Goal: Information Seeking & Learning: Find specific fact

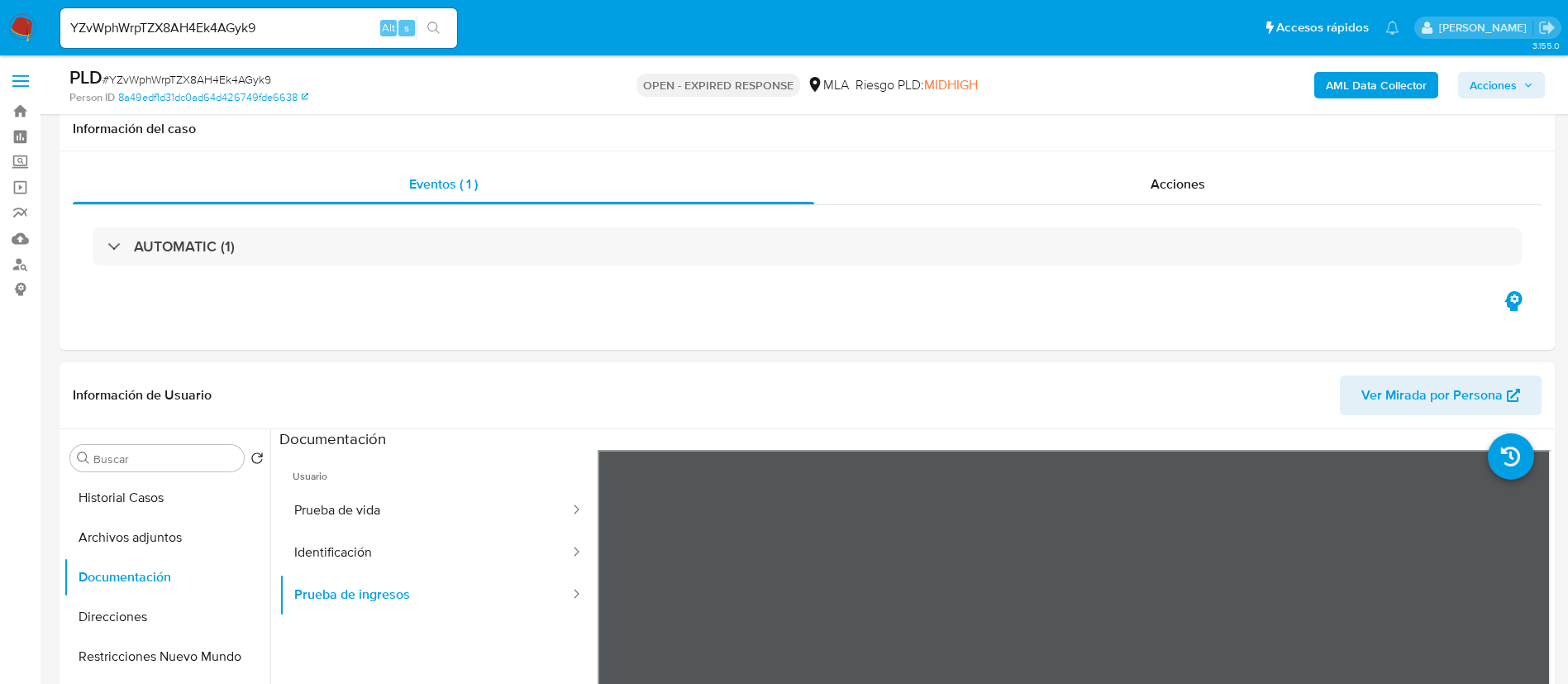
select select "10"
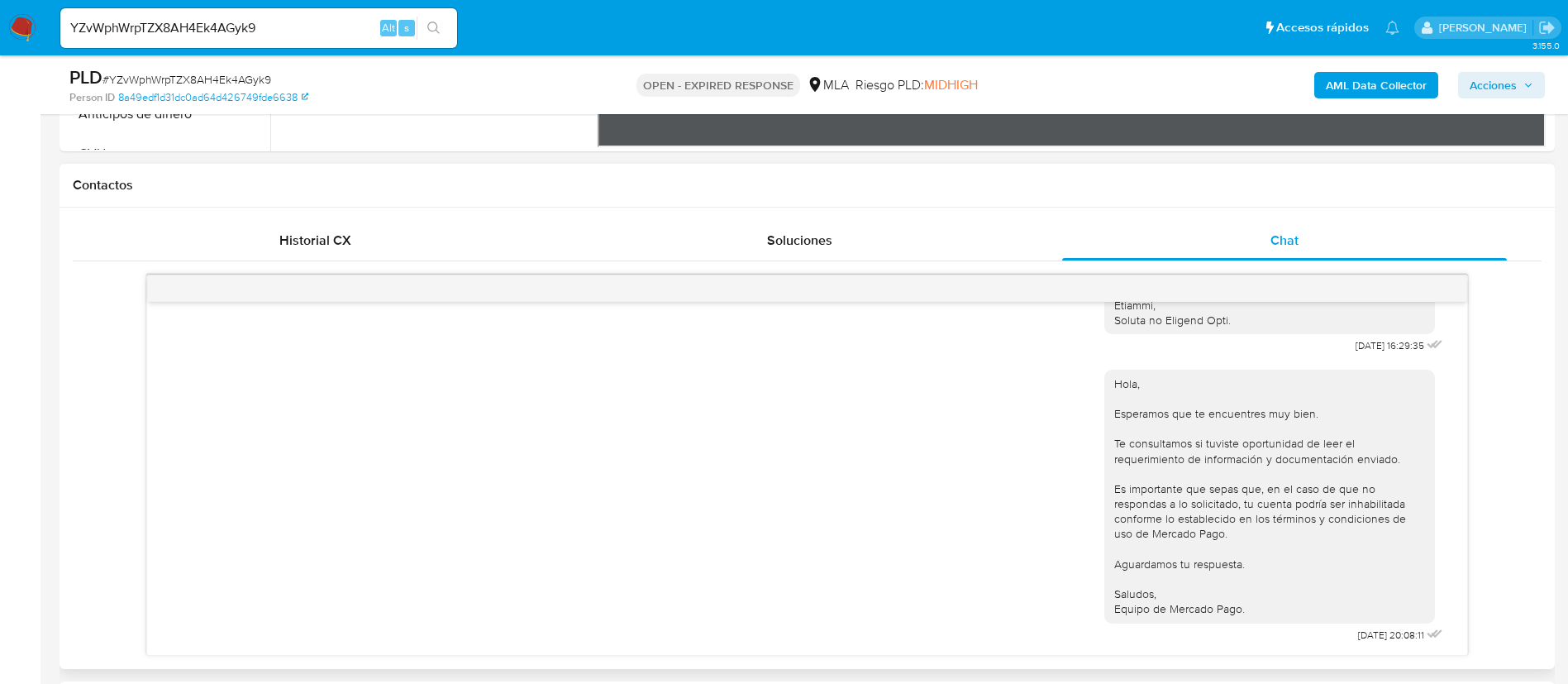
scroll to position [496, 0]
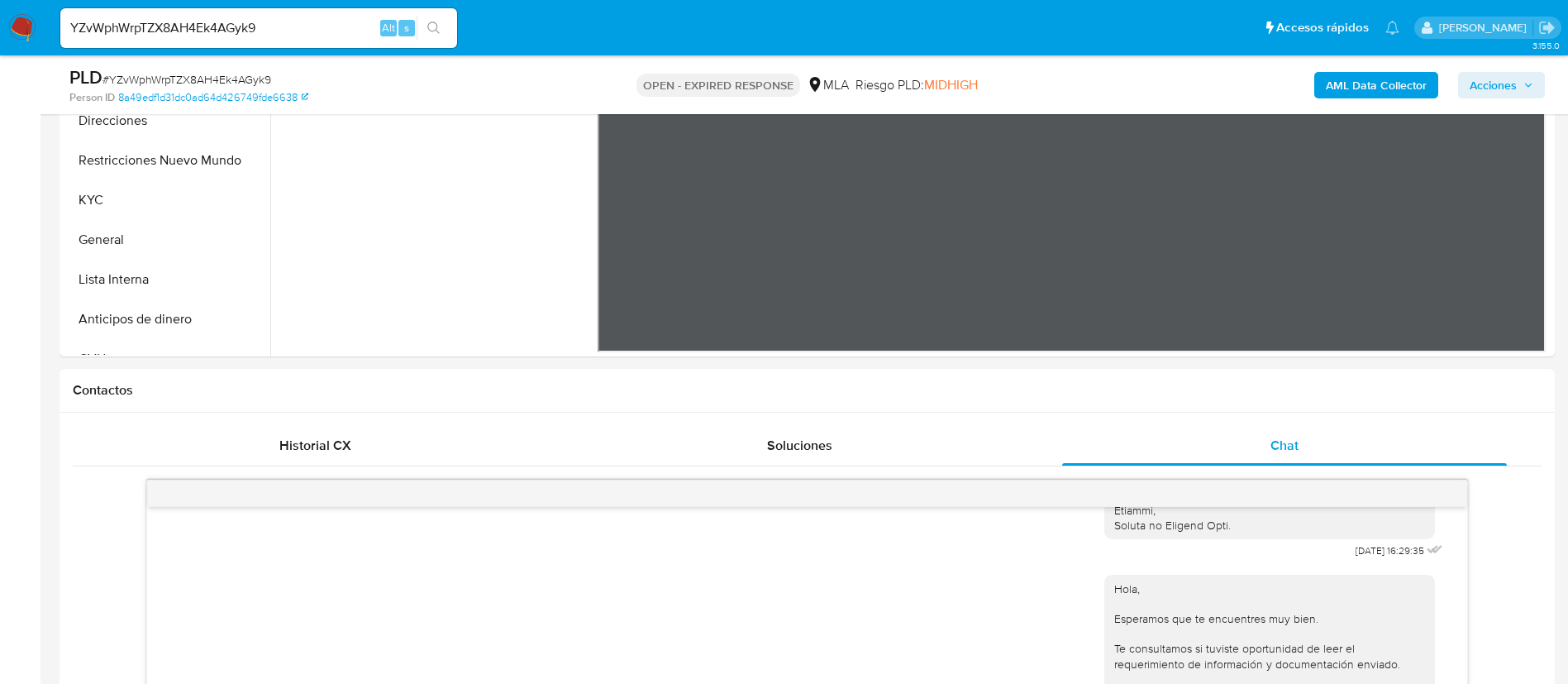
click at [175, 41] on div "YZvWphWrpTZX8AH4Ek4AGyk9 Alt s" at bounding box center [259, 28] width 397 height 39
click at [175, 25] on input "YZvWphWrpTZX8AH4Ek4AGyk9" at bounding box center [259, 28] width 397 height 21
paste input "91vMWH0fMXFZaCercO1nPNwJ"
type input "91vMWH0fMXFZaCercO1nPNwJ"
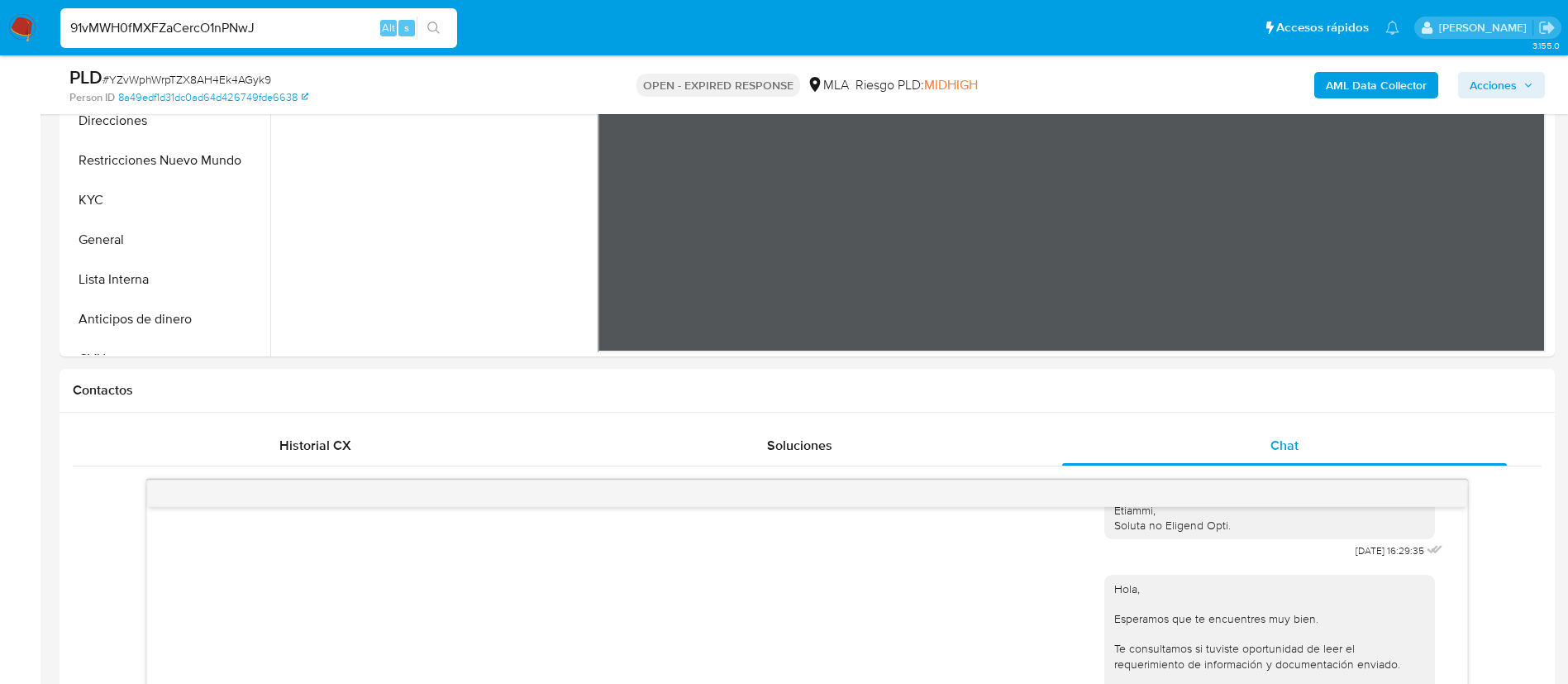
click at [436, 22] on icon "search-icon" at bounding box center [434, 28] width 13 height 13
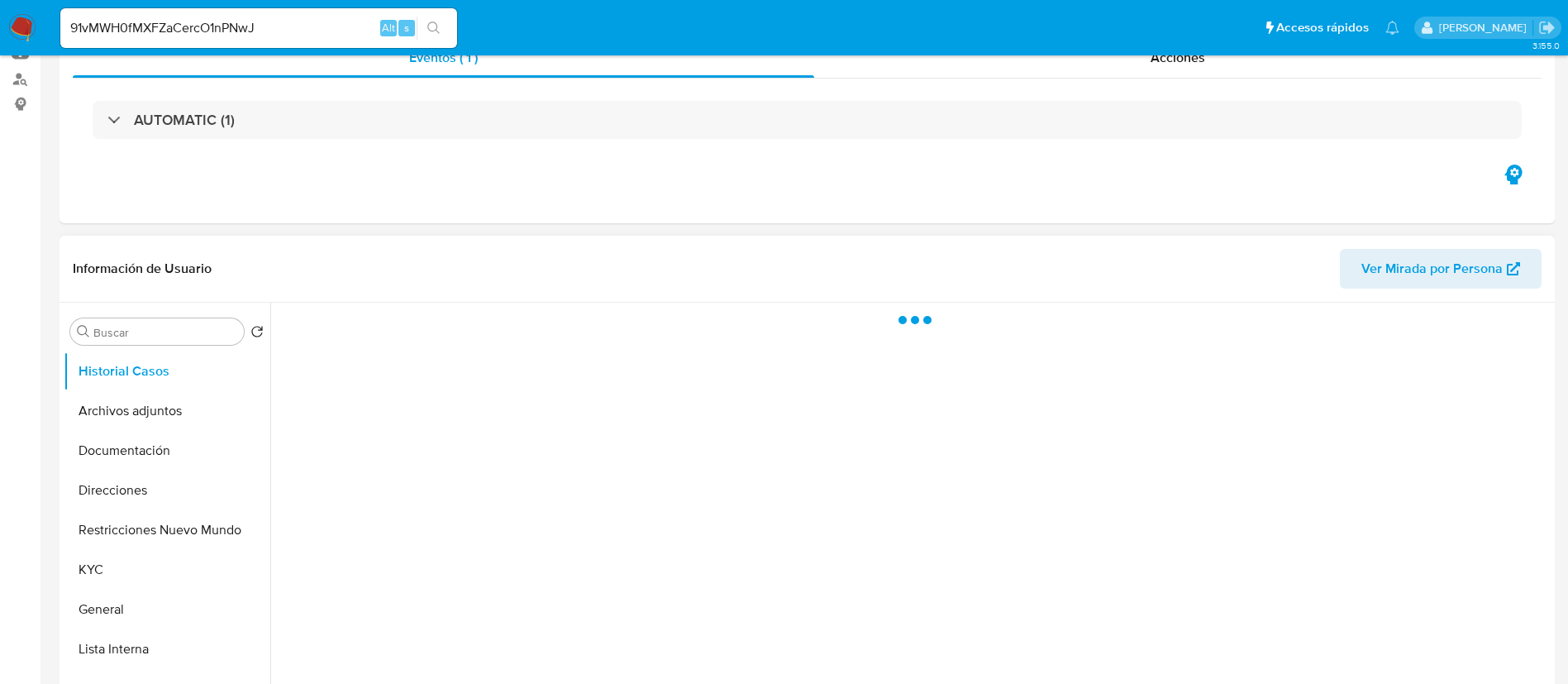
scroll to position [372, 0]
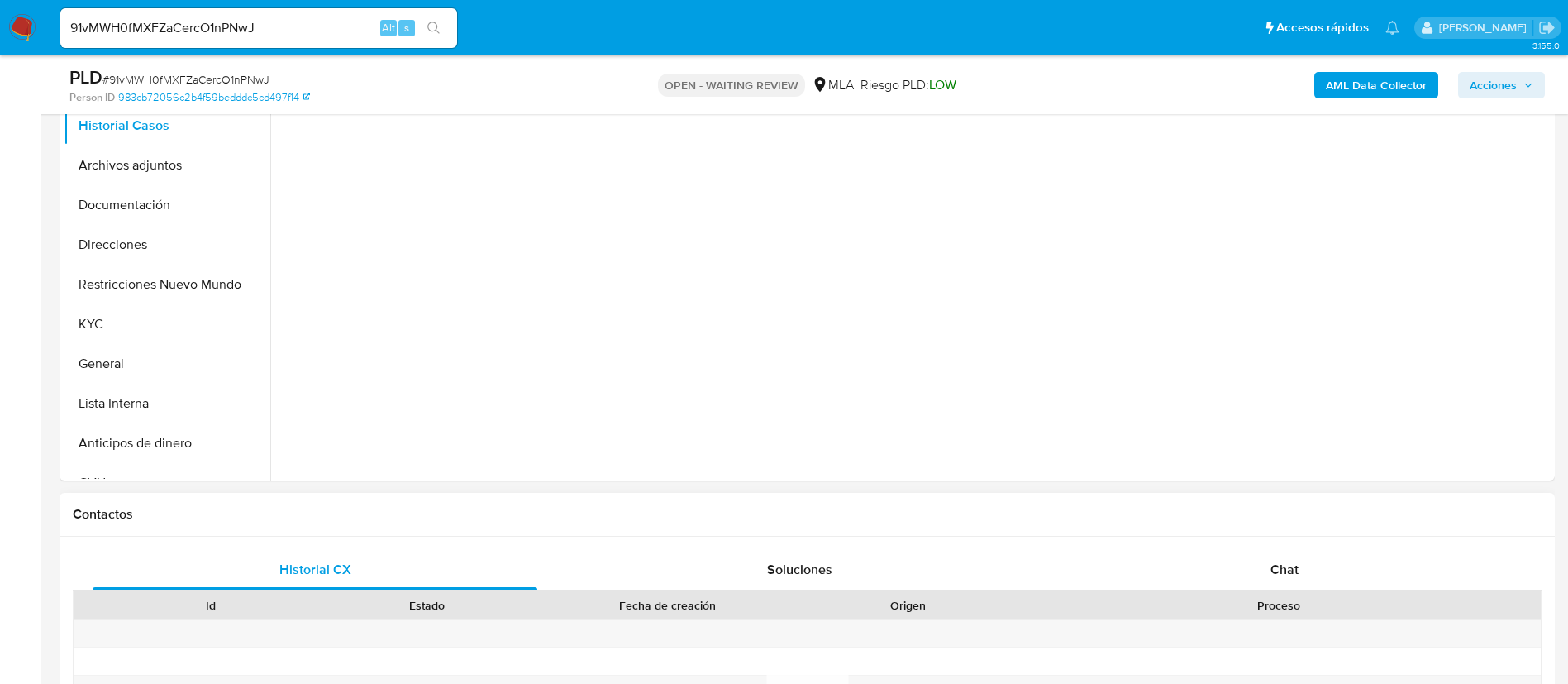
click at [1275, 548] on div "Historial CX Soluciones Chat Id Estado Fecha de creación Origen Proceso Anterio…" at bounding box center [807, 676] width 1496 height 280
click at [1288, 557] on div "Chat" at bounding box center [1285, 569] width 445 height 39
select select "10"
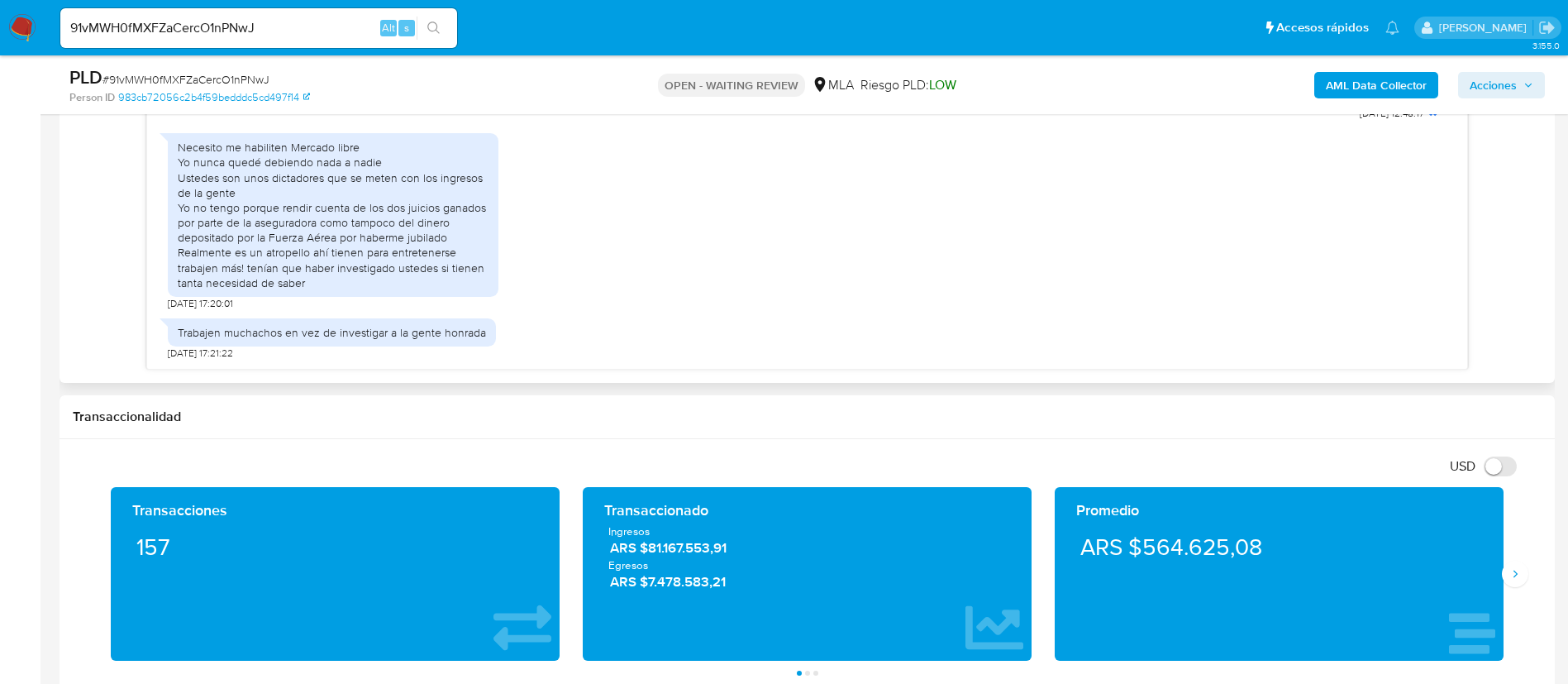
scroll to position [992, 0]
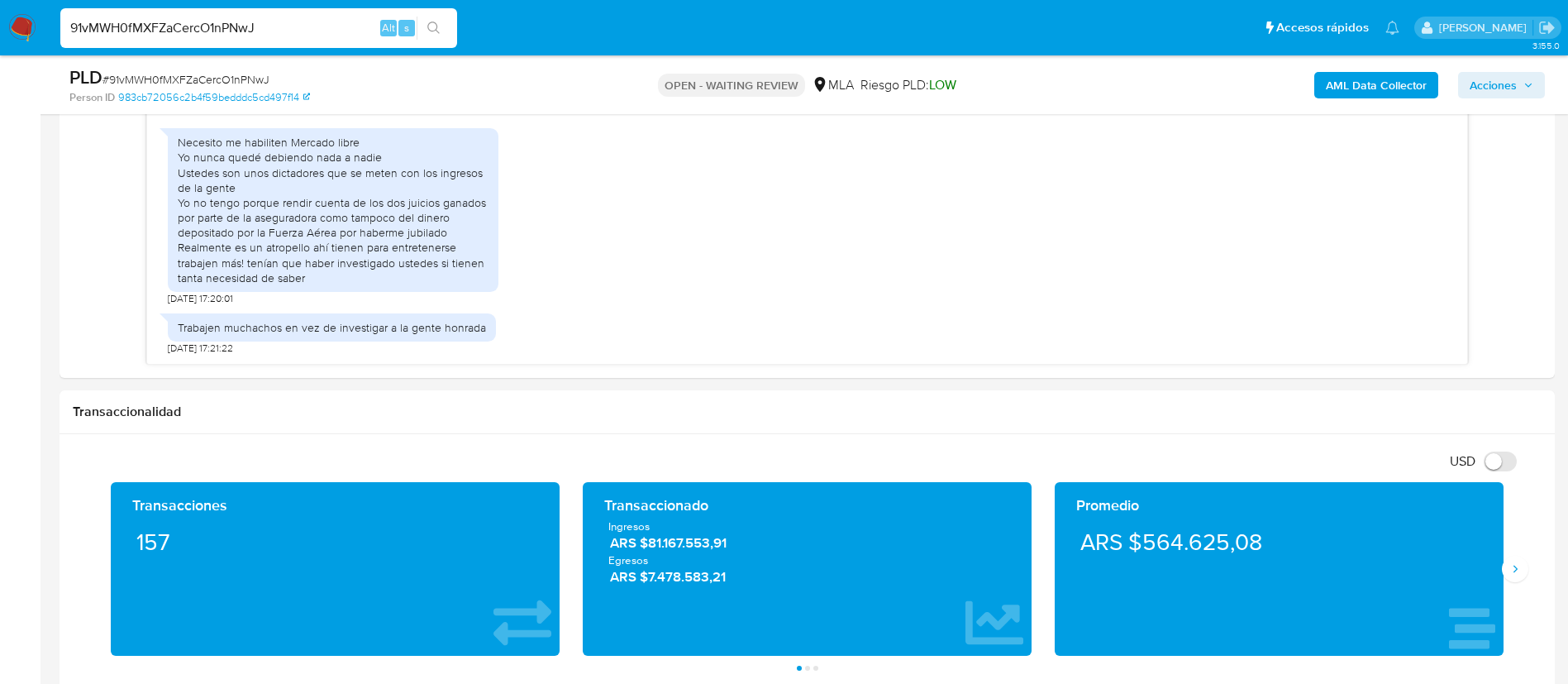
click at [221, 22] on input "91vMWH0fMXFZaCercO1nPNwJ" at bounding box center [259, 28] width 397 height 21
paste input "seuxbkgYqHM77QWlpjMDazF7"
type input "seuxbkgYqHM77QWlpjMDazF7"
click at [430, 31] on icon "search-icon" at bounding box center [434, 28] width 13 height 13
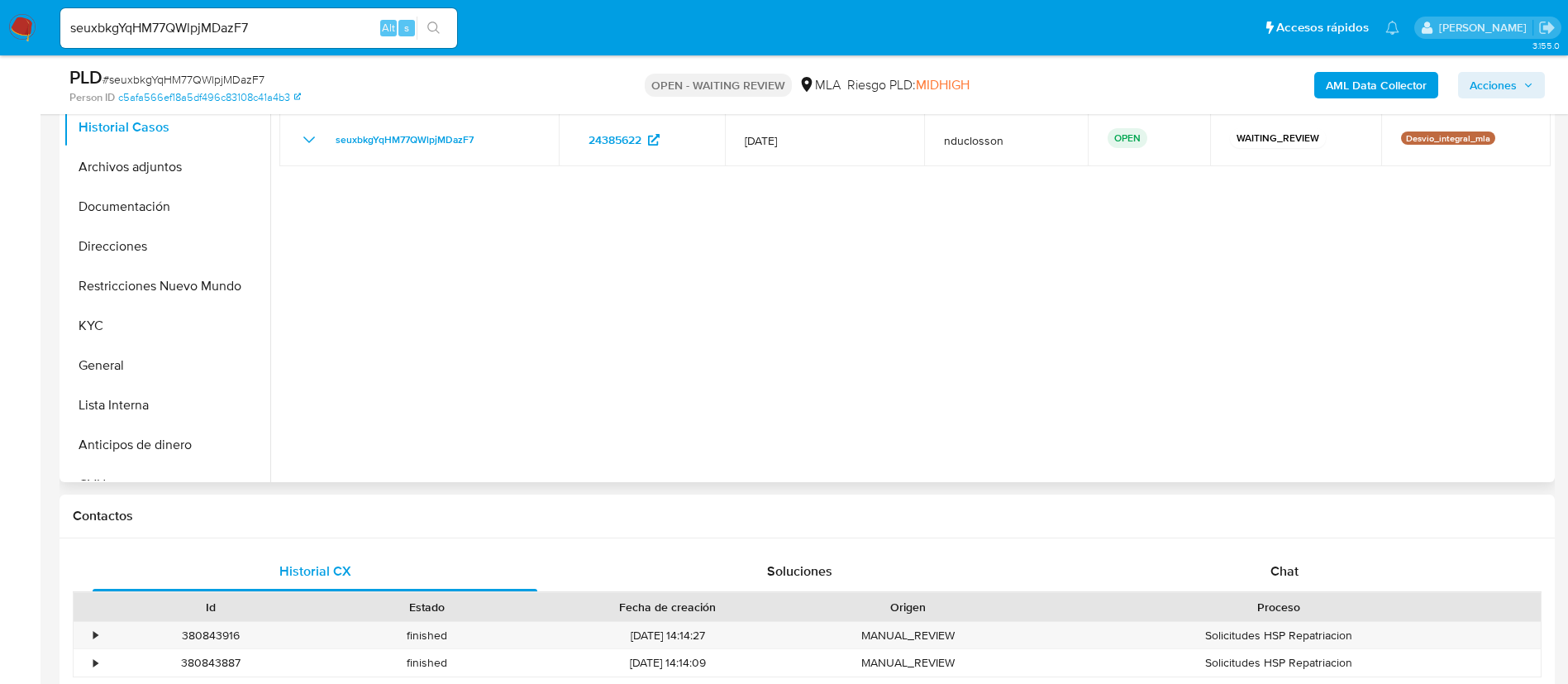
scroll to position [372, 0]
select select "10"
click at [1304, 546] on div "Historial CX Soluciones Chat Id Estado Fecha de creación Origen Proceso • 38084…" at bounding box center [807, 634] width 1496 height 196
click at [1300, 559] on div "Chat" at bounding box center [1285, 569] width 445 height 39
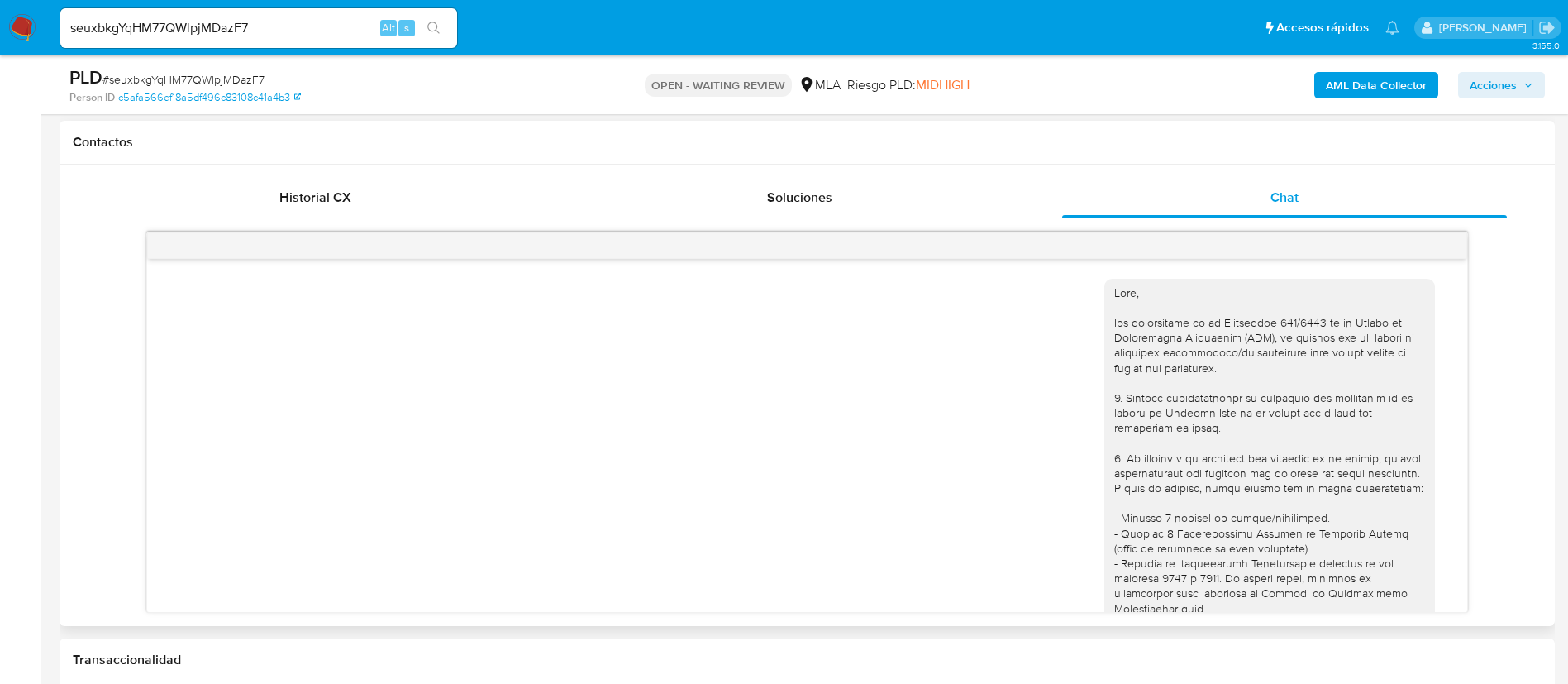
scroll to position [1848, 0]
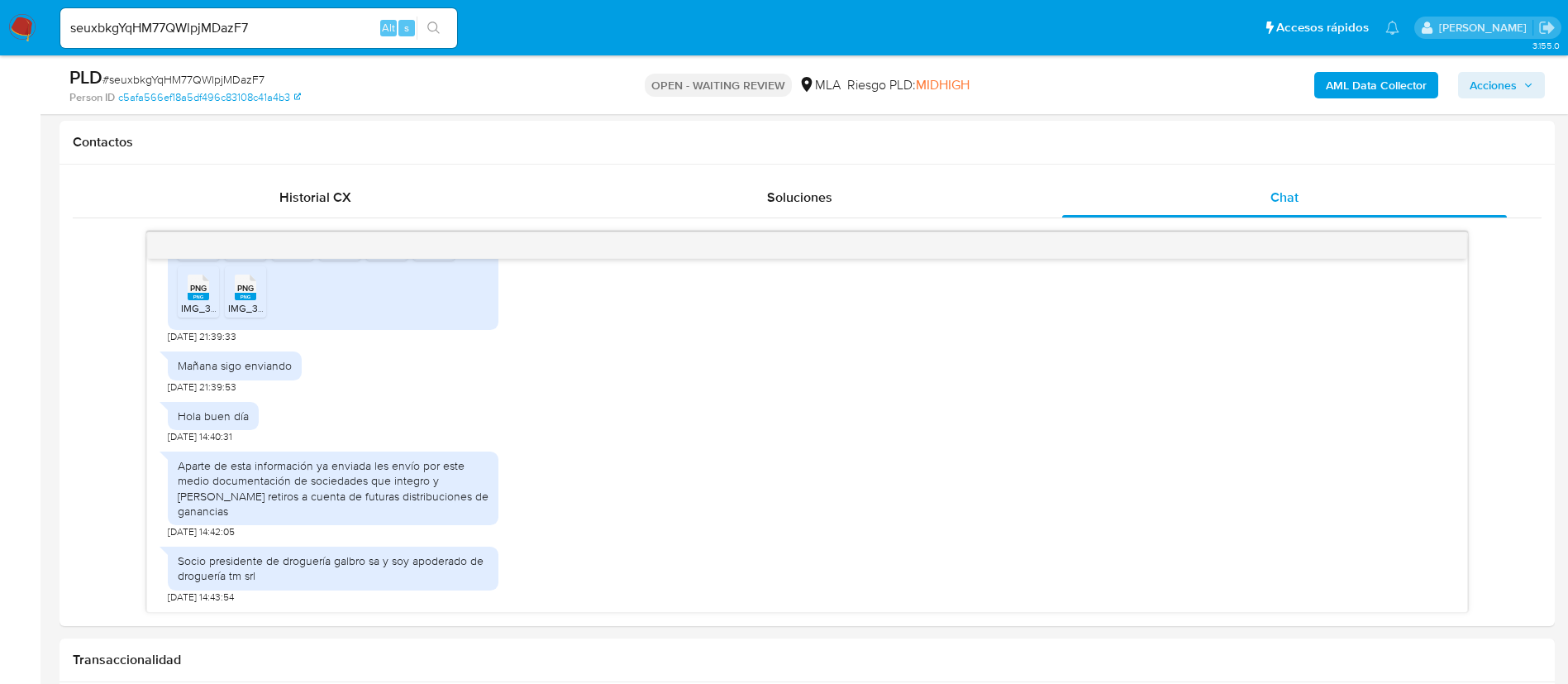
click at [214, 35] on input "seuxbkgYqHM77QWlpjMDazF7" at bounding box center [259, 28] width 397 height 21
paste input "iAZCTMw0Y1b3IvmMiJXDTFT0"
type input "iAZCTMw0Y1b3IvmMiJXDTFT0"
click at [428, 27] on icon "search-icon" at bounding box center [434, 28] width 13 height 13
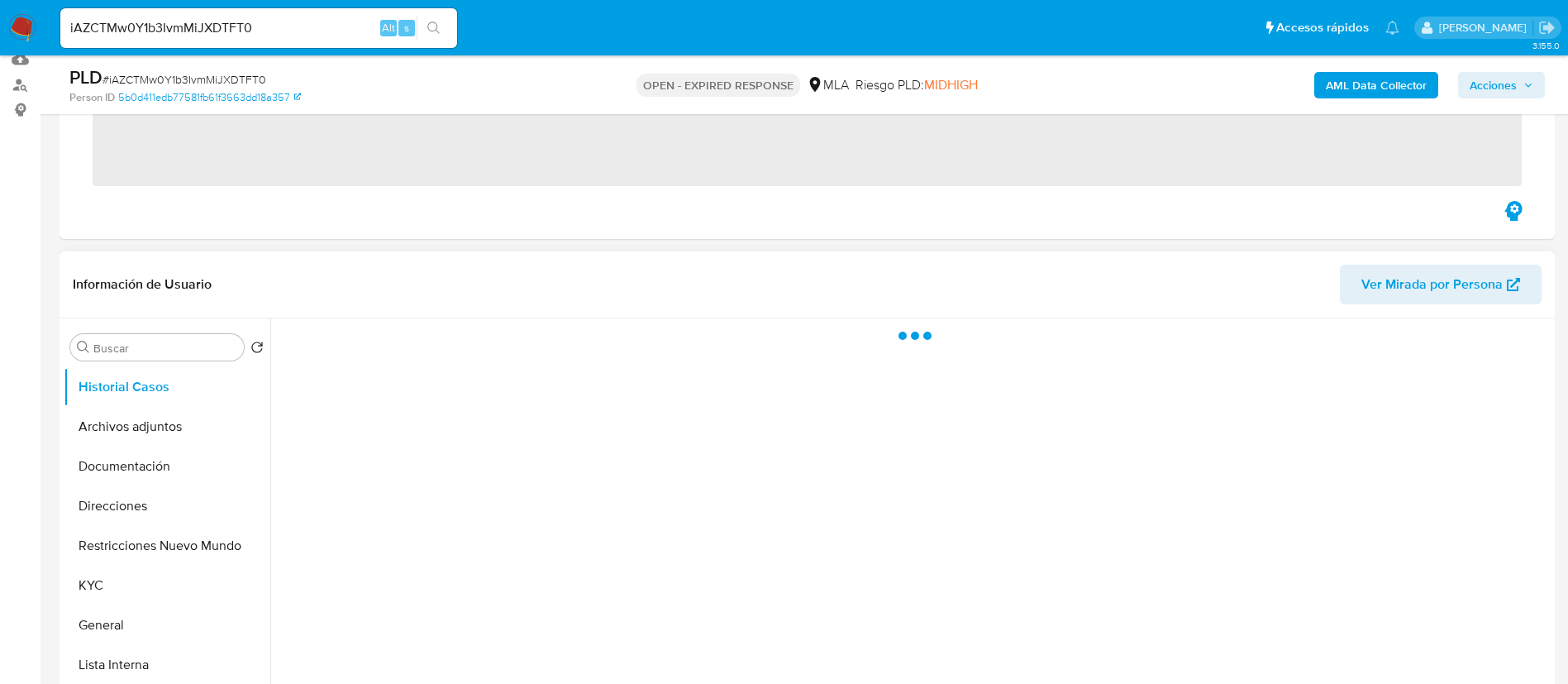
scroll to position [372, 0]
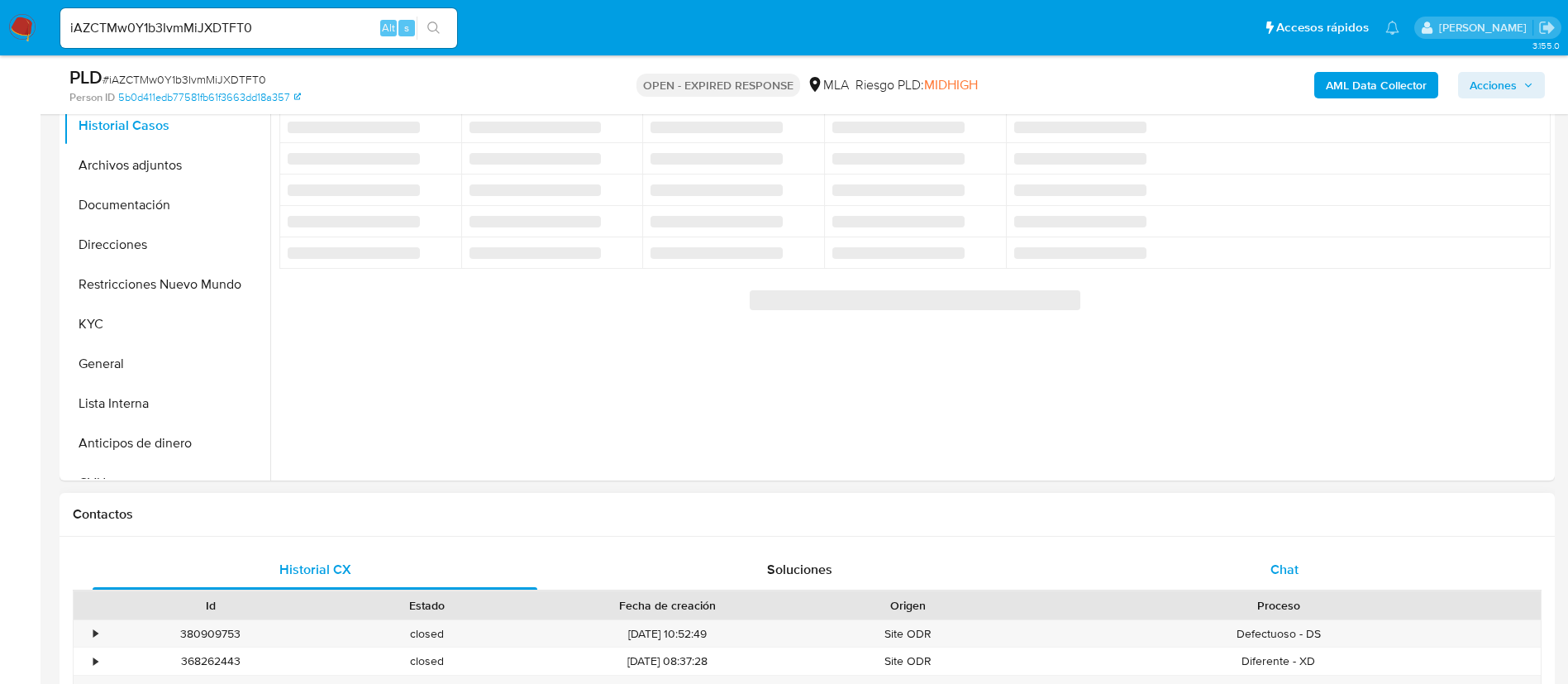
click at [1220, 551] on div "Chat" at bounding box center [1285, 569] width 445 height 39
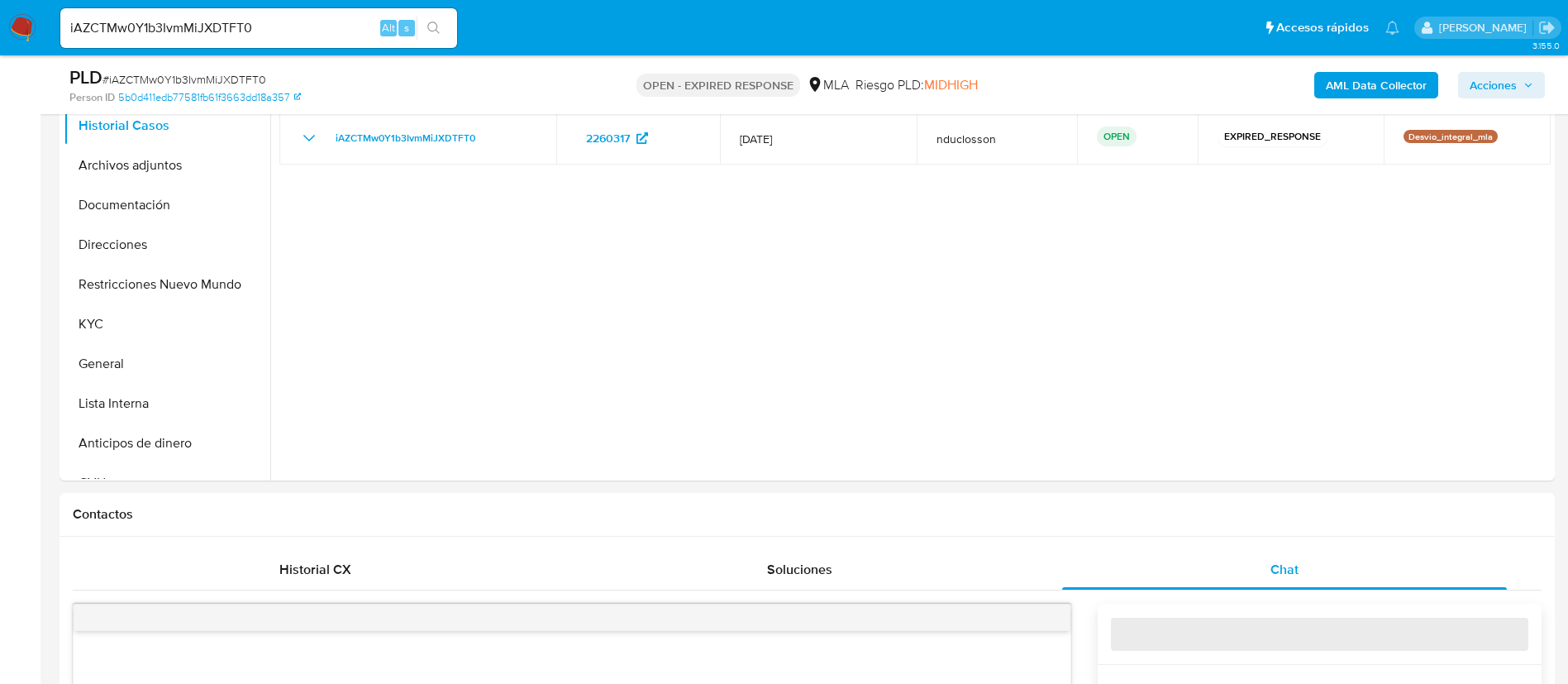
select select "10"
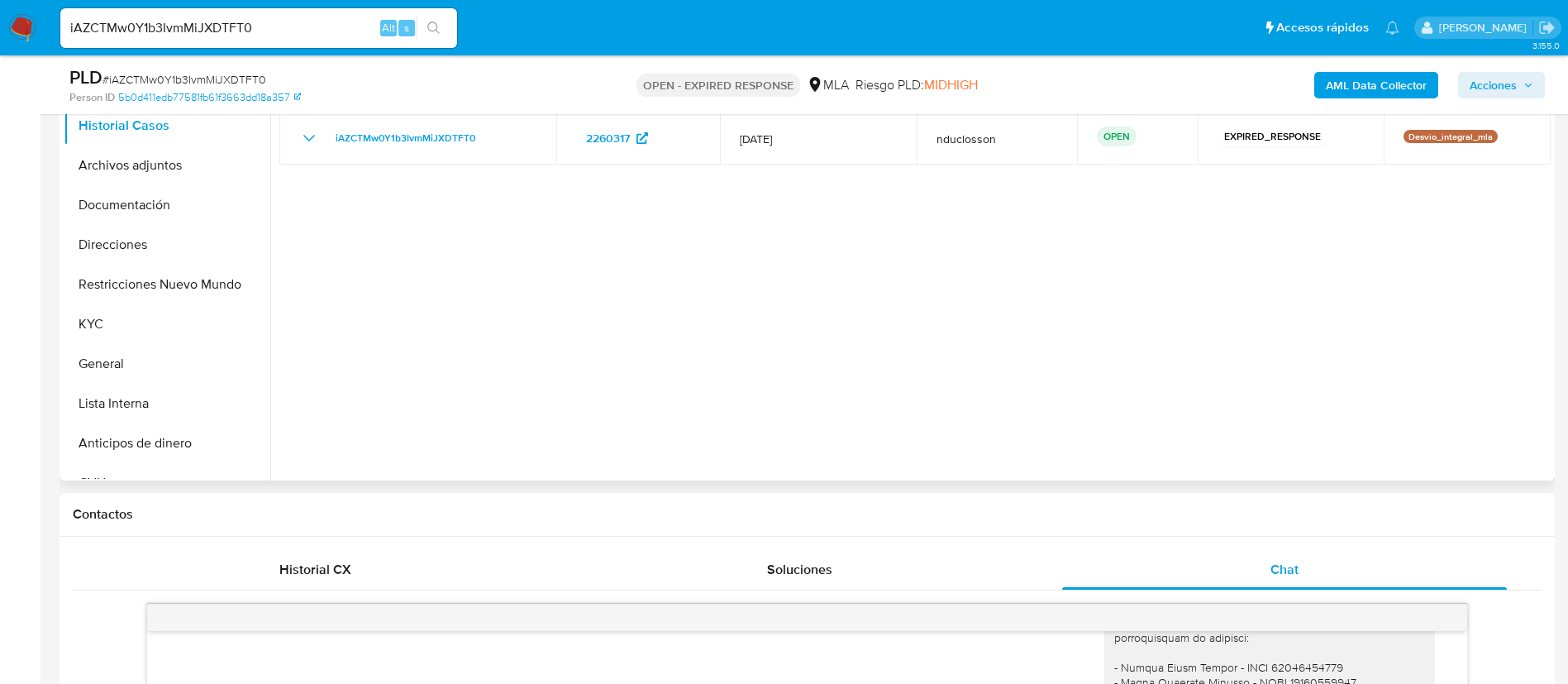
scroll to position [496, 0]
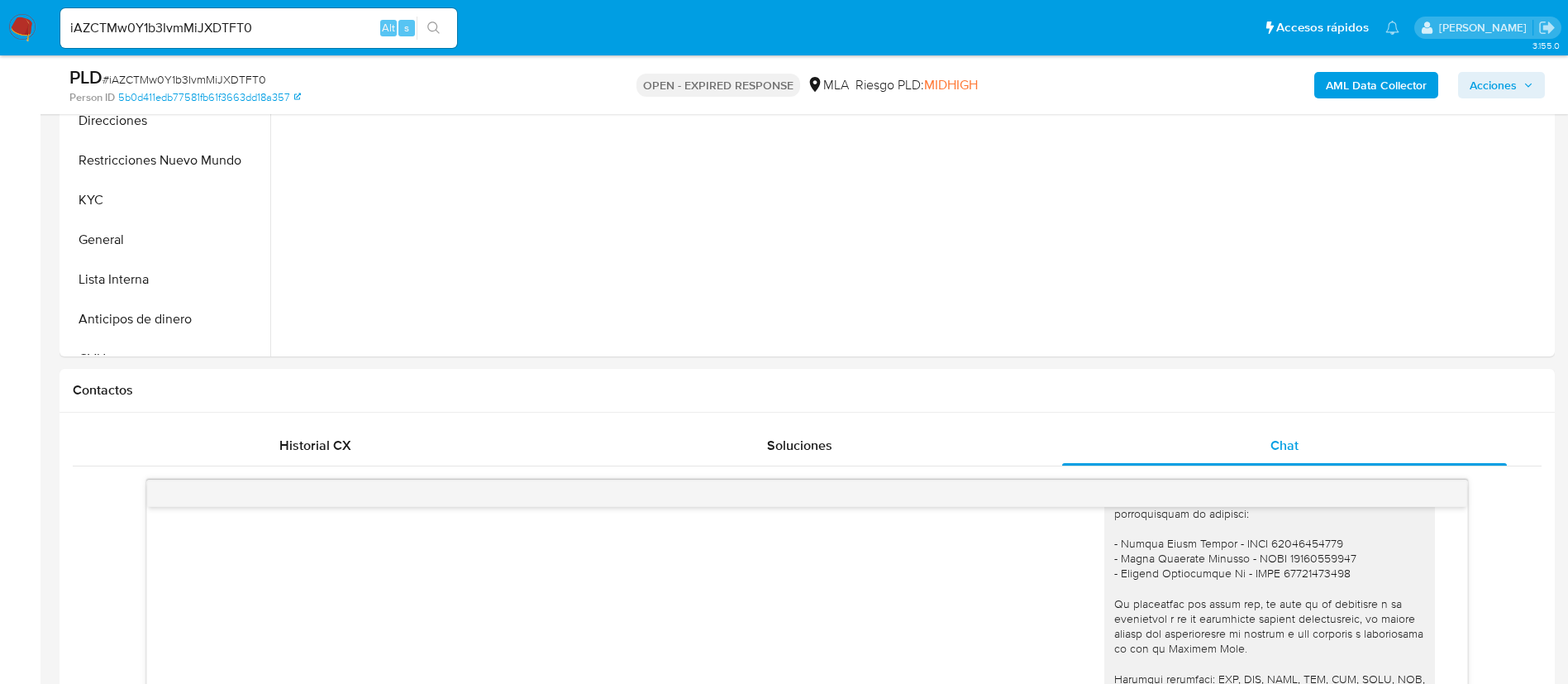
click at [162, 25] on input "iAZCTMw0Y1b3IvmMiJXDTFT0" at bounding box center [259, 28] width 397 height 21
paste input "Kd6vN7wXn4OAtJx8XxtlK8Pl"
type input "Kd6vN7wXn4OAtJx8XxtlK8Pl"
click at [441, 24] on icon "search-icon" at bounding box center [434, 28] width 13 height 13
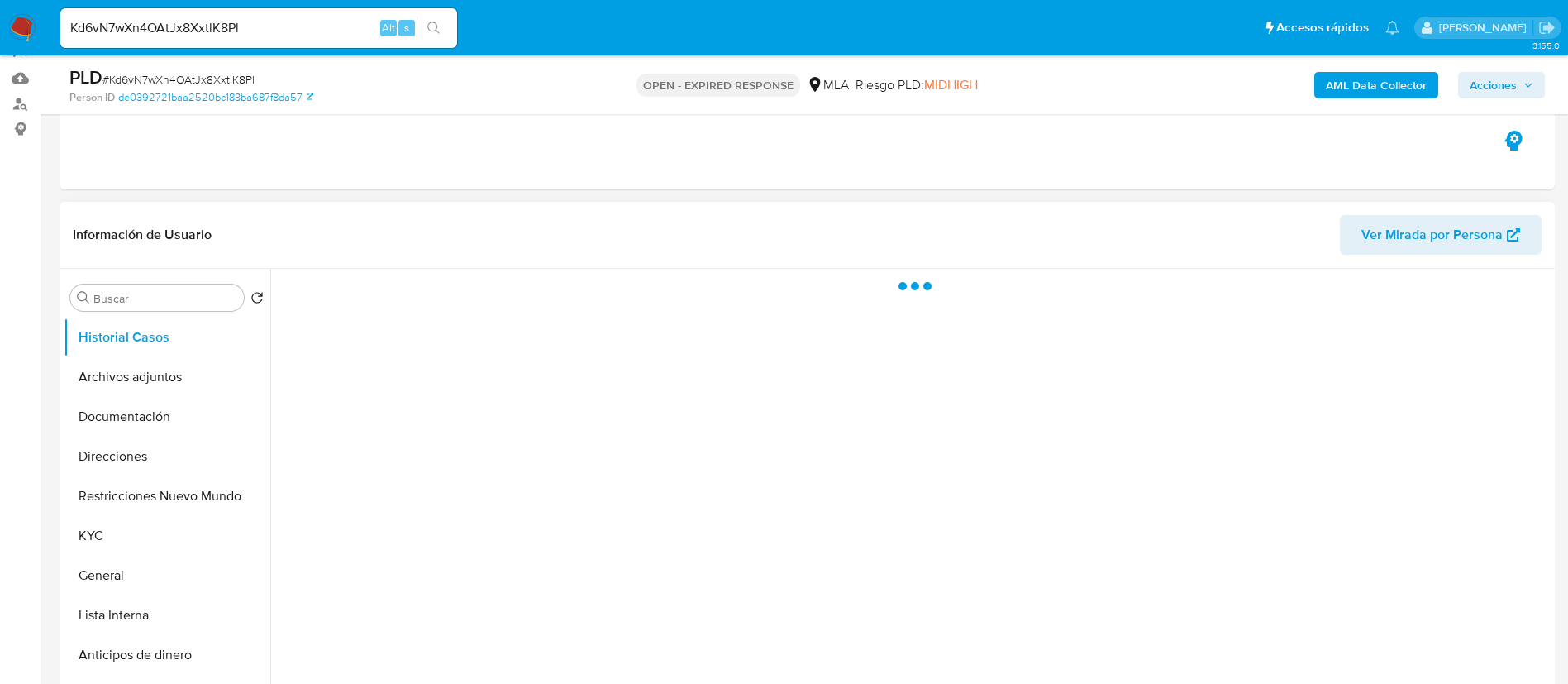
scroll to position [372, 0]
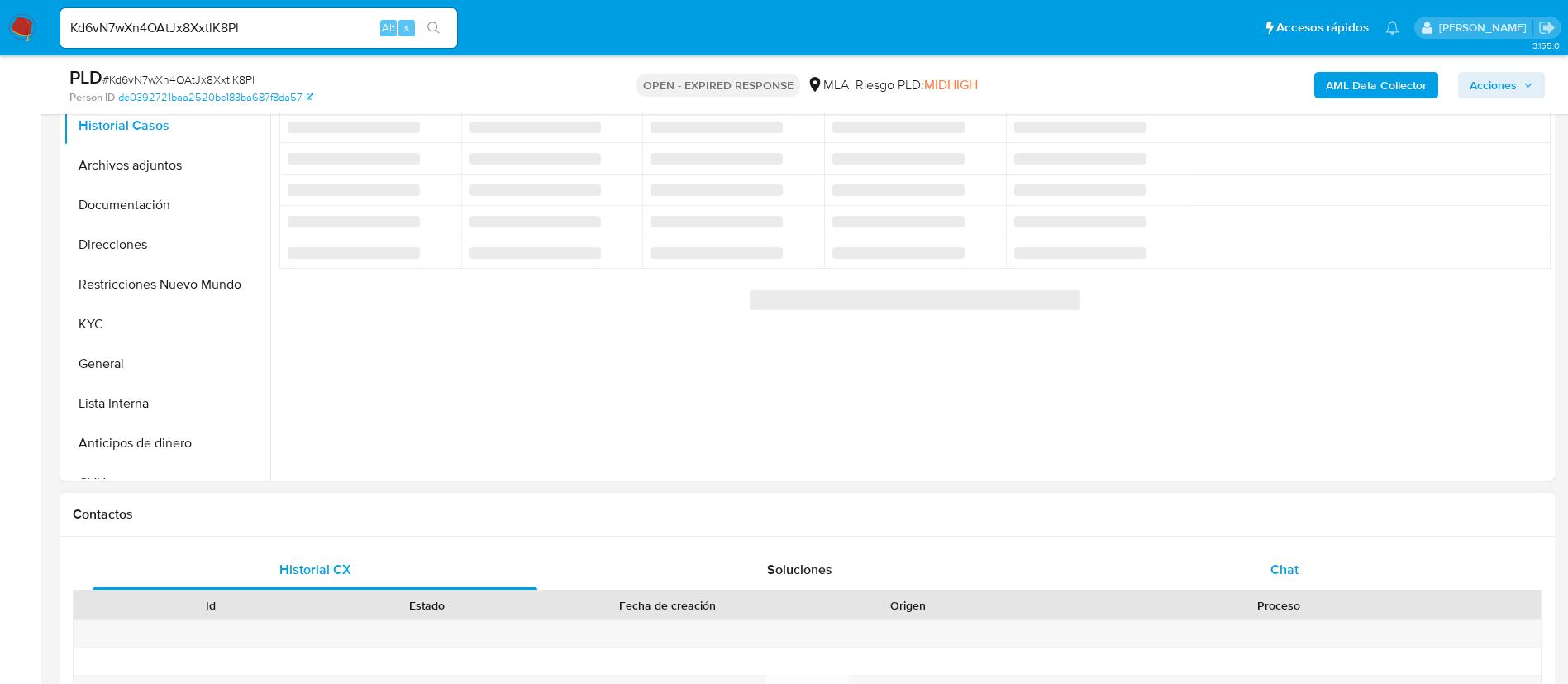
click at [1303, 580] on div "Chat" at bounding box center [1285, 569] width 445 height 39
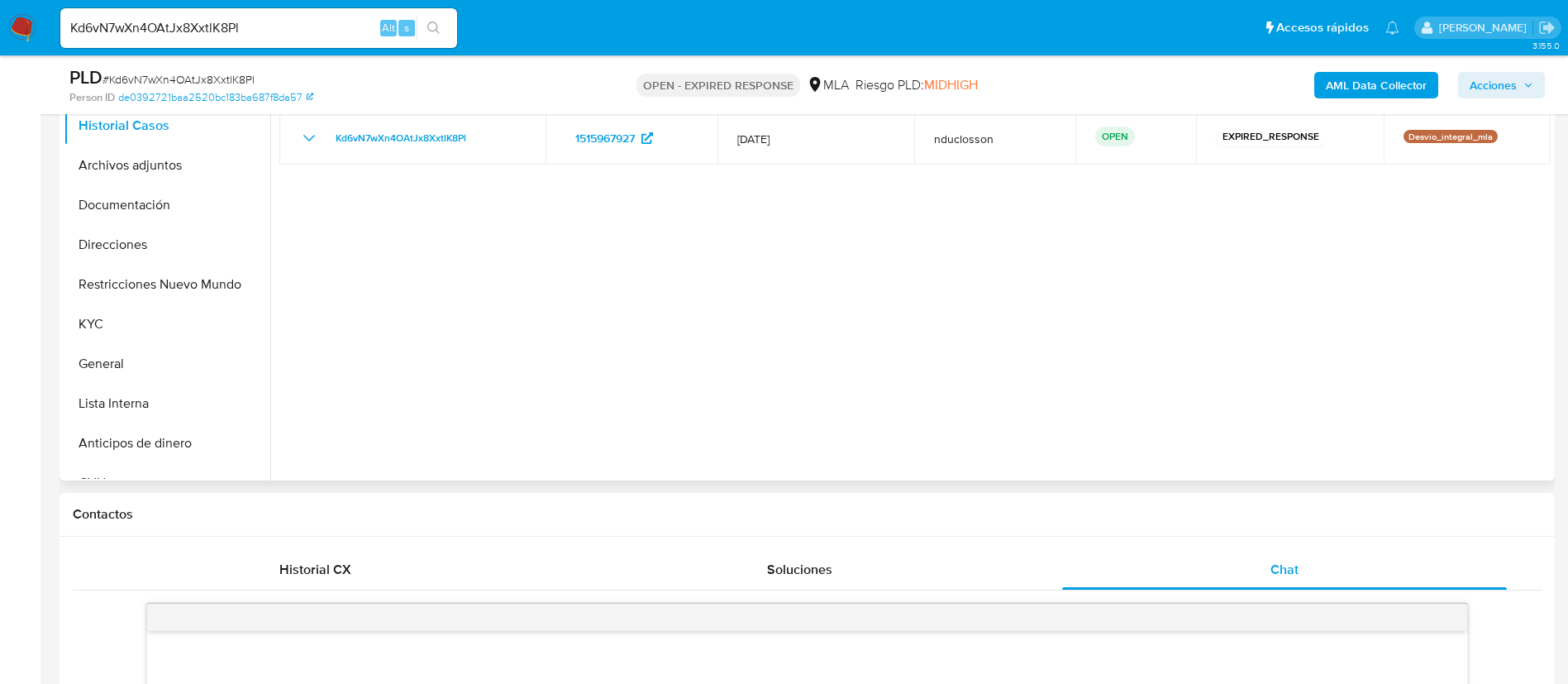
scroll to position [620, 0]
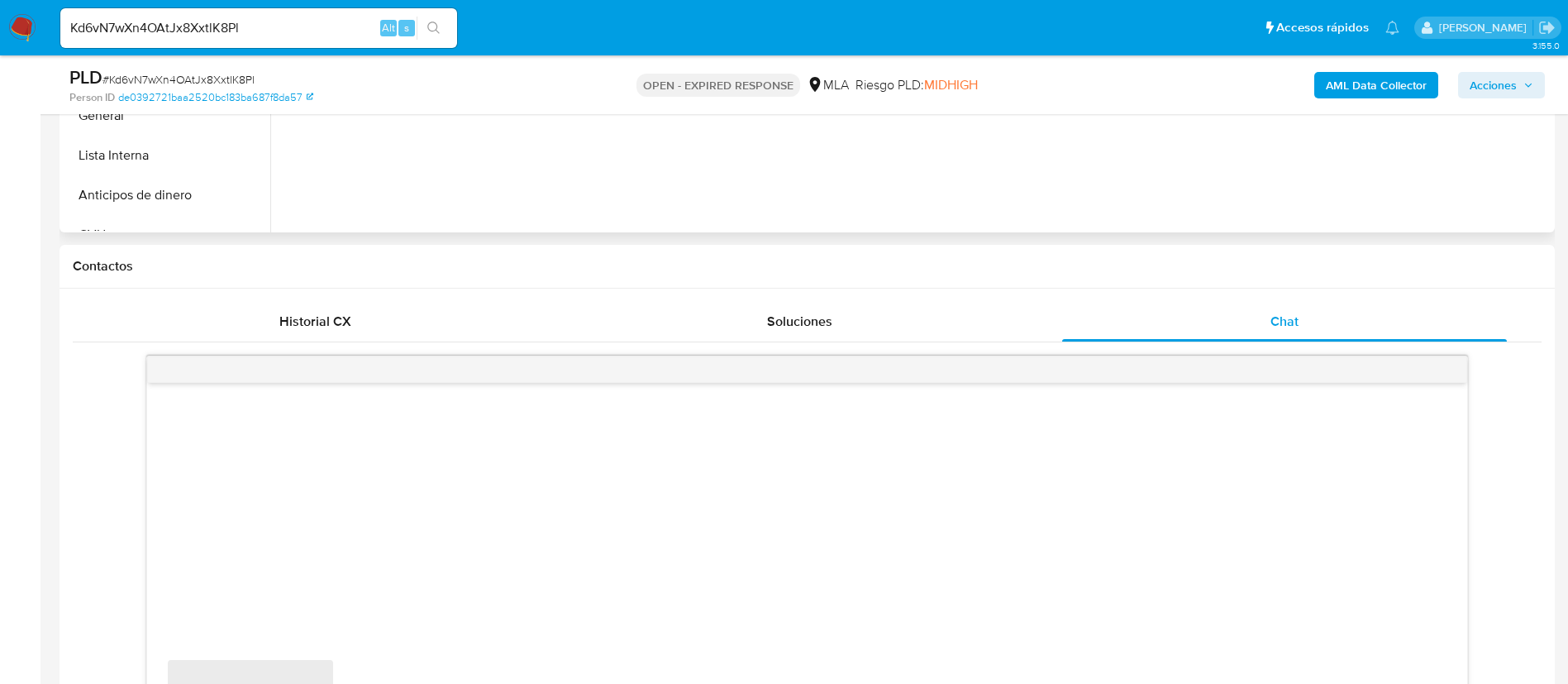
select select "10"
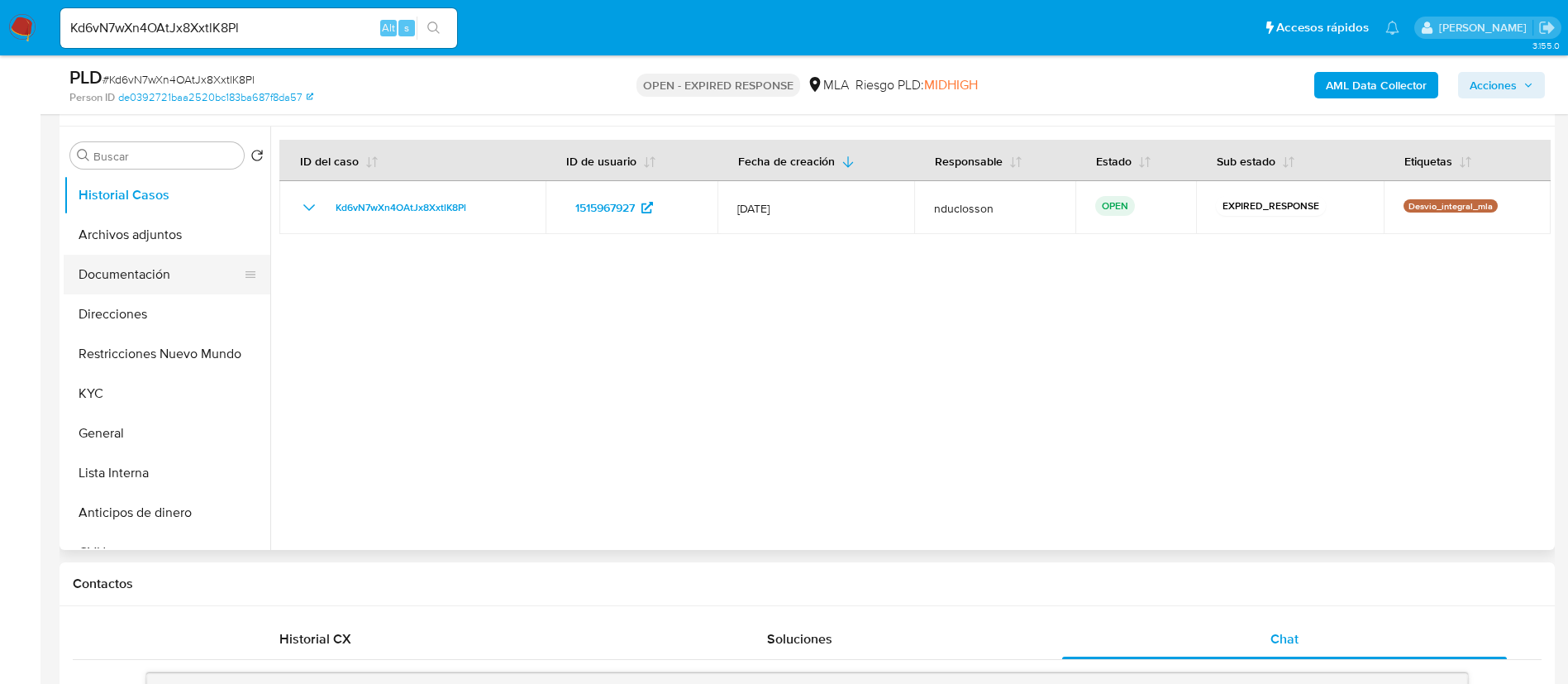
scroll to position [124, 0]
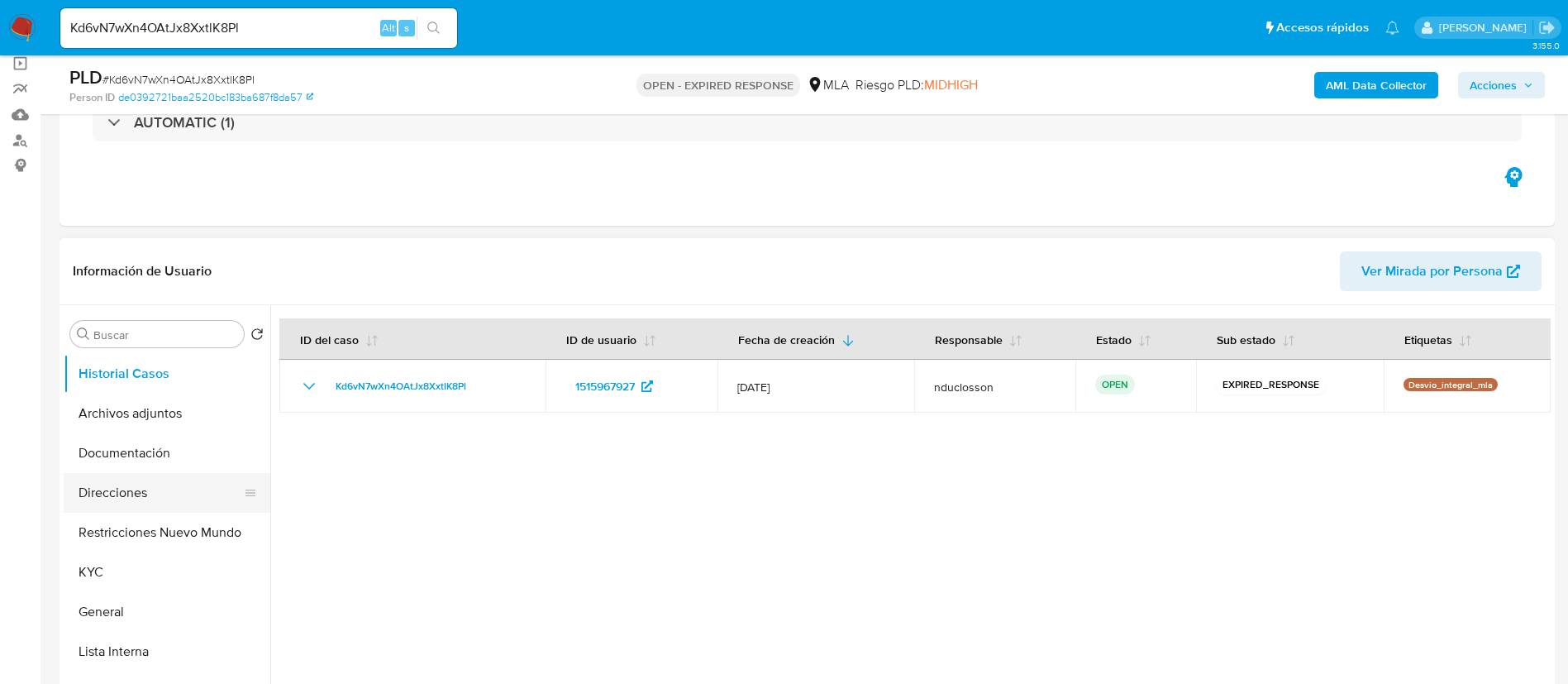
click at [145, 490] on button "Direcciones" at bounding box center [160, 492] width 193 height 39
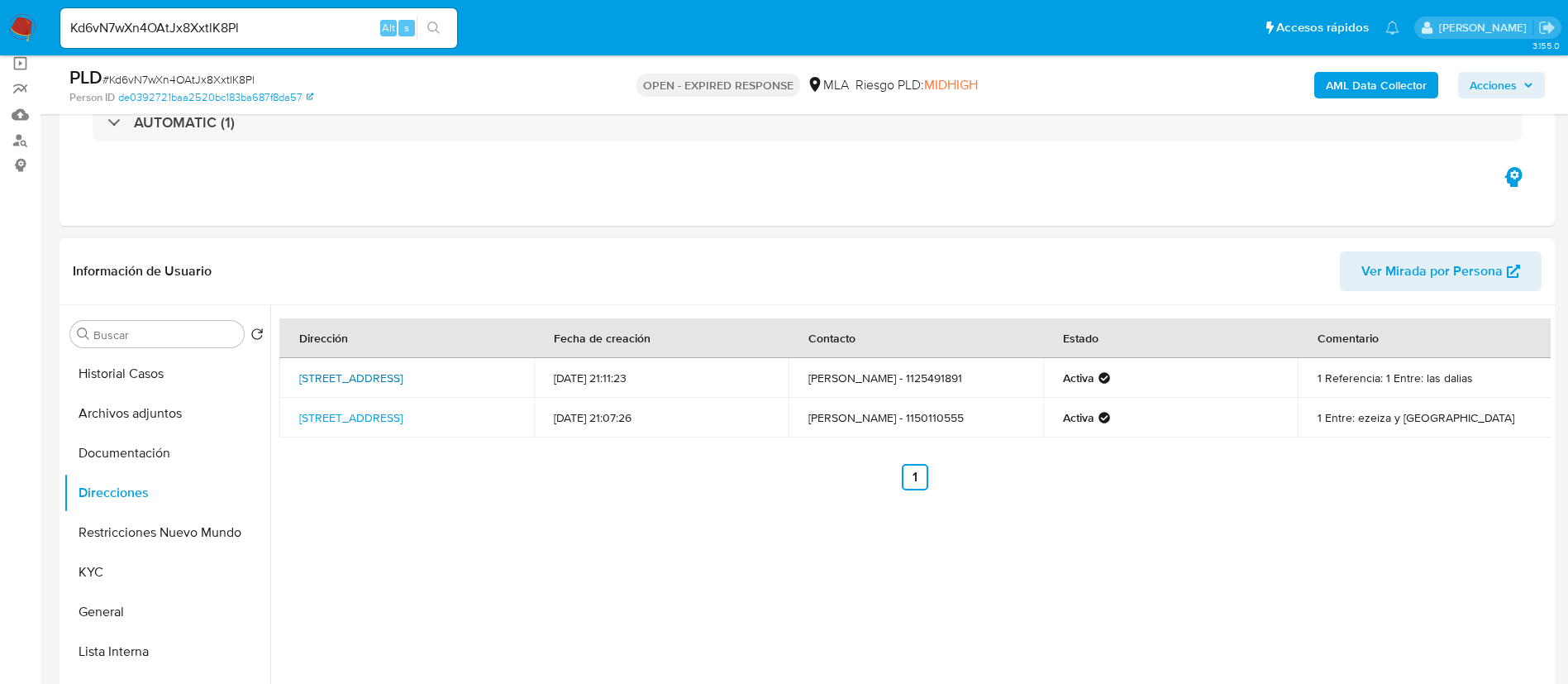
click at [369, 384] on link "Los Tulipanes 329, Ciudad Evita, Buenos Aires, 1778, Argentina 329" at bounding box center [350, 378] width 104 height 17
click at [358, 424] on link "Calle Ezeiza 6679, Laferrere, Buenos Aires, 1757, Argentina 6679" at bounding box center [350, 417] width 104 height 17
click at [96, 561] on button "KYC" at bounding box center [160, 571] width 193 height 39
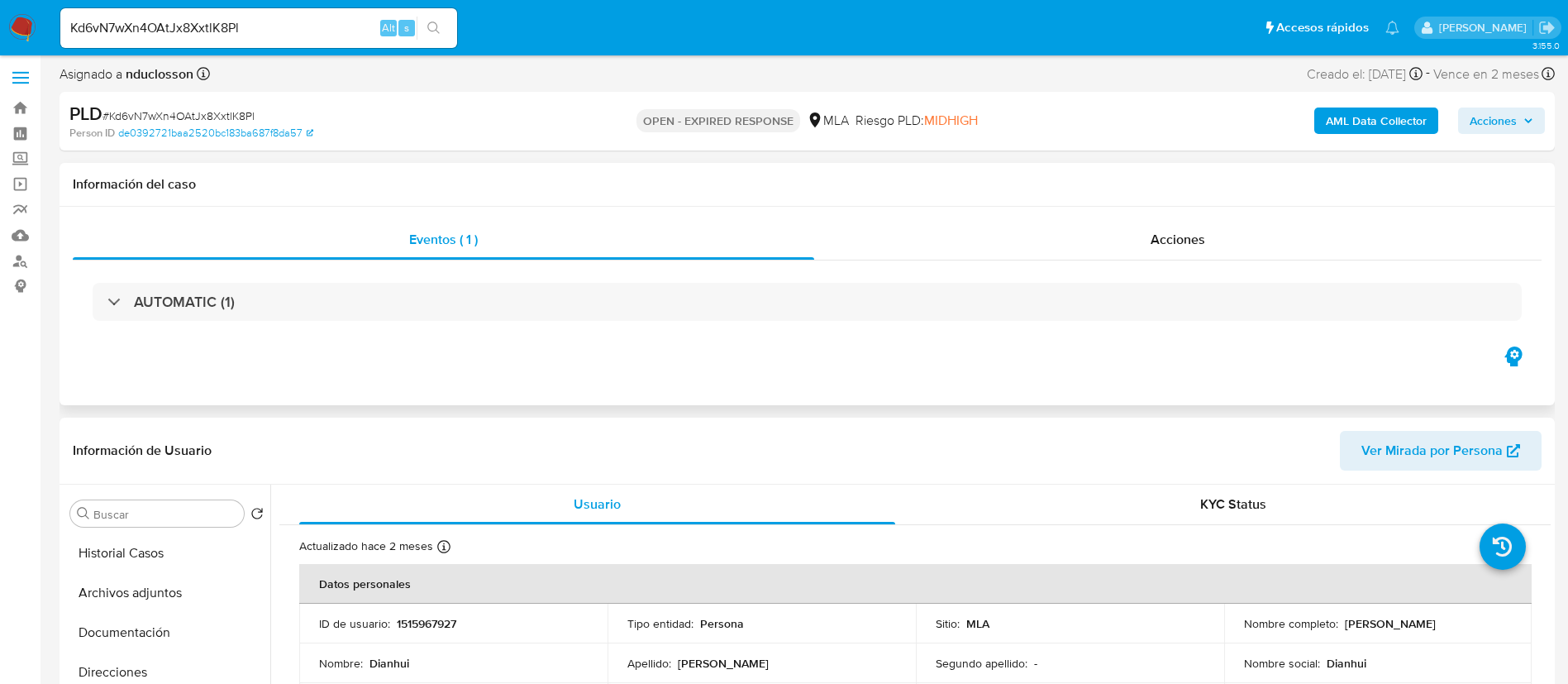
scroll to position [0, 0]
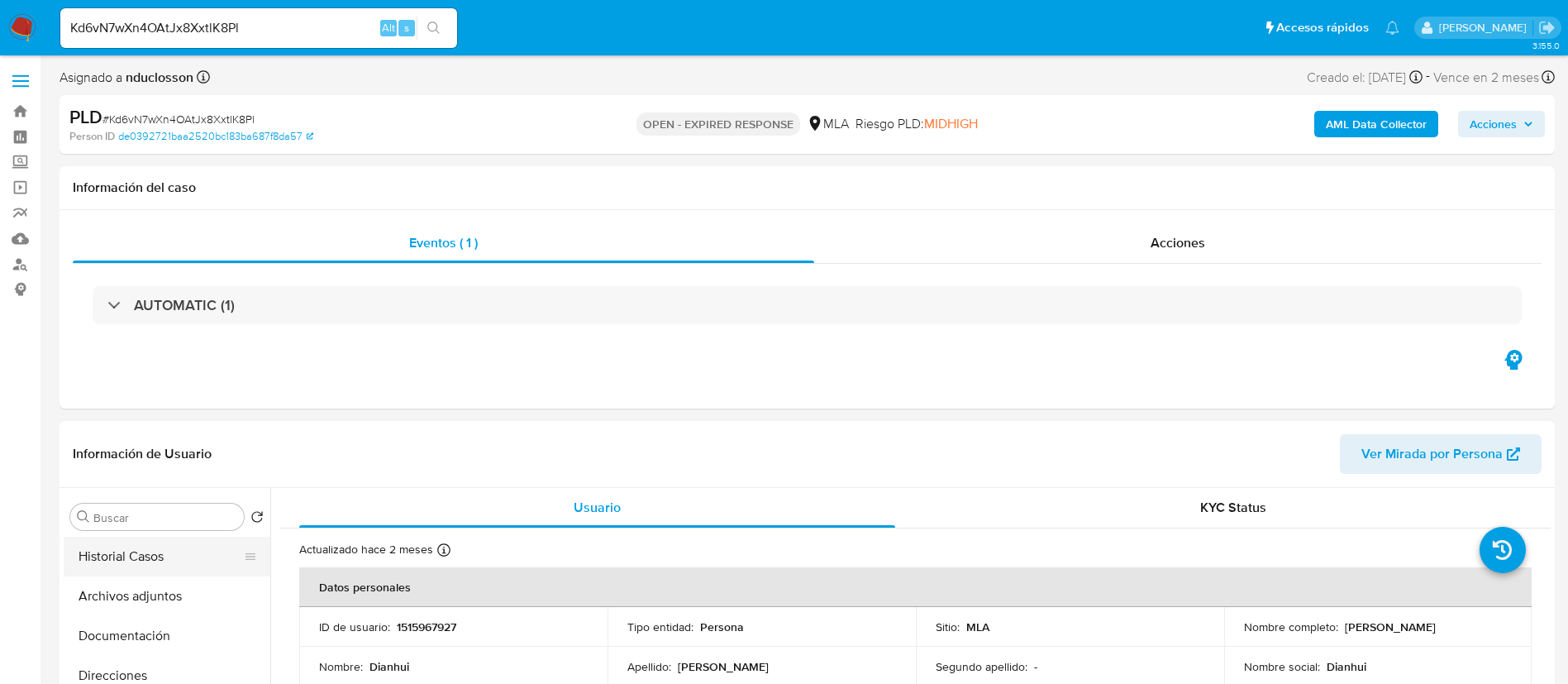
click at [150, 564] on button "Historial Casos" at bounding box center [160, 556] width 193 height 39
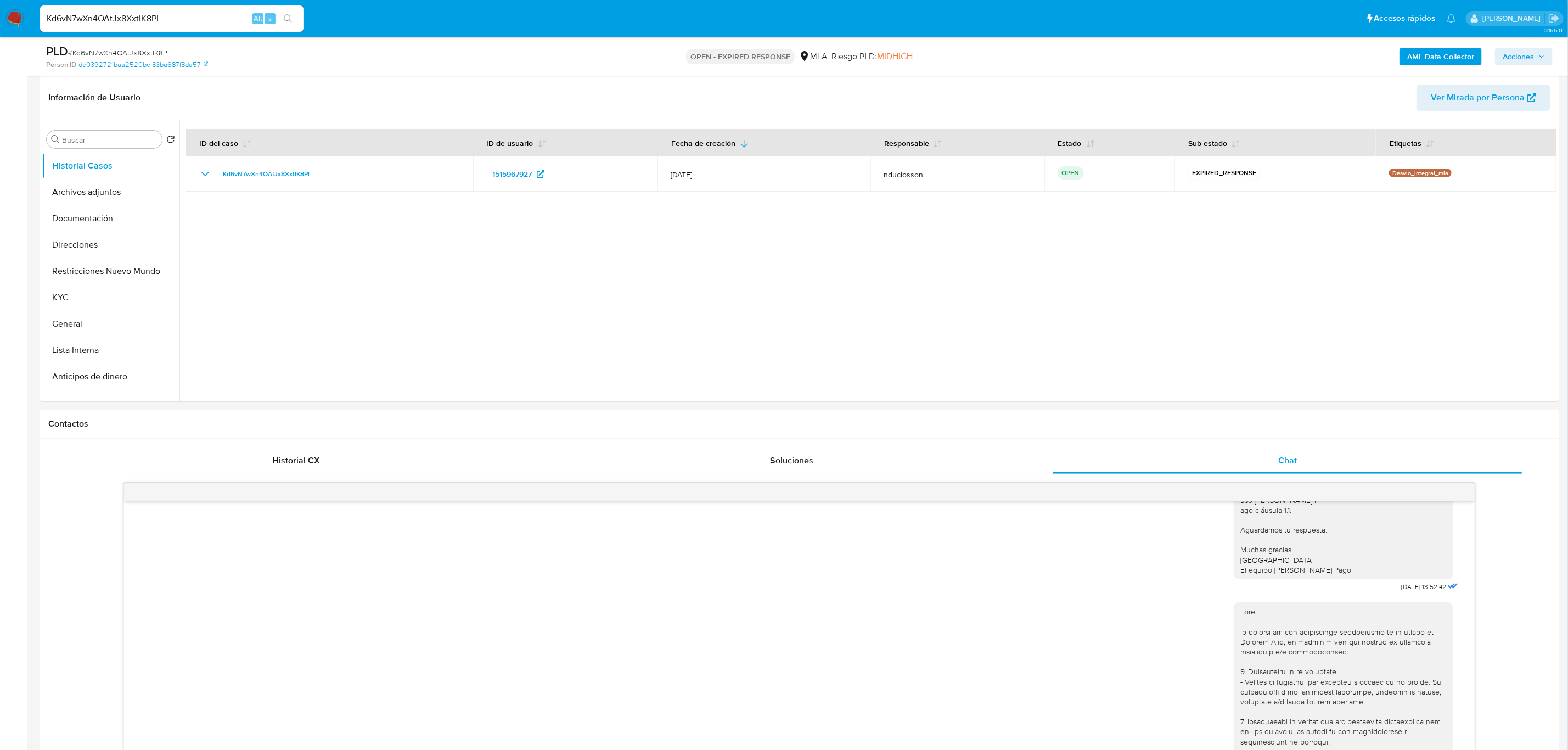
scroll to position [764, 0]
click at [121, 13] on input "Kd6vN7wXn4OAtJx8XxtlK8Pl" at bounding box center [172, 18] width 264 height 14
paste input "4DMdOyAAu0TNHR8Vgu5W2B2Y"
type input "4DMdOyAAu0TNHR8Vgu5W2B2Y"
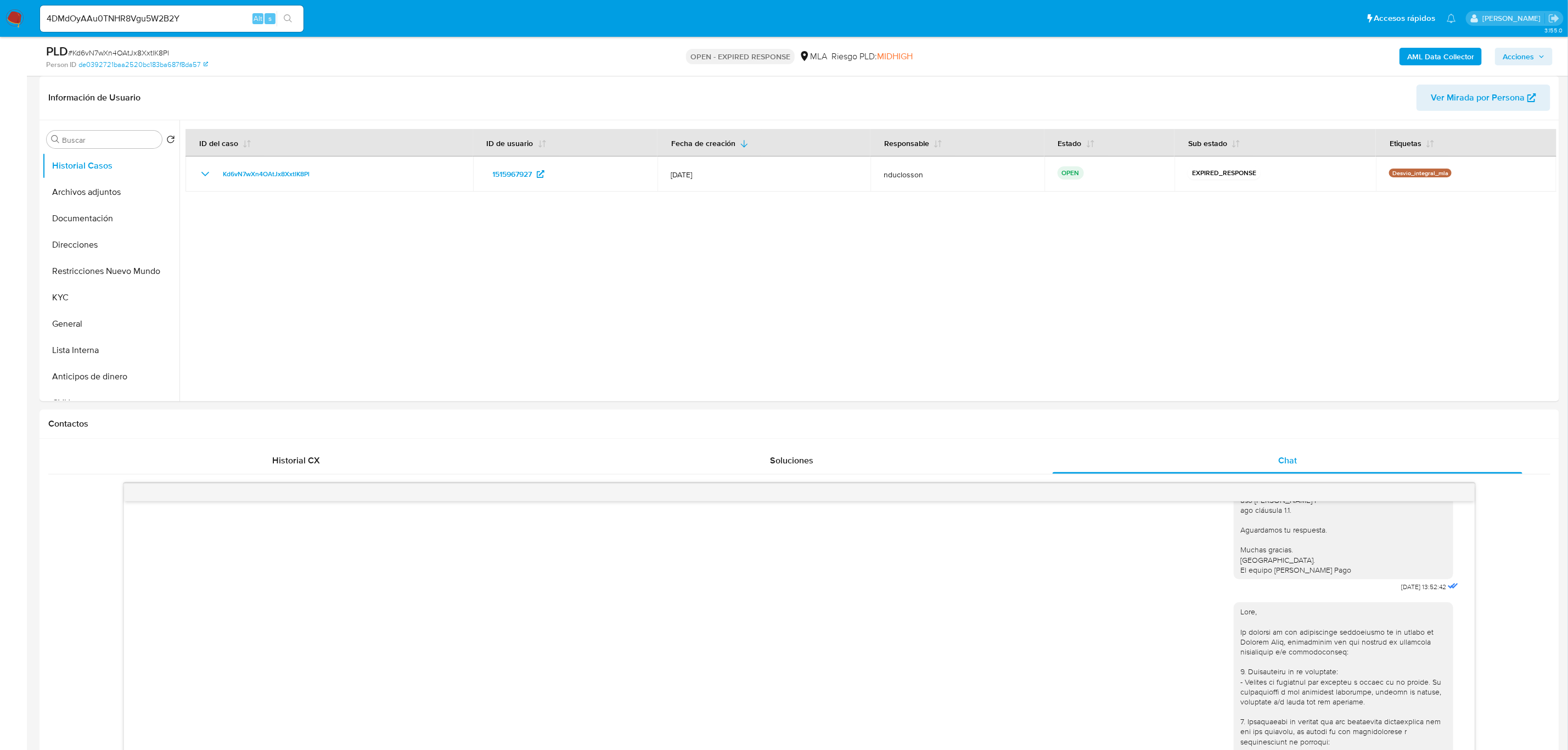
click at [290, 15] on icon "search-icon" at bounding box center [288, 18] width 9 height 9
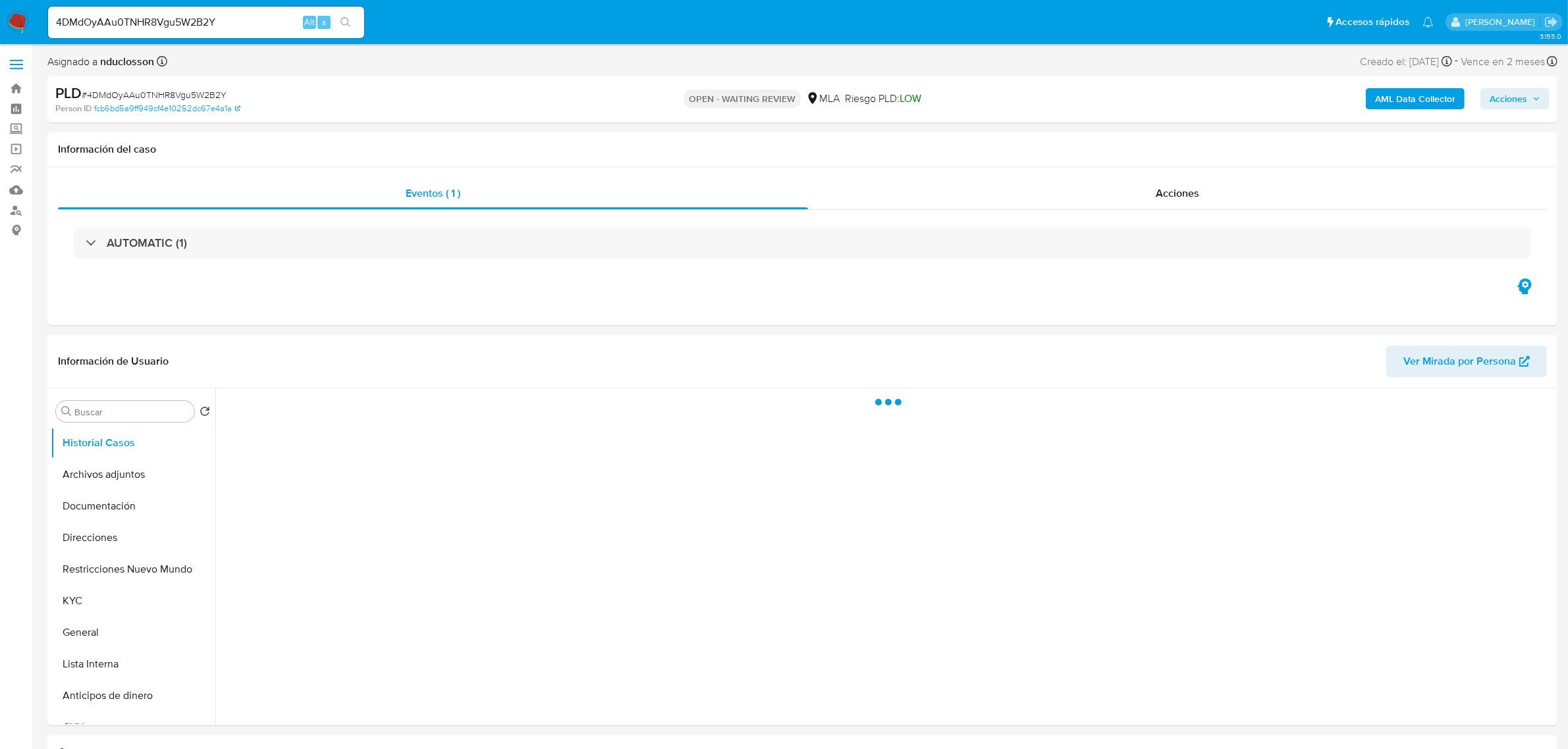
drag, startPoint x: 1740, startPoint y: 2, endPoint x: 492, endPoint y: 107, distance: 1252.4
click at [492, 107] on div "Person ID fcb6bd5a9ff949cf4e10252dc67e4a1a" at bounding box center [302, 109] width 494 height 12
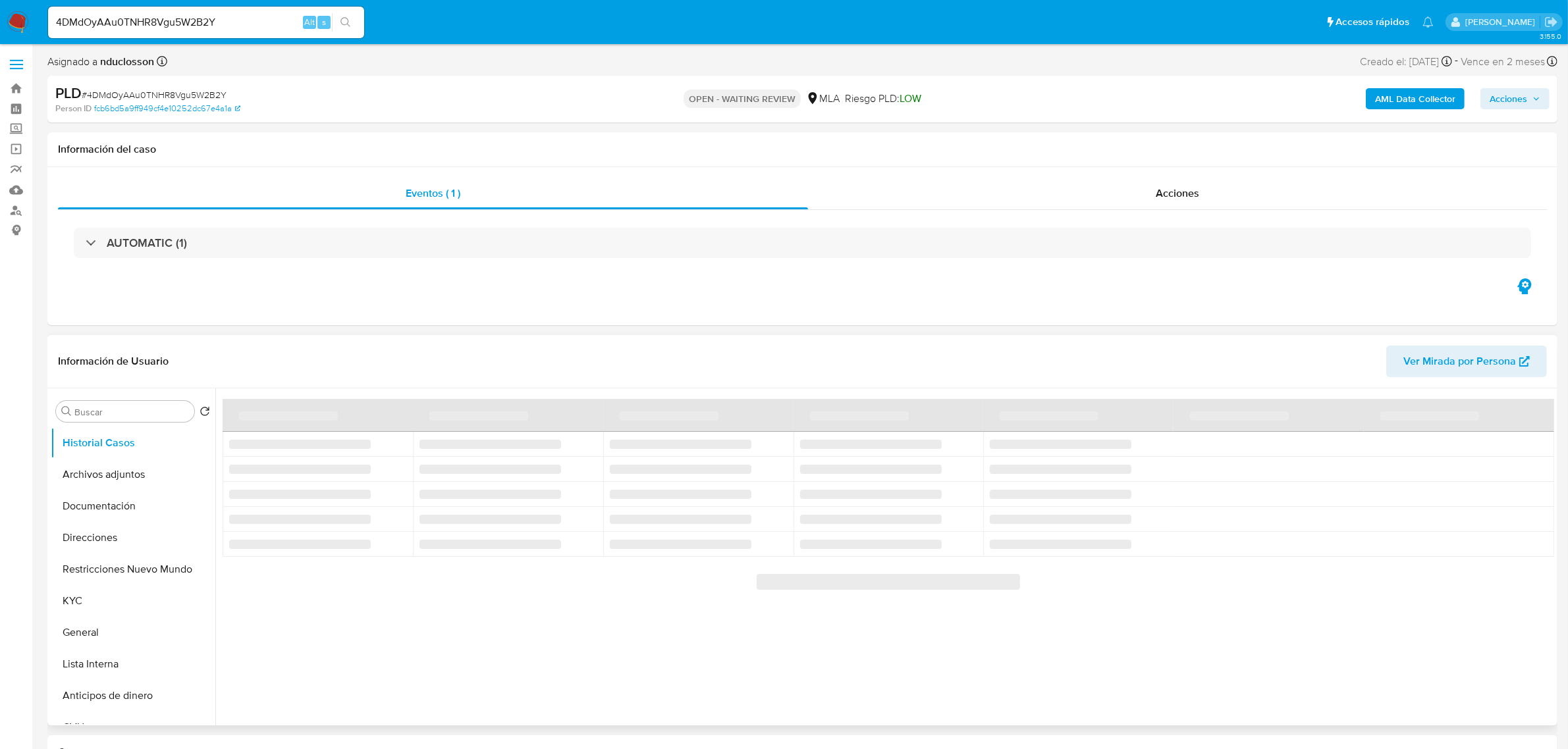
scroll to position [164, 0]
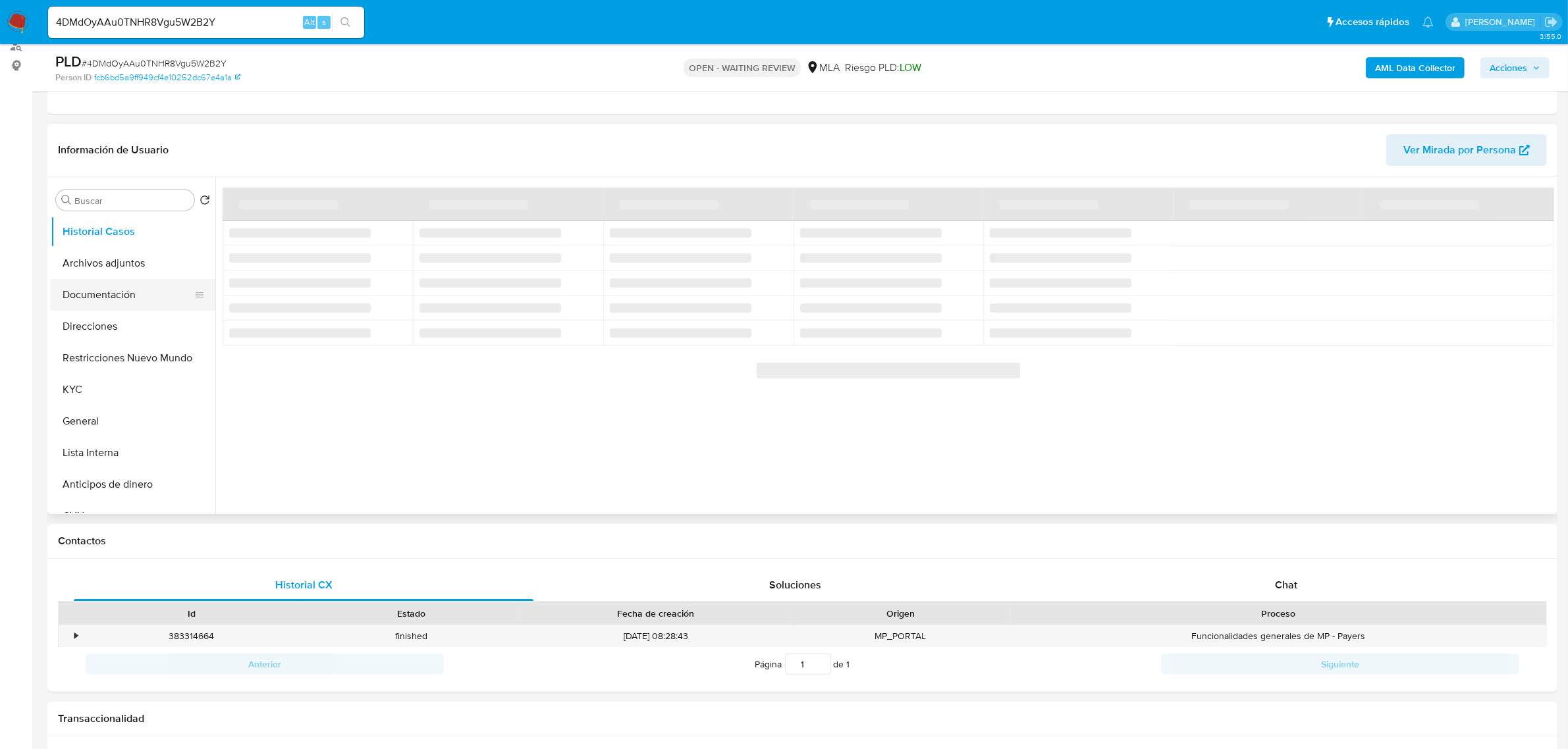
select select "10"
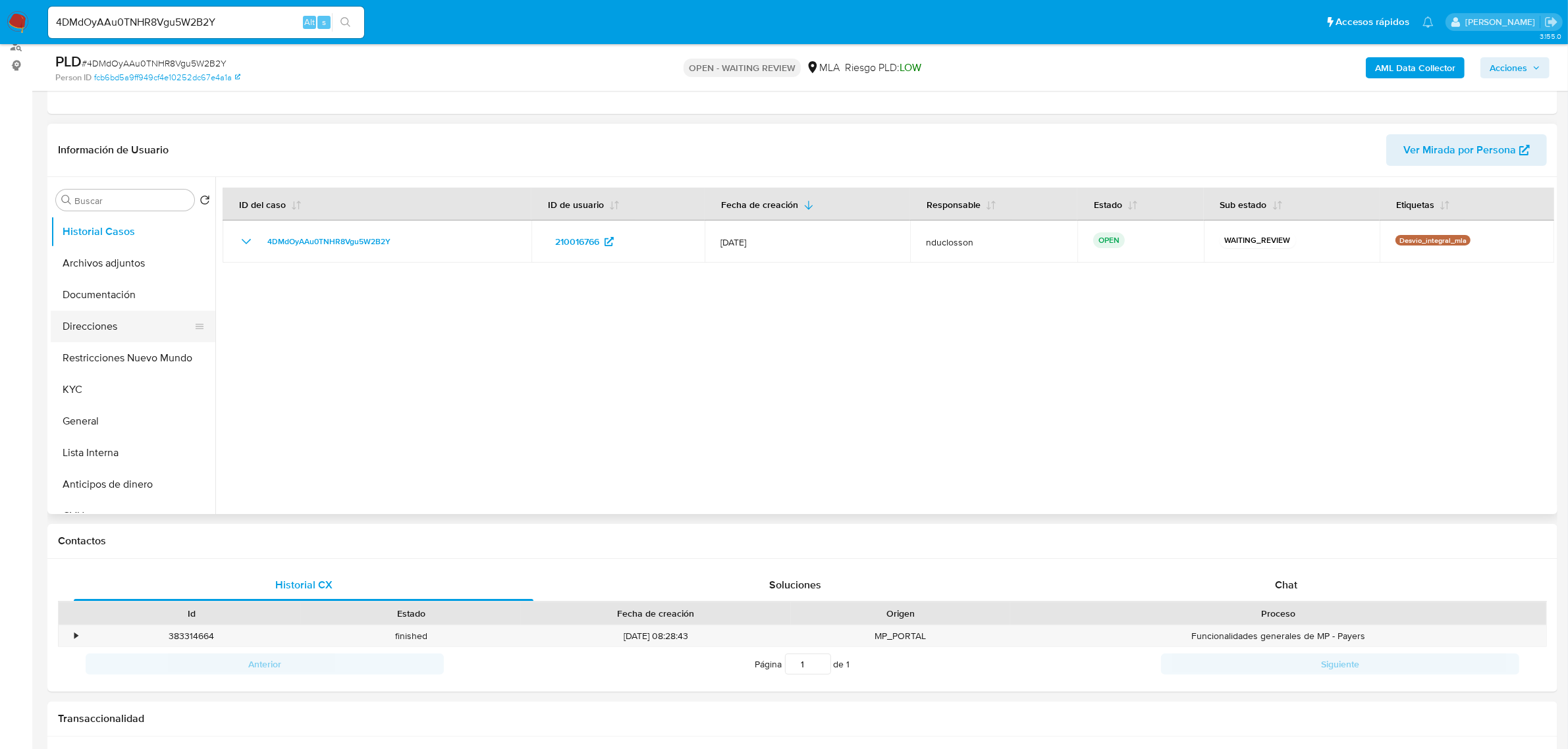
click at [96, 330] on button "Direcciones" at bounding box center [127, 326] width 154 height 31
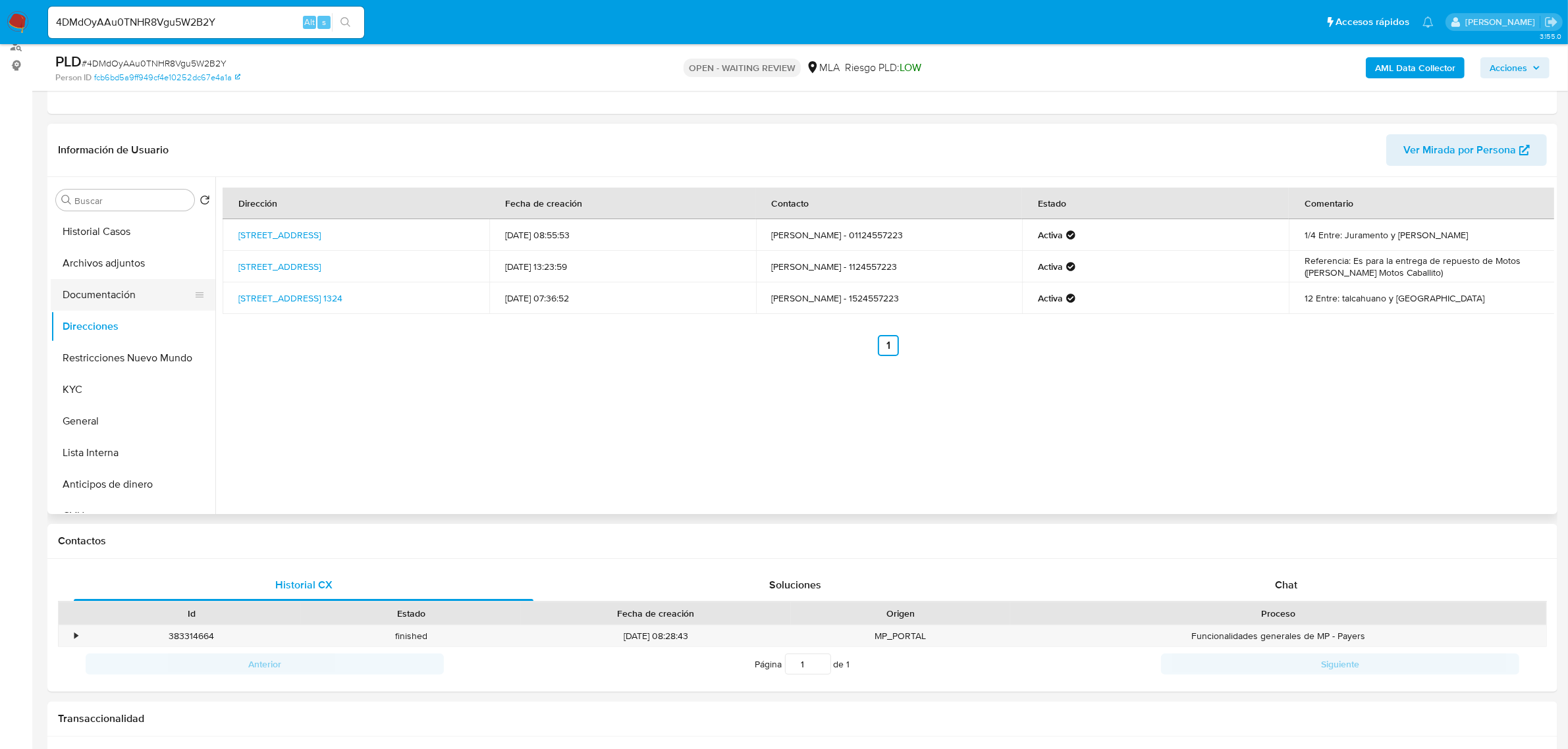
click at [116, 293] on button "Documentación" at bounding box center [127, 294] width 154 height 31
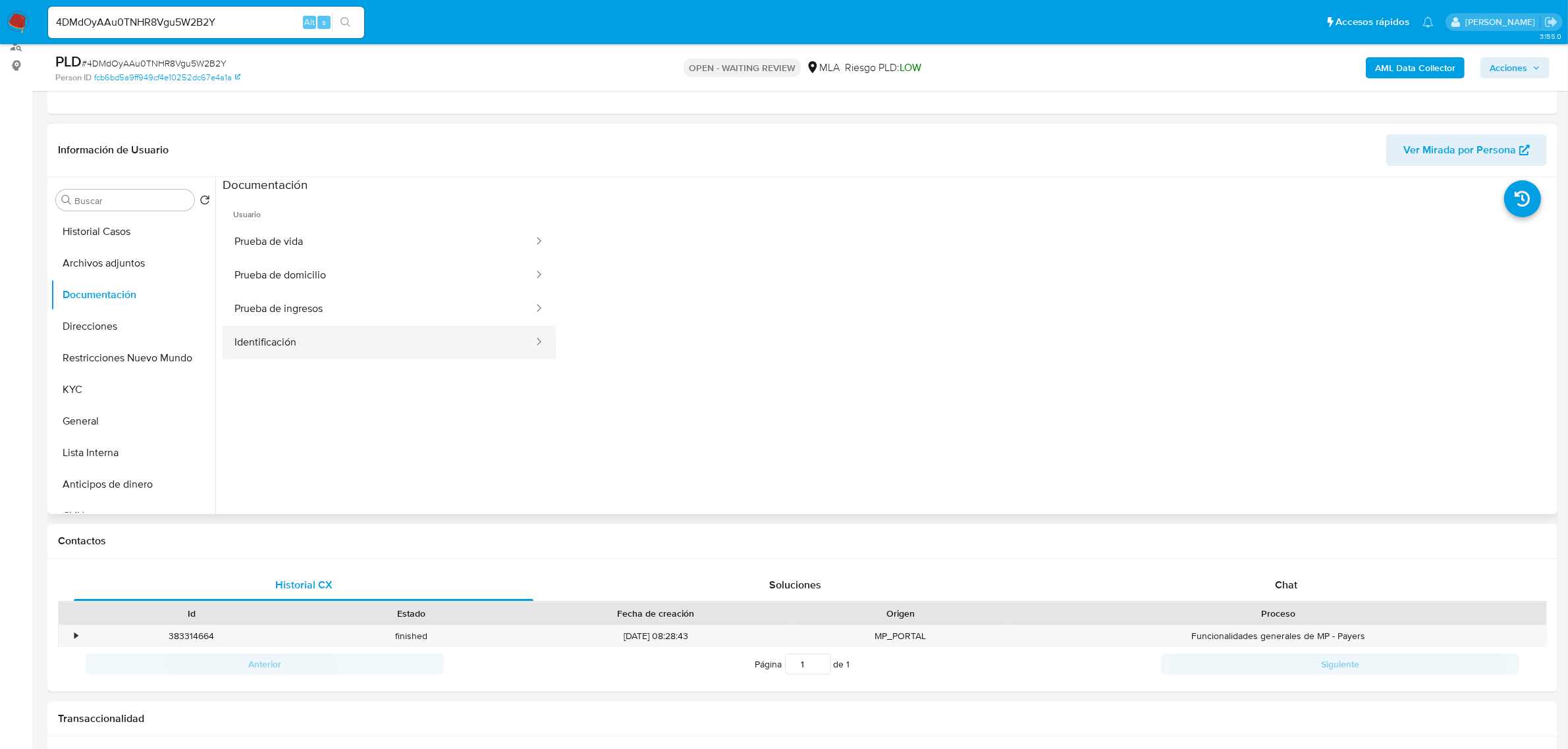
click at [524, 337] on div at bounding box center [535, 342] width 21 height 15
click at [532, 337] on icon at bounding box center [539, 342] width 13 height 13
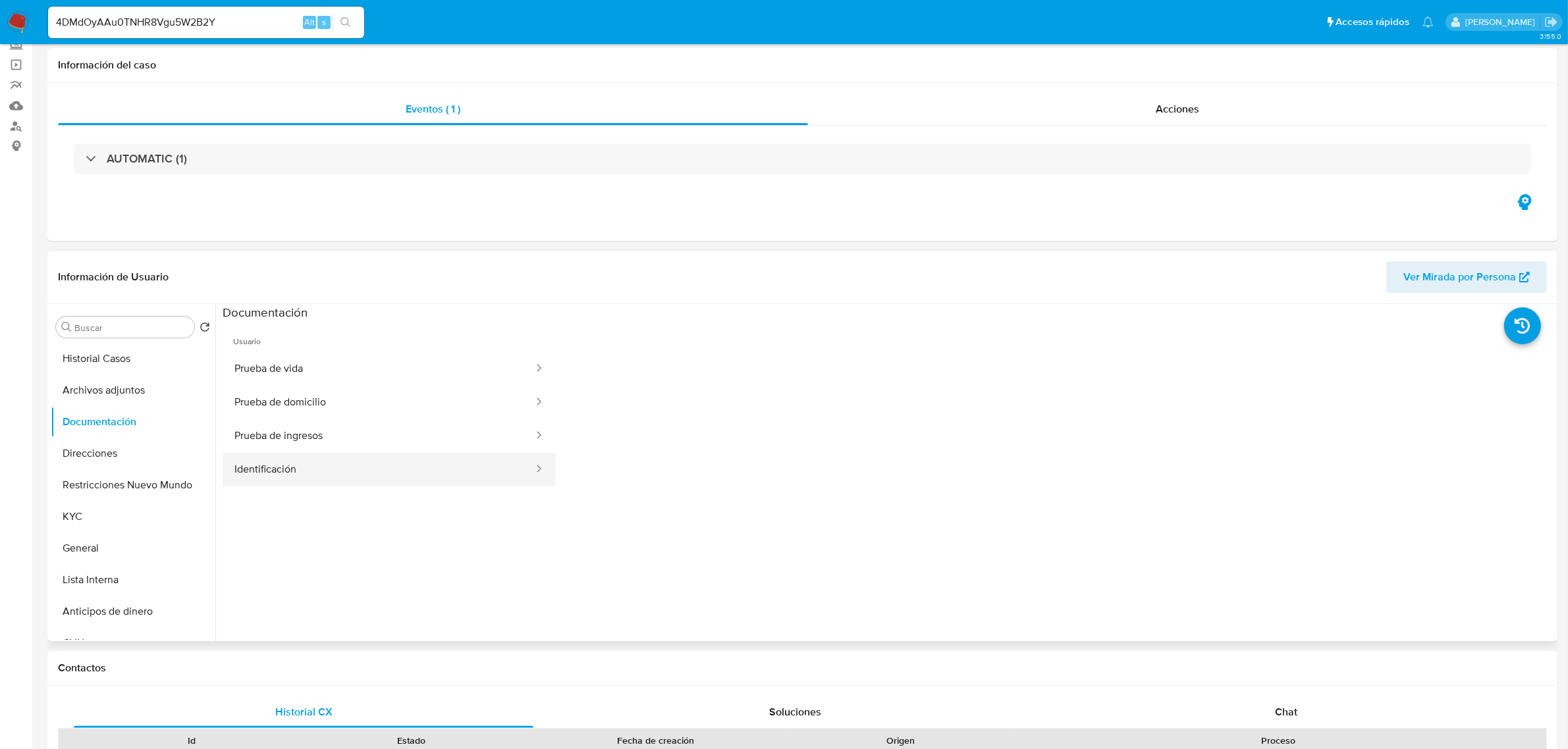
scroll to position [0, 0]
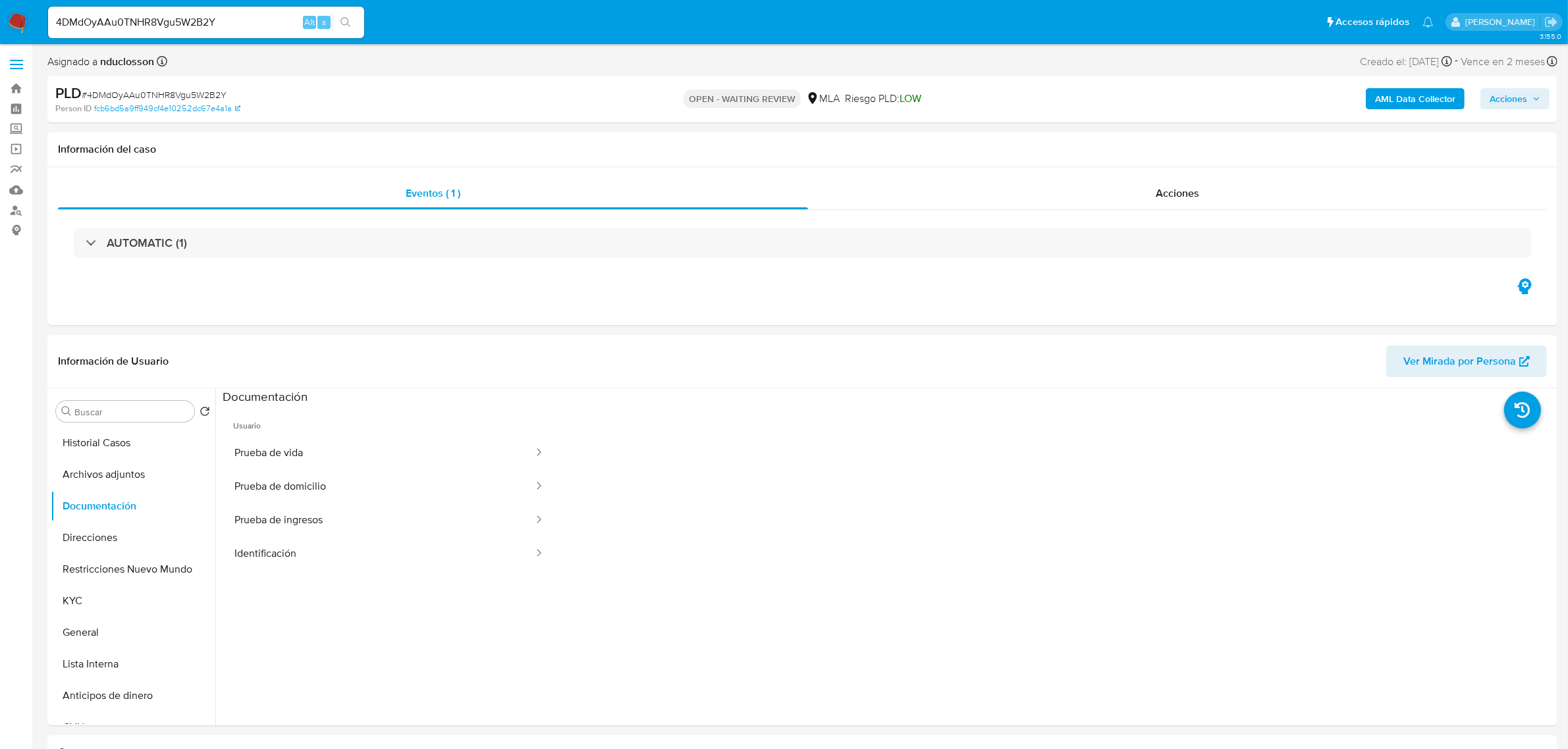
click at [175, 17] on input "4DMdOyAAu0TNHR8Vgu5W2B2Y" at bounding box center [206, 22] width 316 height 17
paste input "Kd6vN7wXn4OAtJx8XxtlK8Pl"
type input "Kd6vN7wXn4OAtJx8XxtlK8Pl"
click at [343, 20] on icon "search-icon" at bounding box center [345, 22] width 10 height 10
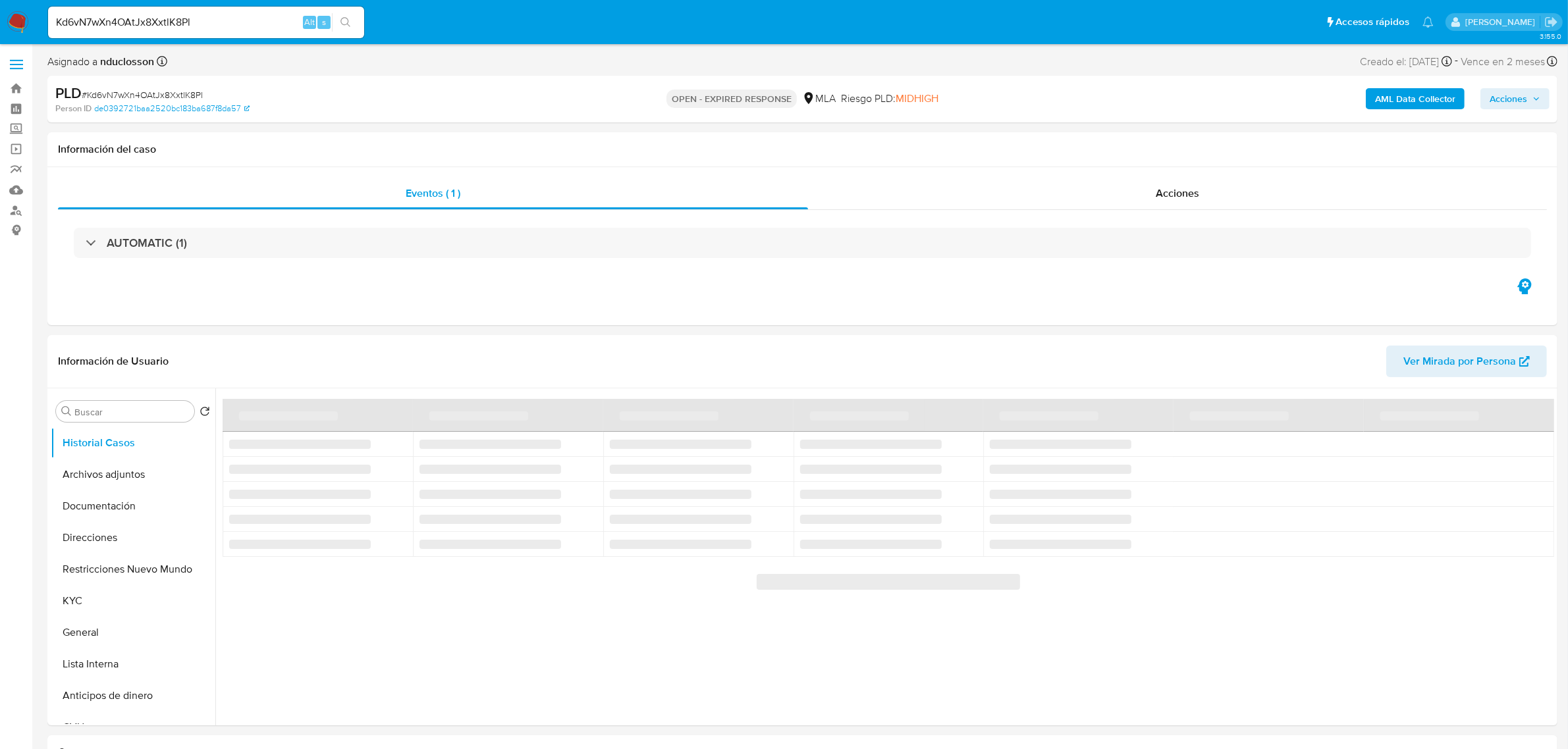
select select "10"
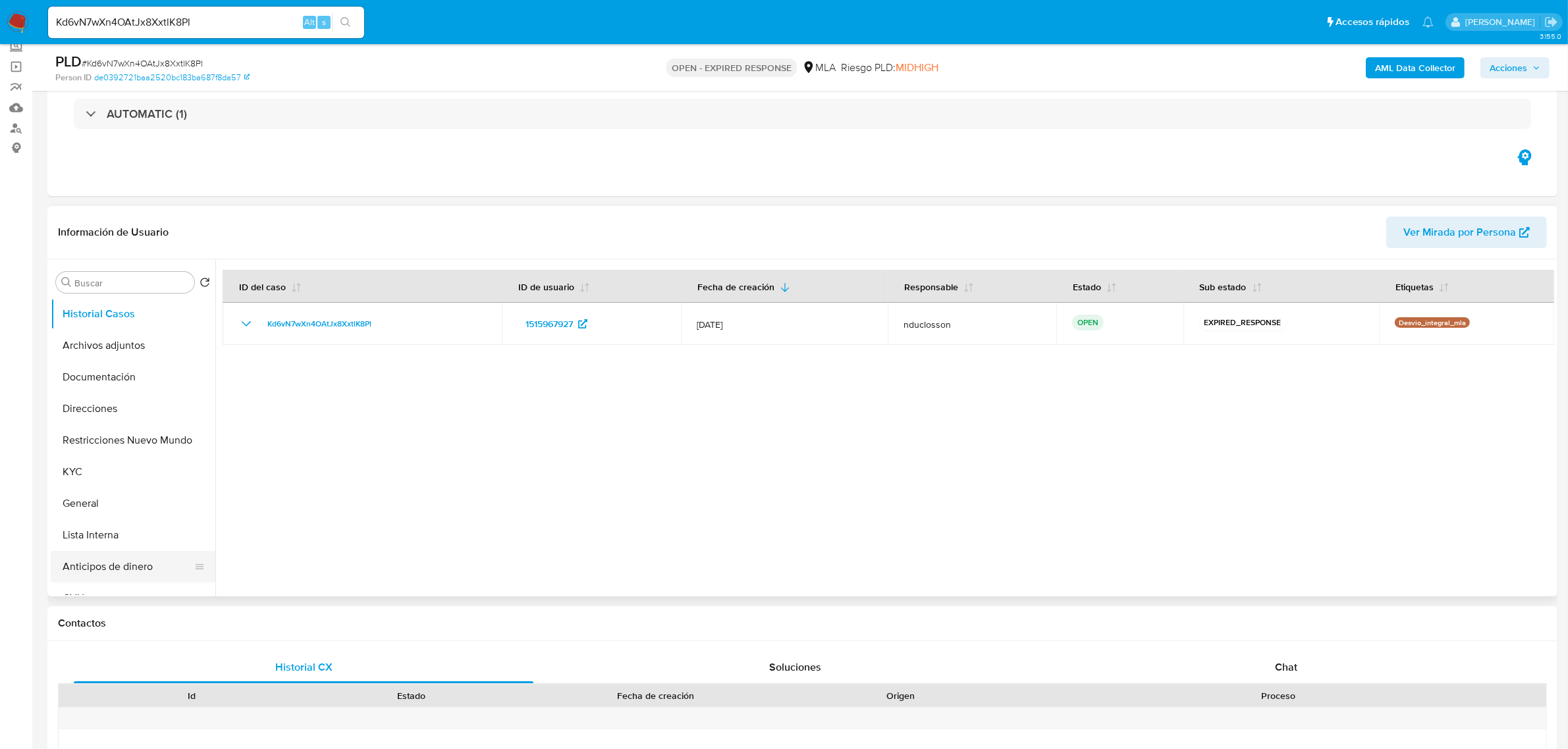
scroll to position [82, 0]
click at [90, 405] on button "General" at bounding box center [127, 420] width 154 height 31
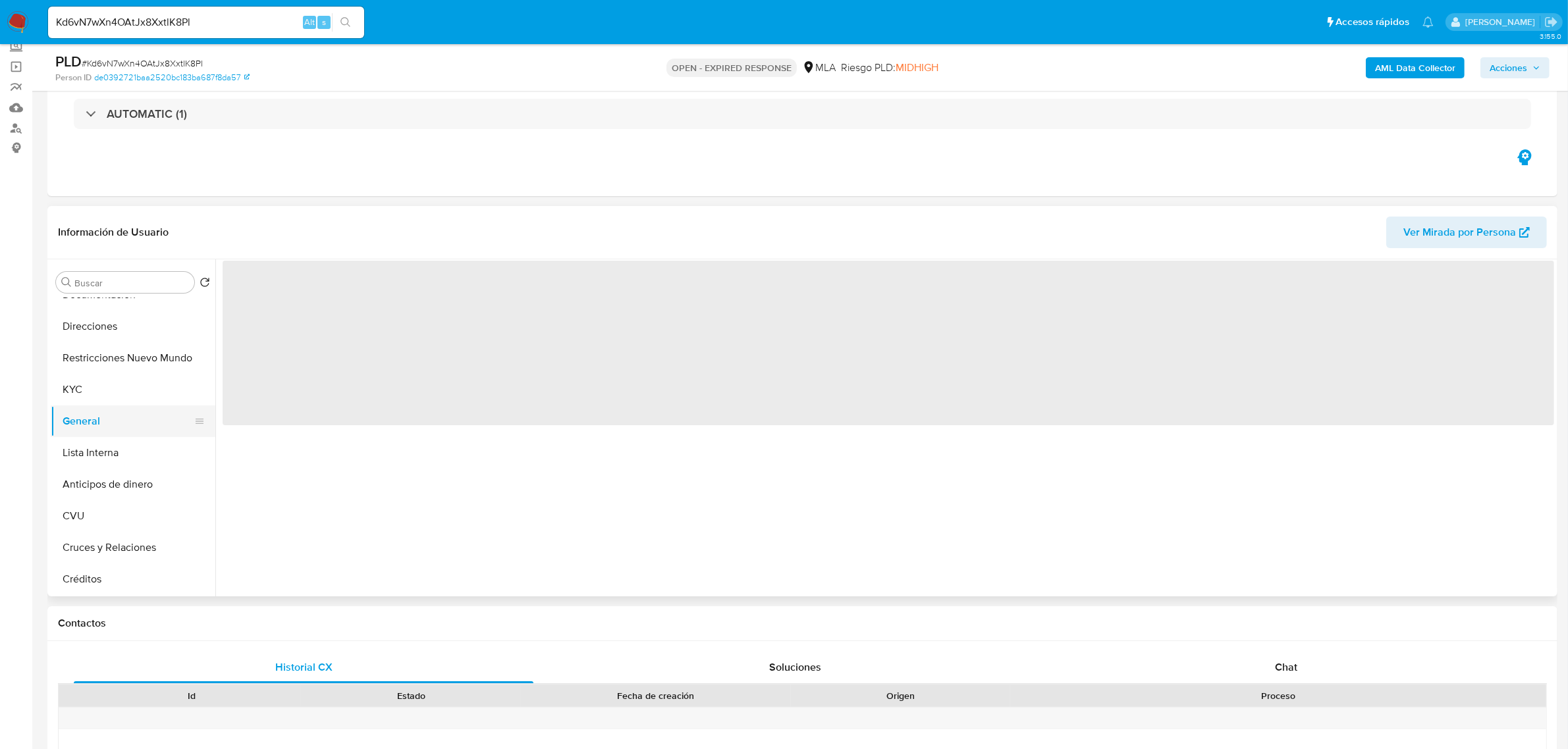
click at [88, 422] on button "General" at bounding box center [127, 420] width 154 height 31
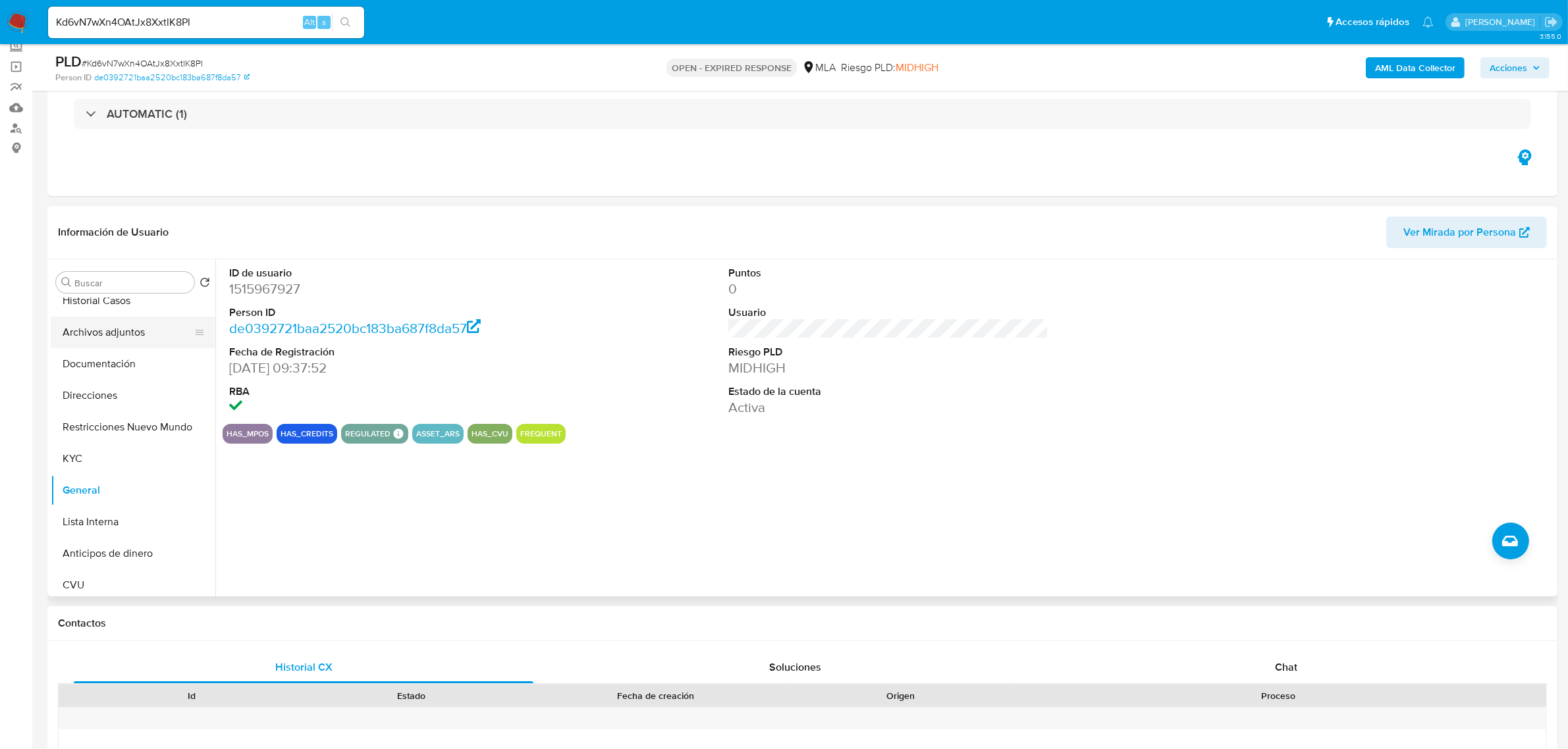
scroll to position [0, 0]
click at [83, 310] on button "Historial Casos" at bounding box center [127, 313] width 154 height 31
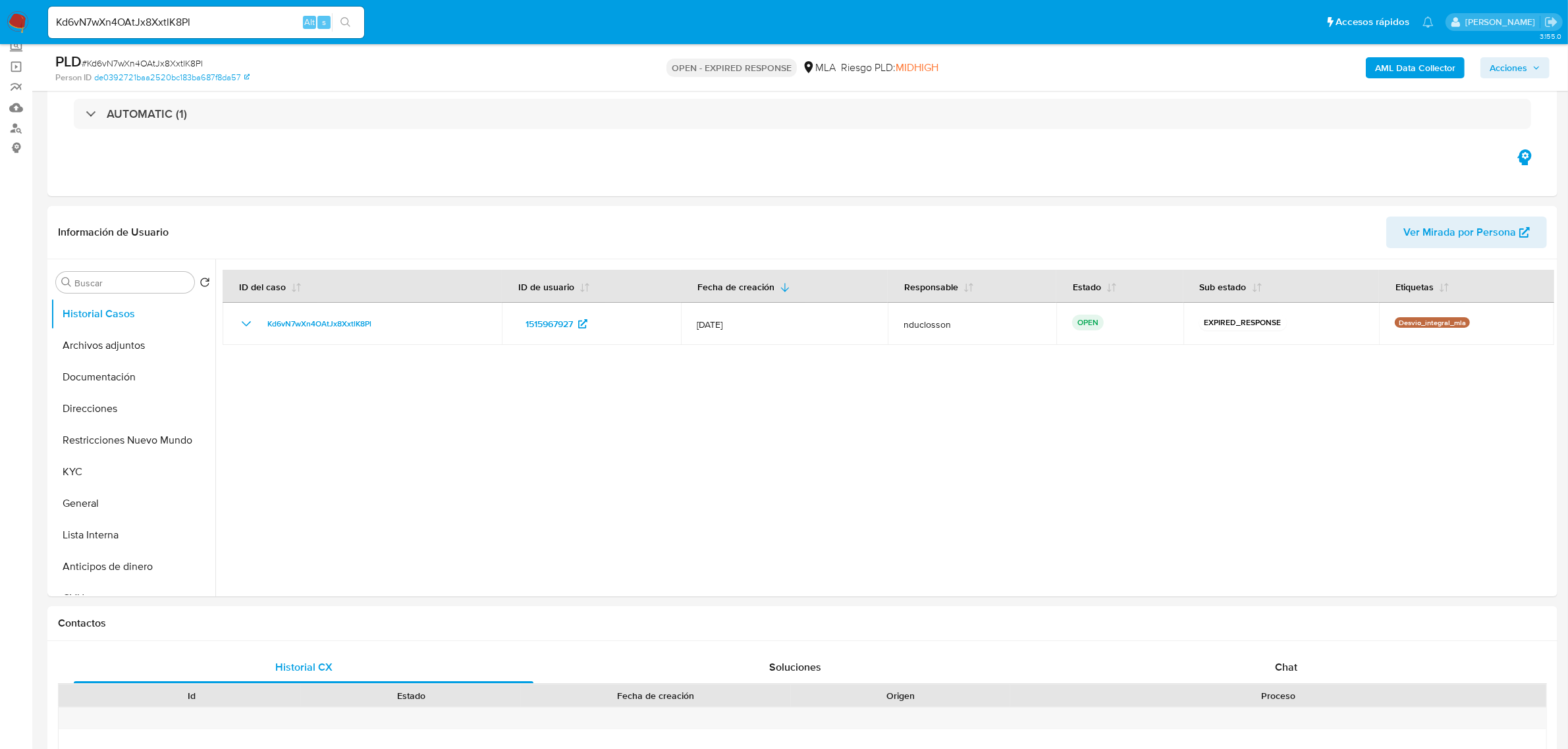
click at [112, 24] on input "Kd6vN7wXn4OAtJx8XxtlK8Pl" at bounding box center [206, 22] width 316 height 17
paste input "cfA8LAssPuQ84tKacETtAIX8"
type input "cfA8LAssPuQ84tKacETtAIX8"
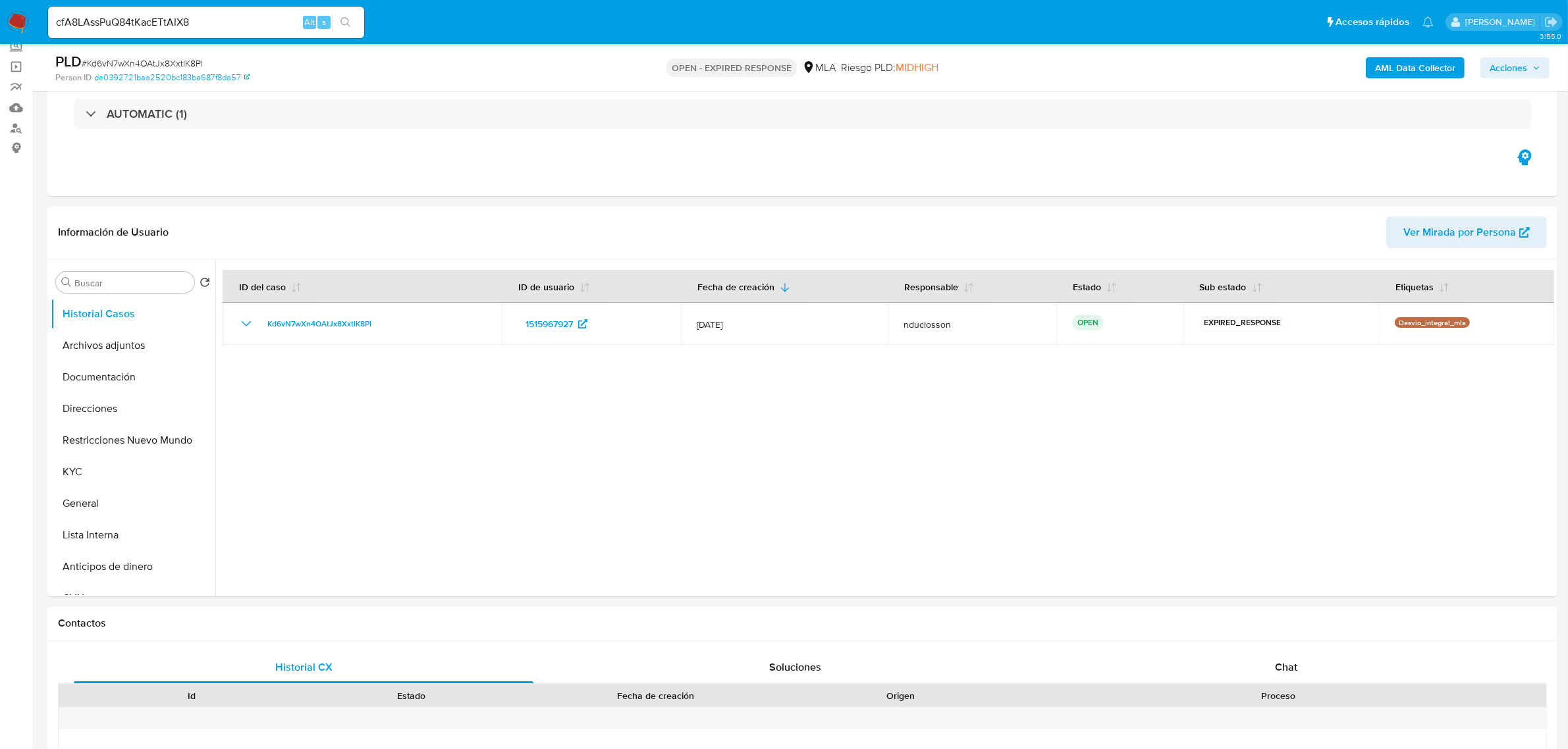
click at [345, 31] on button "search-icon" at bounding box center [345, 22] width 27 height 18
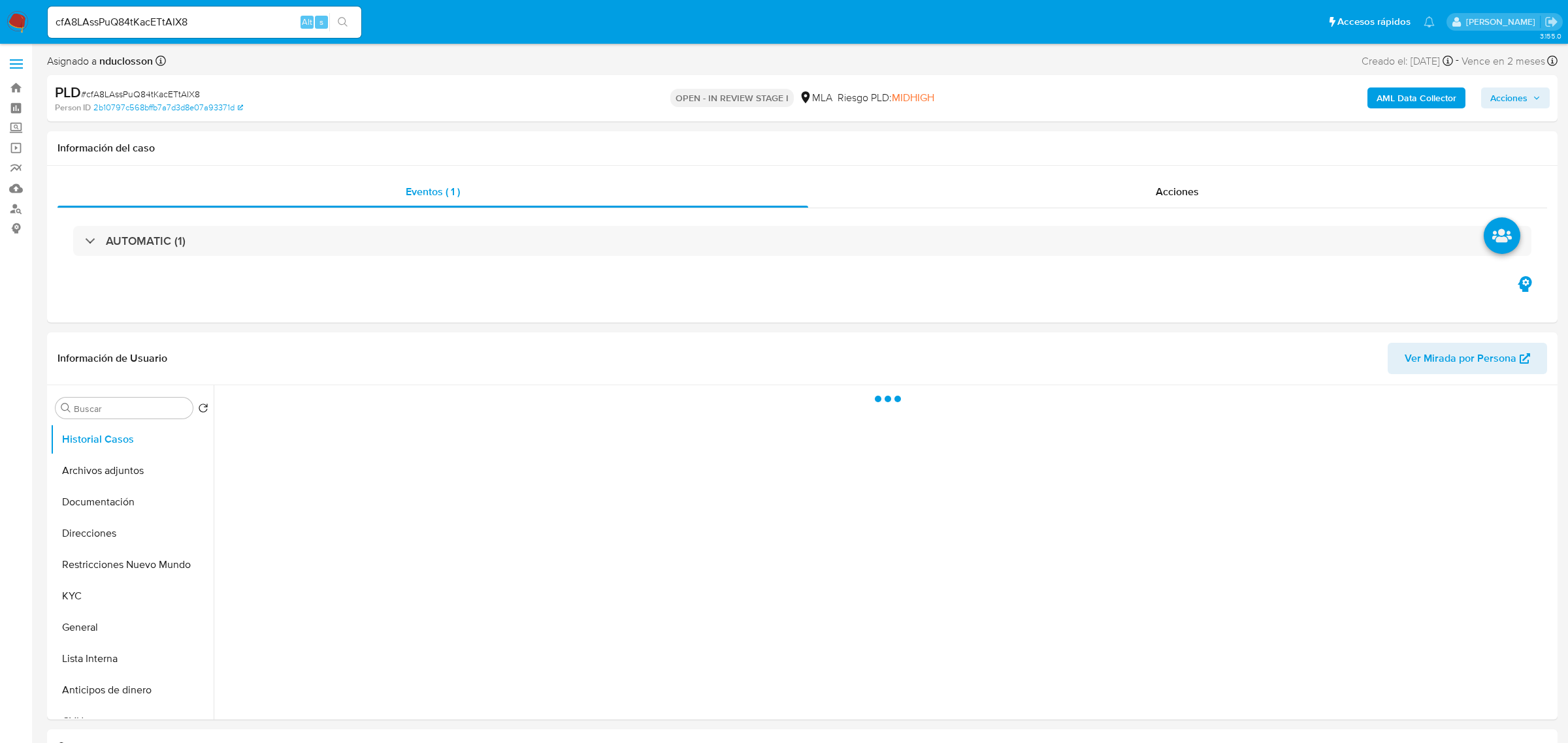
select select "10"
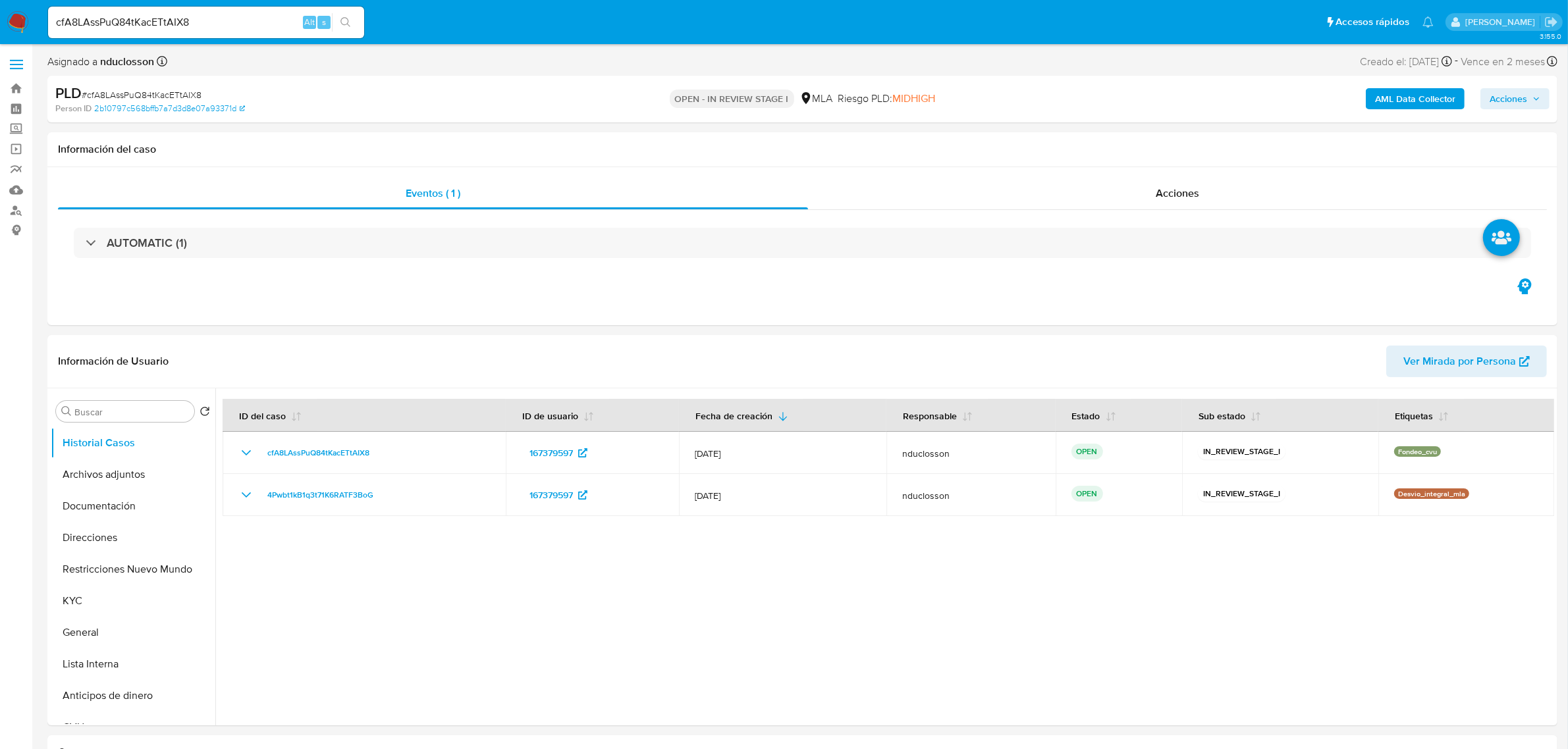
click at [132, 33] on div "cfA8LAssPuQ84tKacETtAIX8 Alt s" at bounding box center [206, 22] width 316 height 31
click at [133, 30] on input "cfA8LAssPuQ84tKacETtAIX8" at bounding box center [206, 22] width 316 height 17
click at [130, 28] on input "cfA8LAssPuQ84tKacETtAIX8" at bounding box center [206, 22] width 316 height 17
click at [572, 77] on div "PLD # cfA8LAssPuQ84tKacETtAIX8 Person ID 2b10797c568bffb7a7d3d8e07a93371d OPEN …" at bounding box center [802, 99] width 1510 height 47
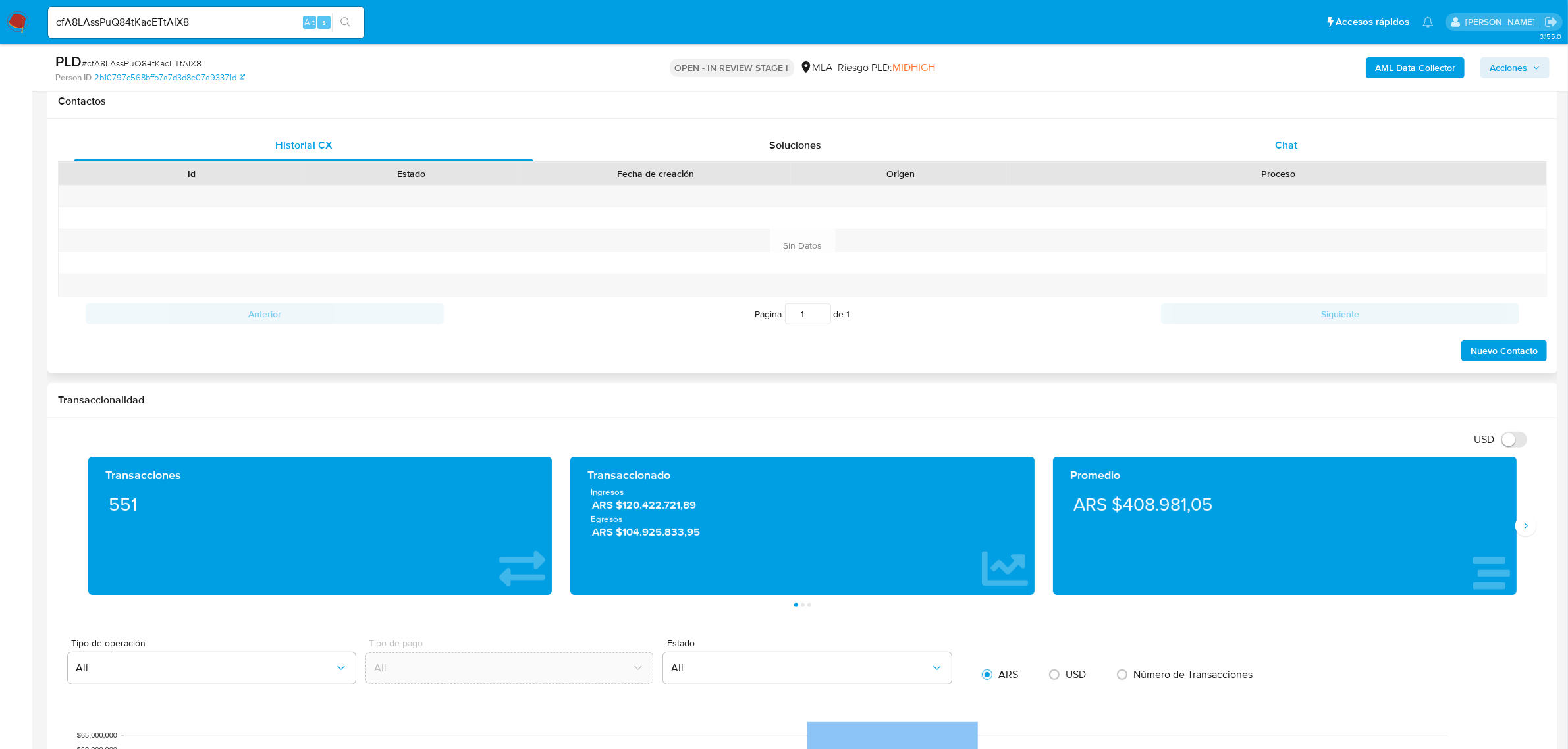
scroll to position [576, 0]
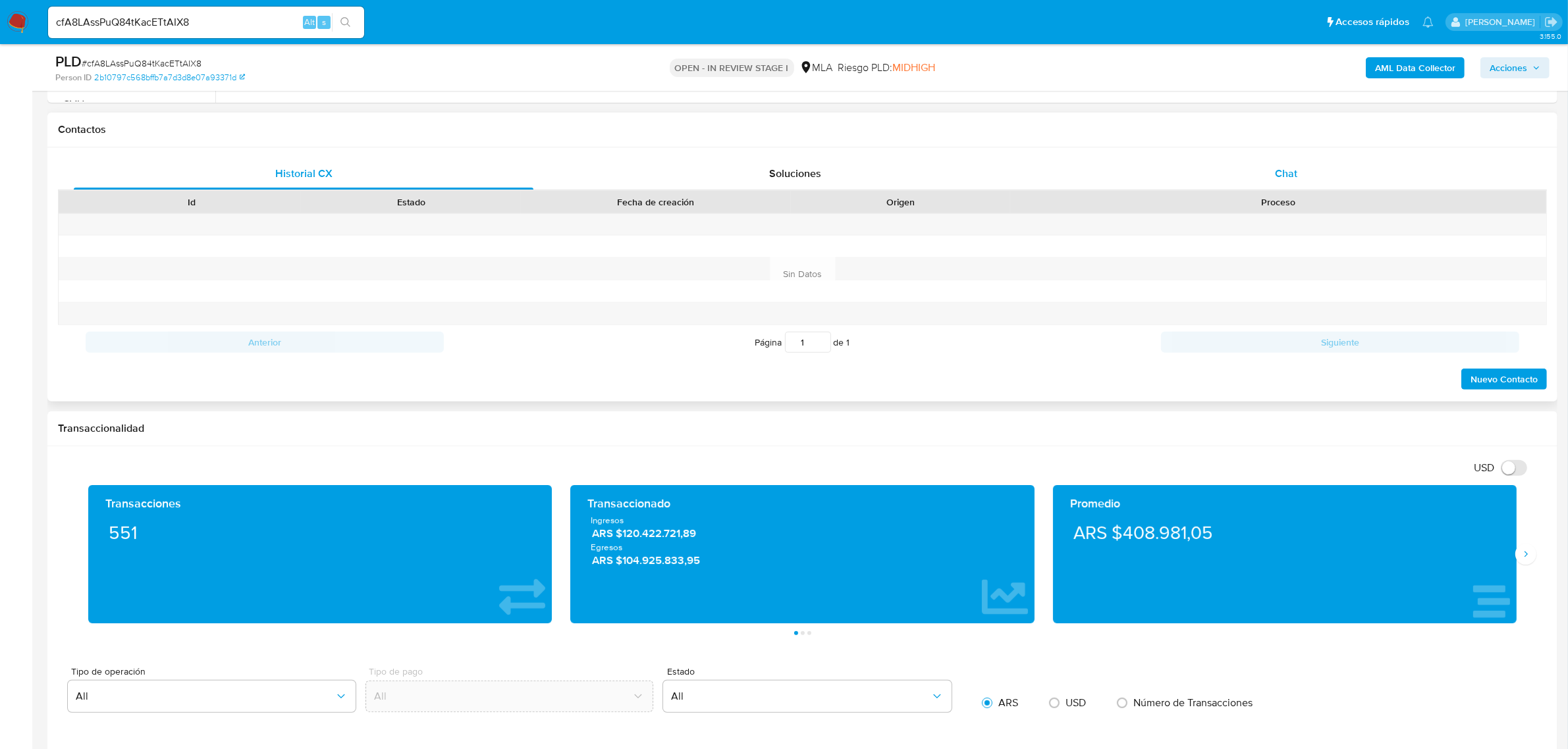
click at [1249, 170] on div "Chat" at bounding box center [1285, 173] width 459 height 31
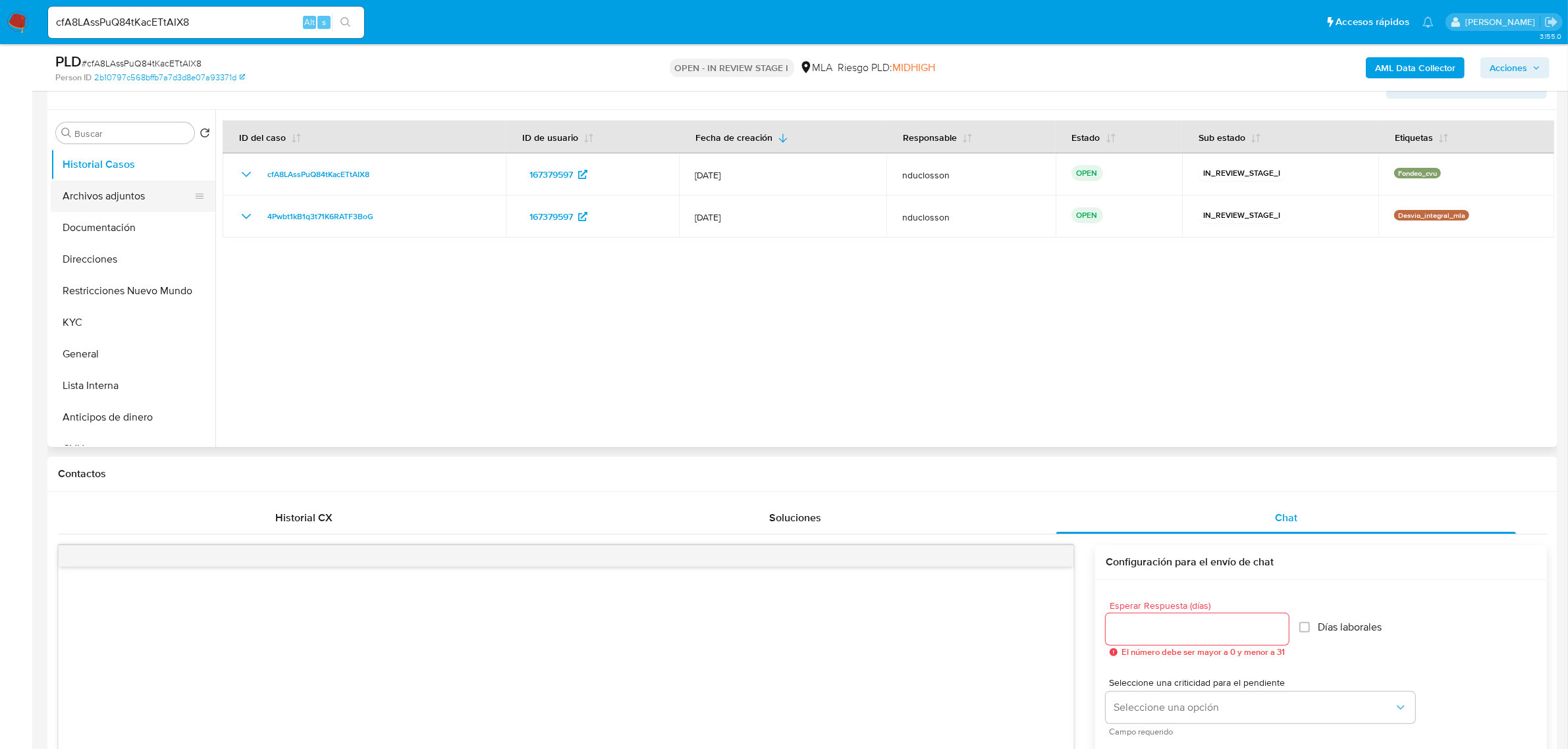
scroll to position [82, 0]
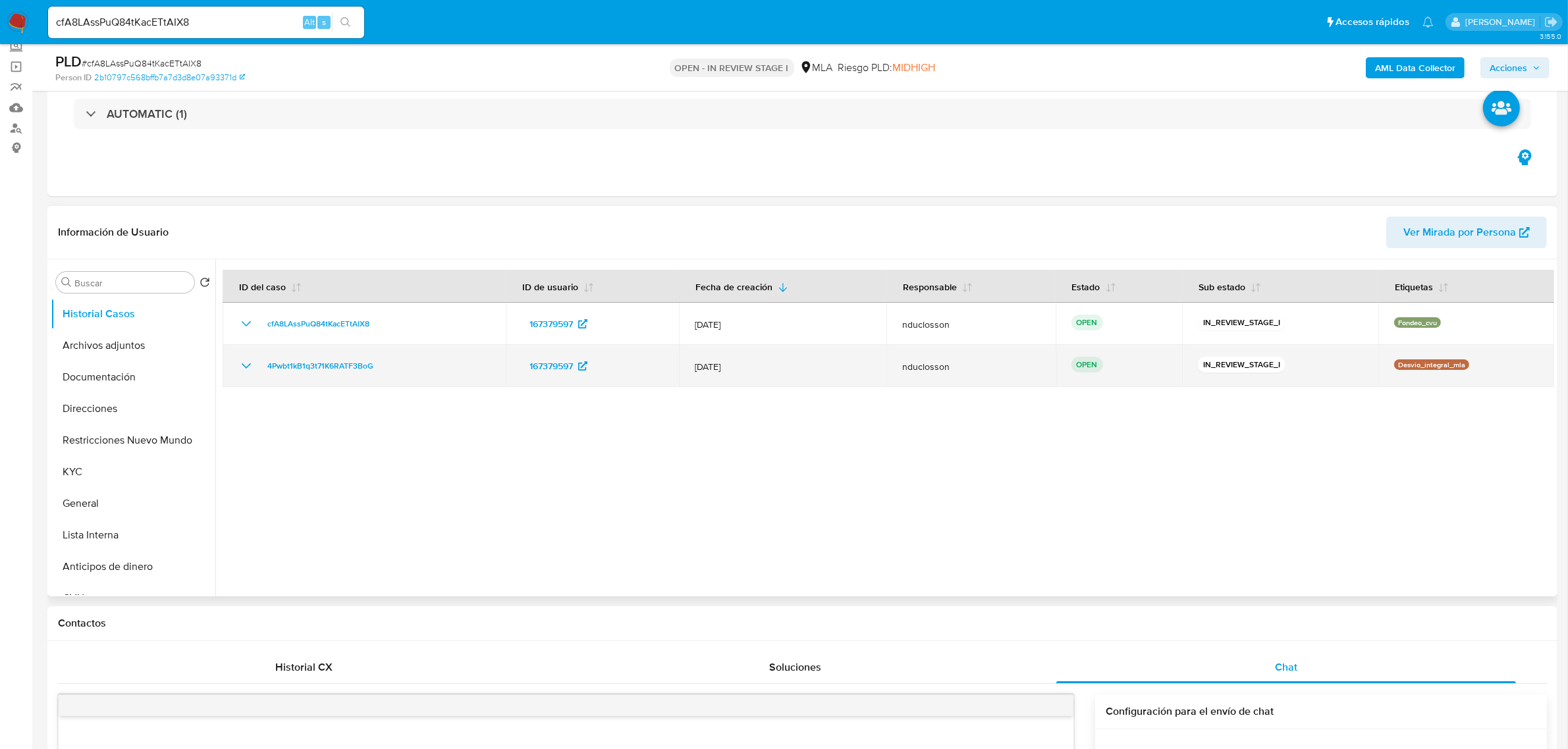
drag, startPoint x: 418, startPoint y: 372, endPoint x: 248, endPoint y: 365, distance: 170.1
click at [248, 365] on div "4Pwbt1kB1q3t71K6RATF3BoG" at bounding box center [364, 366] width 251 height 16
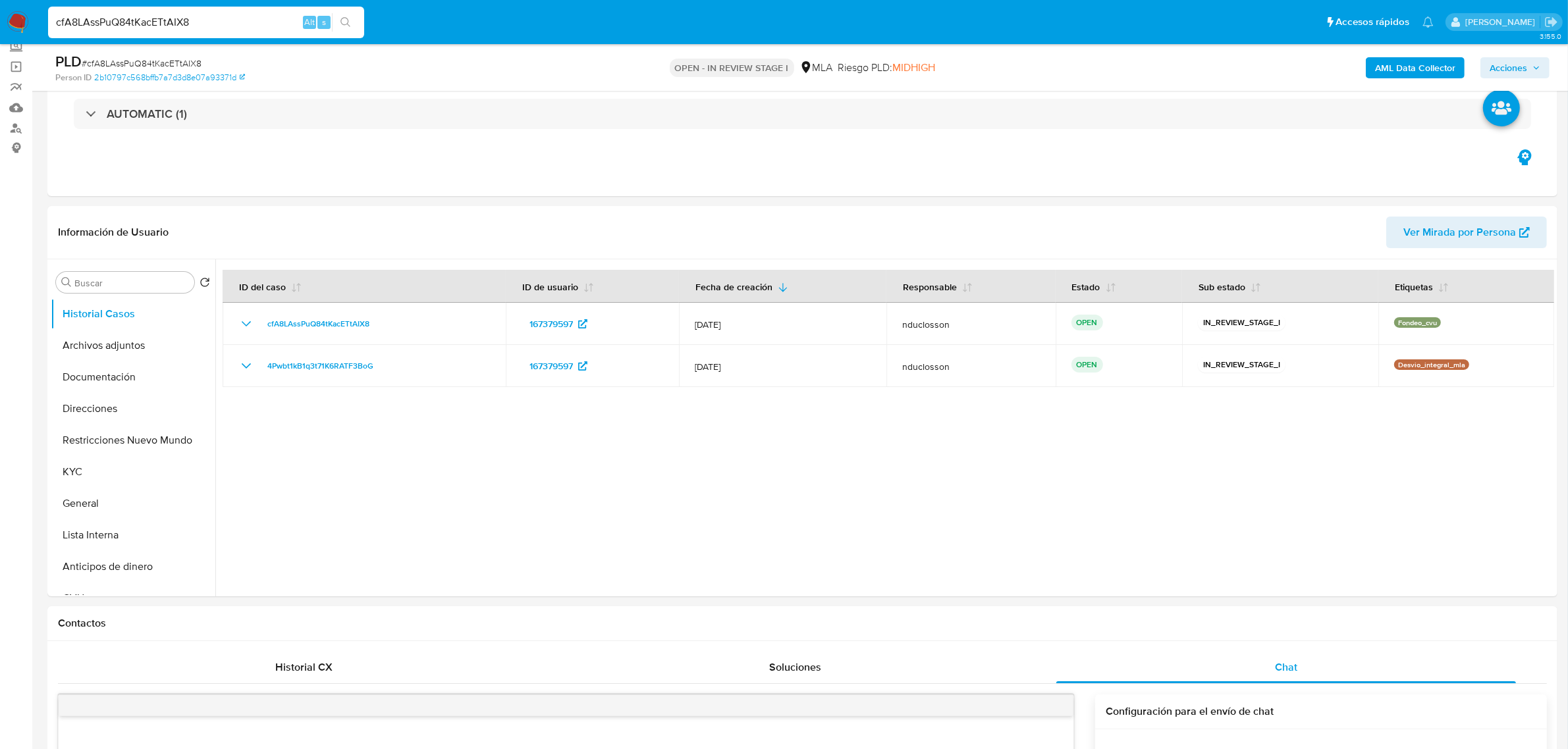
click at [156, 15] on input "cfA8LAssPuQ84tKacETtAIX8" at bounding box center [206, 22] width 316 height 17
paste input "4Pwbt1kB1q3t71K6RATF3BoG"
type input "4Pwbt1kB1q3t71K6RATF3BoG"
click at [347, 18] on icon "search-icon" at bounding box center [345, 22] width 10 height 10
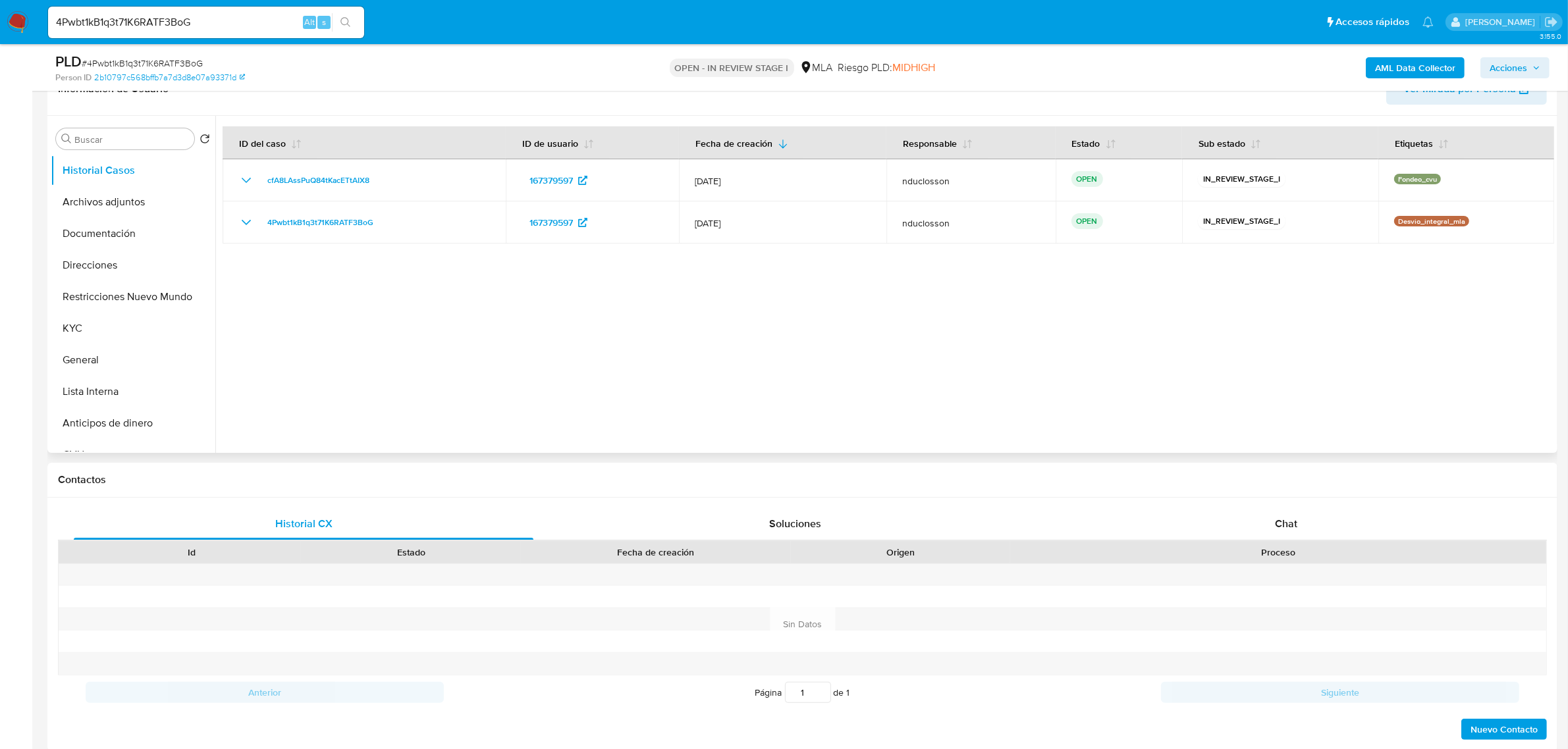
scroll to position [247, 0]
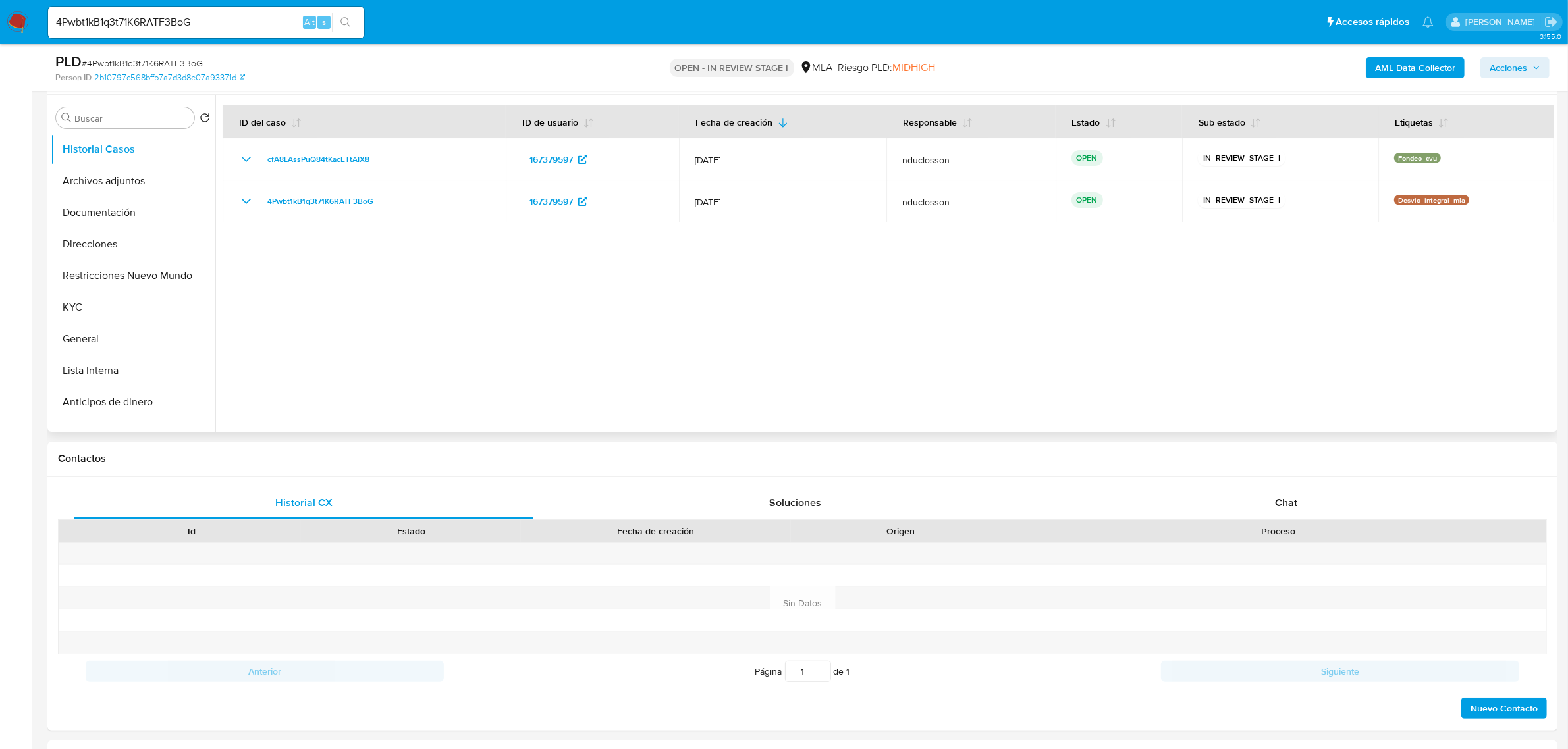
select select "10"
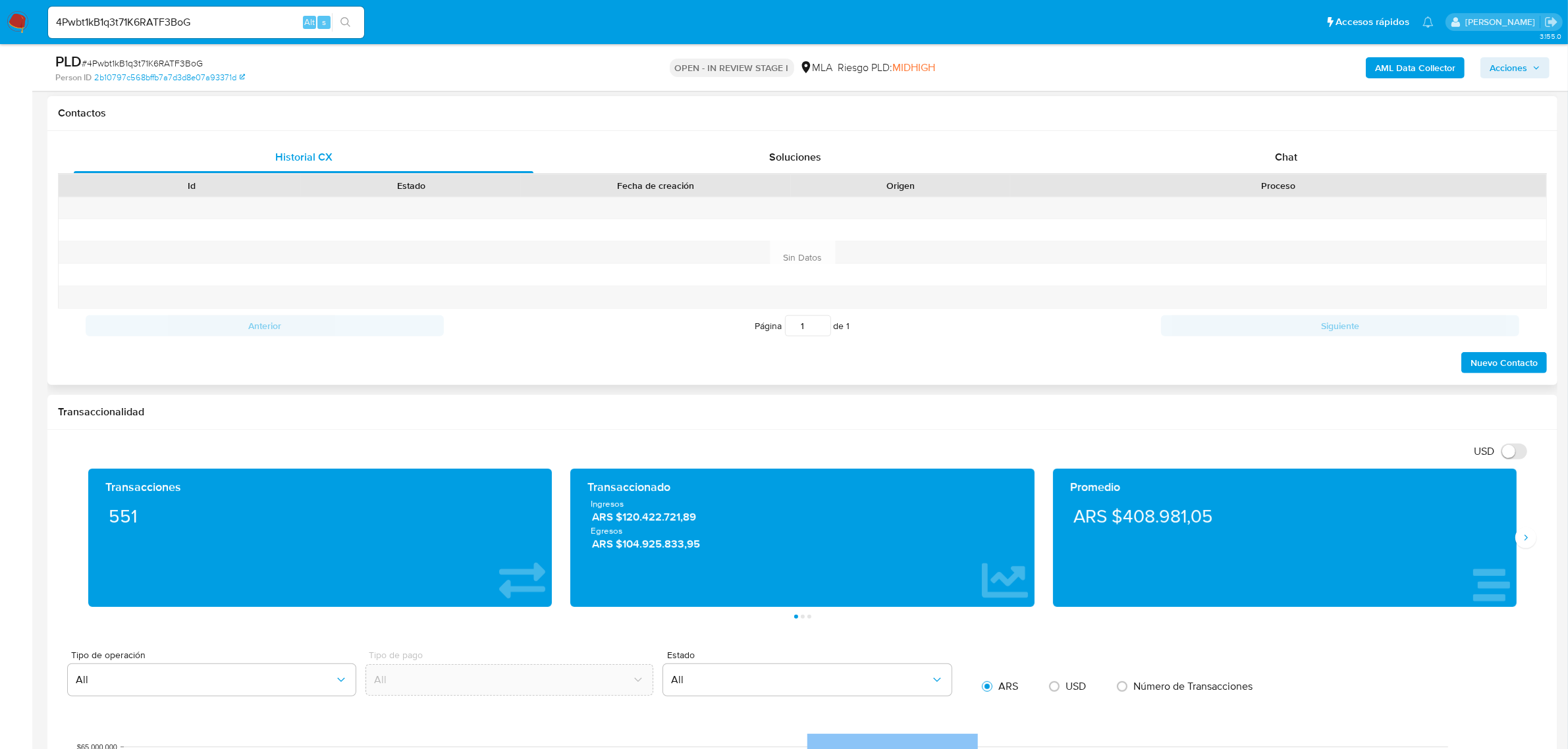
scroll to position [576, 0]
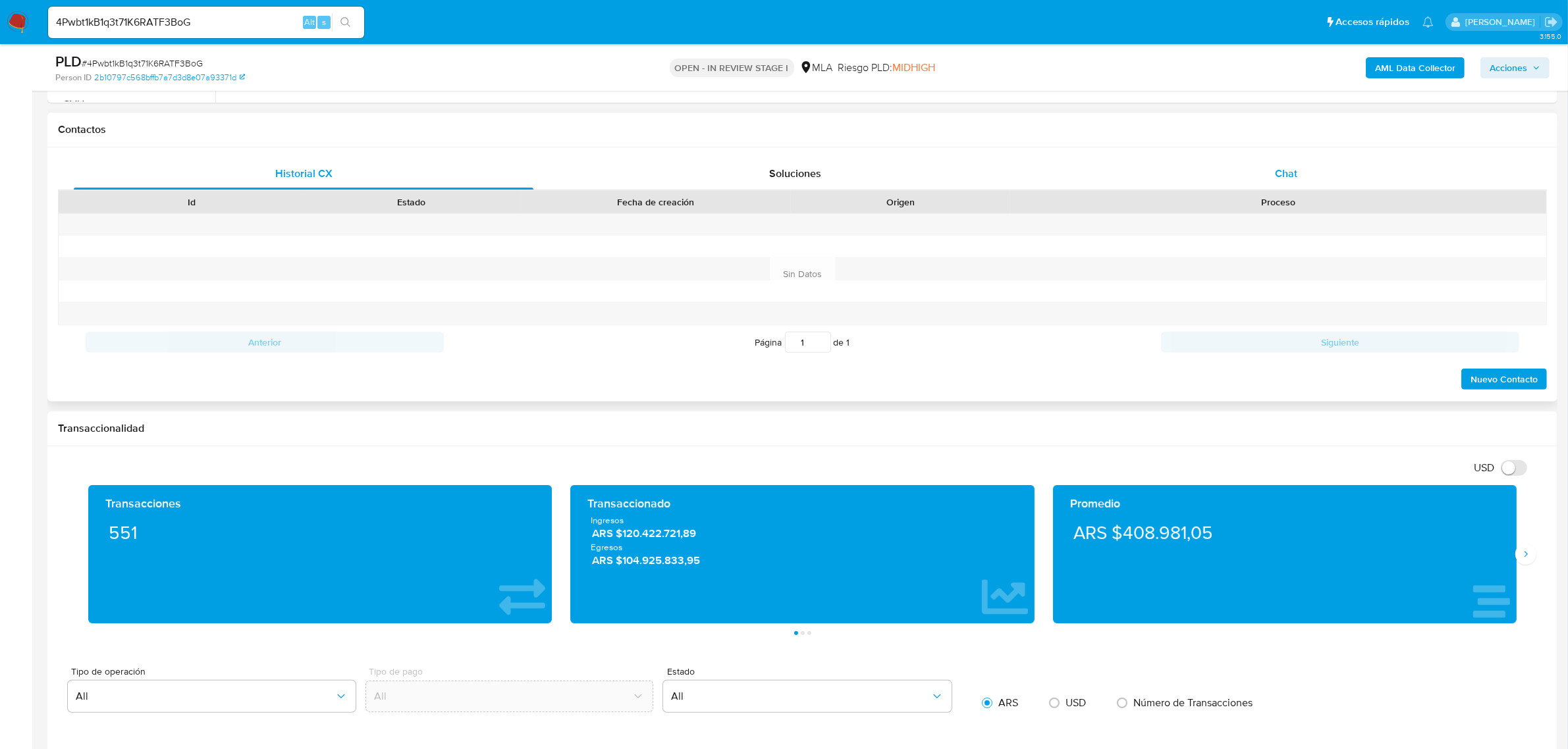
click at [1249, 184] on div "Chat" at bounding box center [1285, 173] width 459 height 31
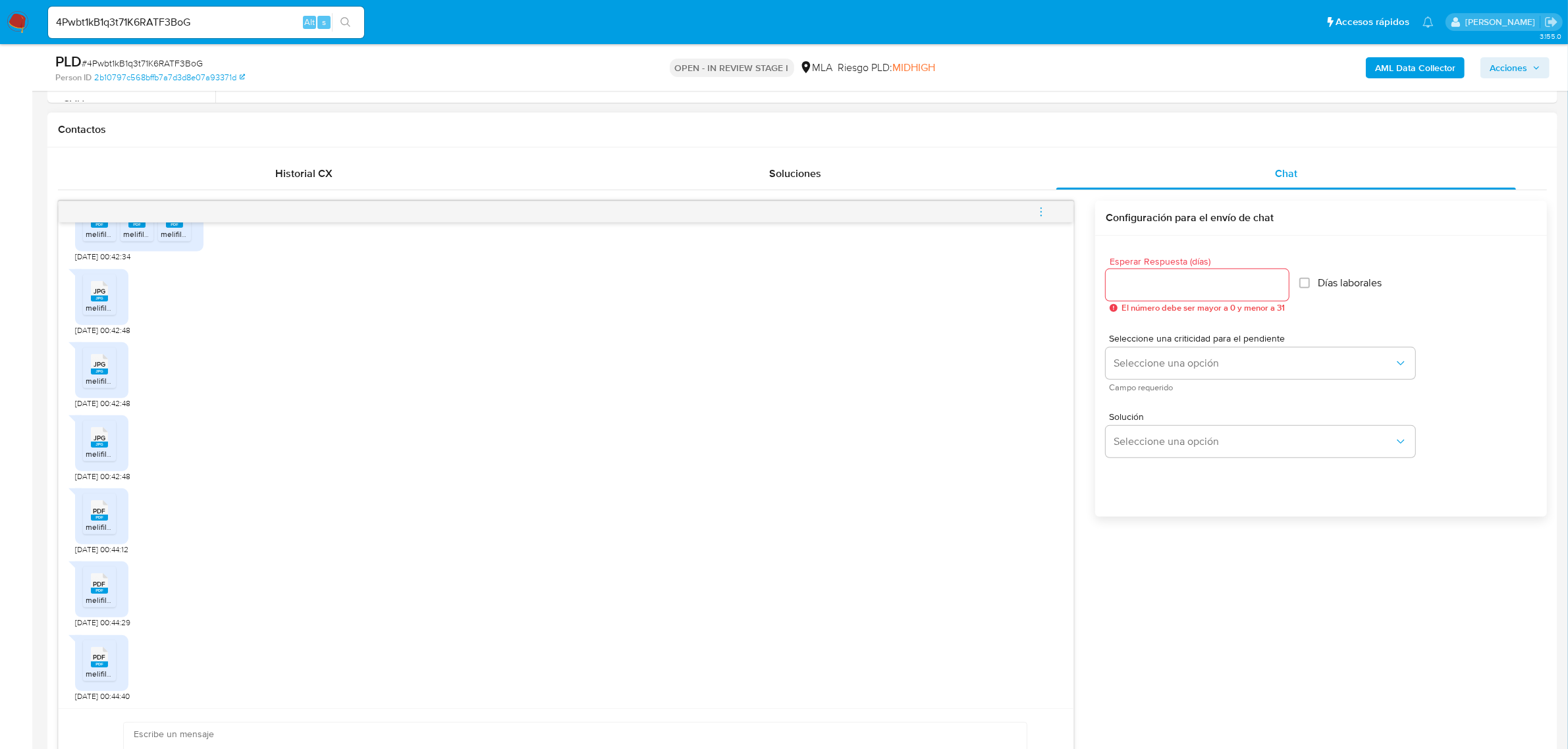
scroll to position [784, 0]
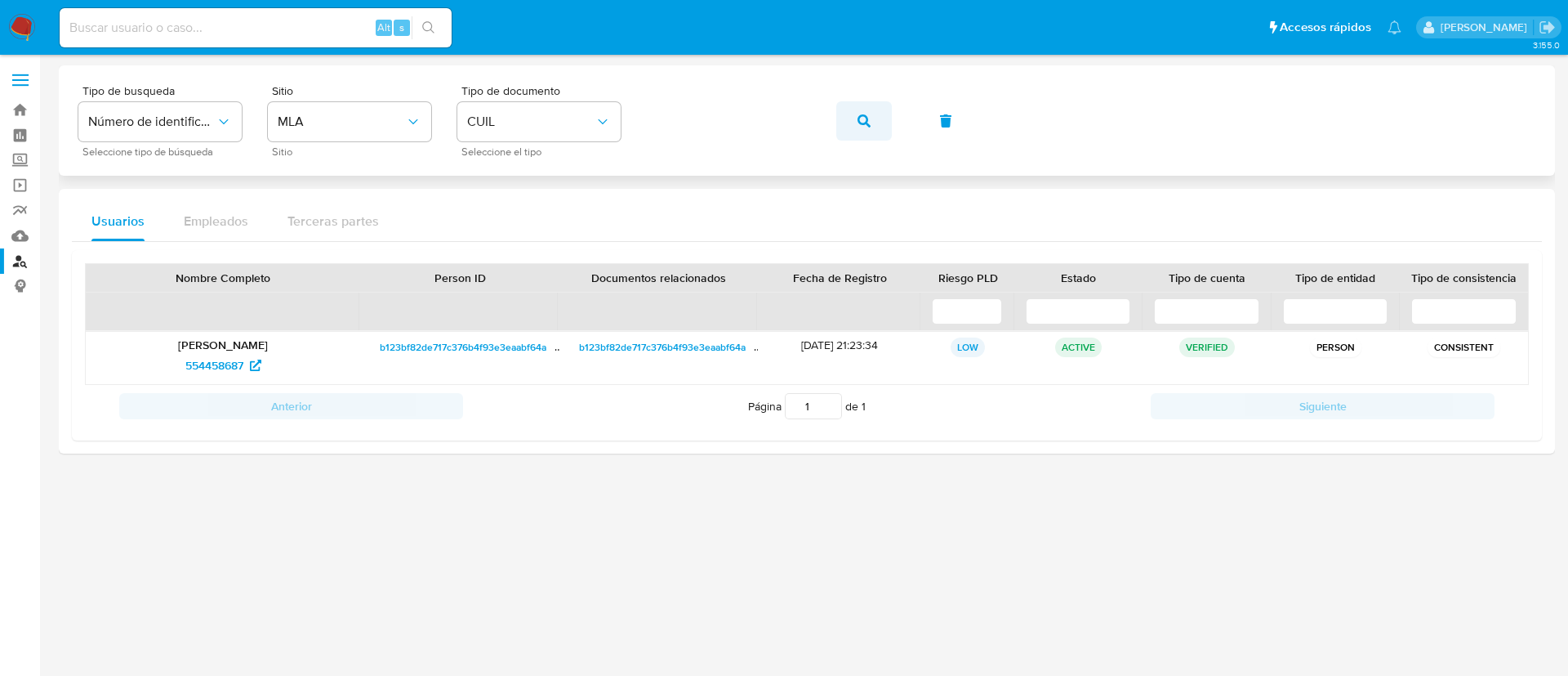
click at [847, 123] on button "button" at bounding box center [863, 121] width 55 height 39
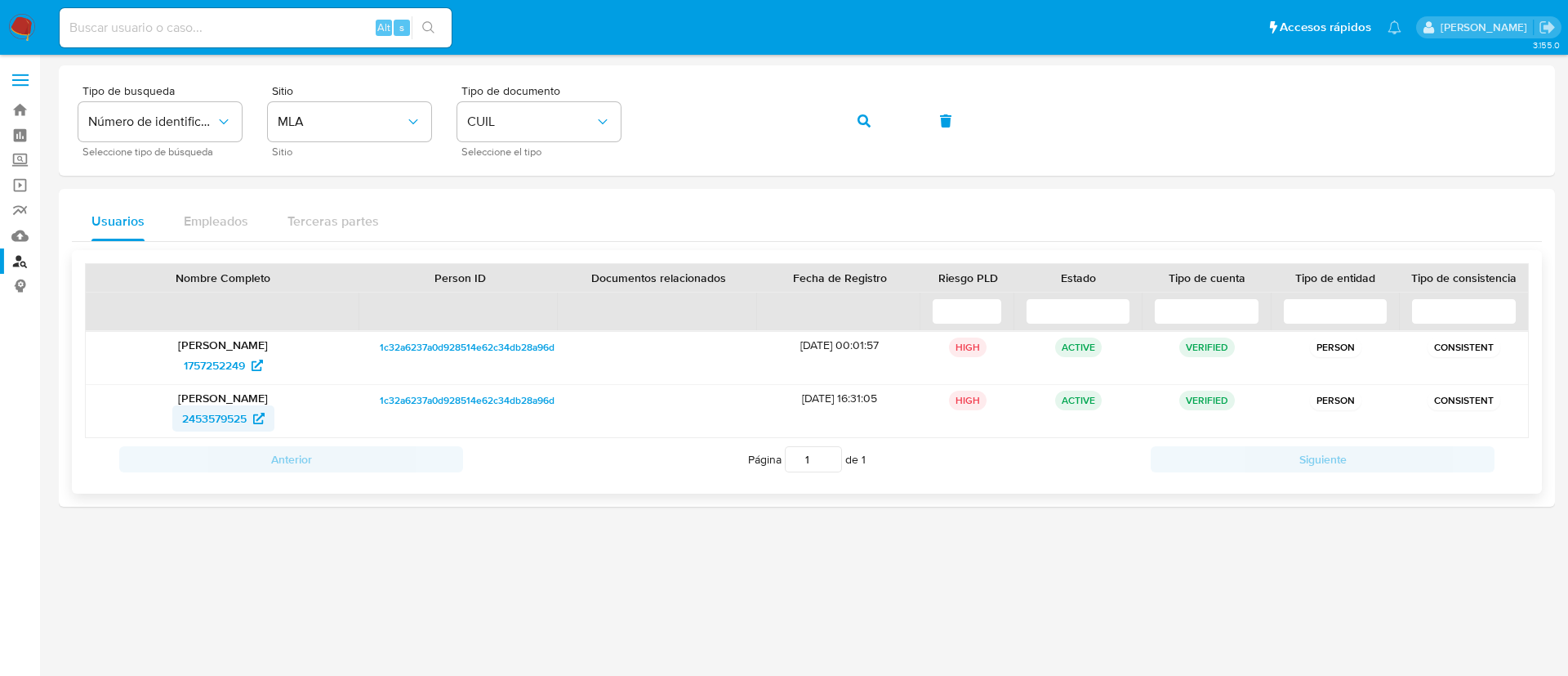
click at [204, 422] on span "2453579525" at bounding box center [214, 418] width 64 height 26
click at [869, 110] on span "button" at bounding box center [864, 121] width 13 height 36
click at [206, 415] on span "2212300507" at bounding box center [214, 418] width 64 height 26
click at [864, 121] on icon "button" at bounding box center [864, 121] width 13 height 13
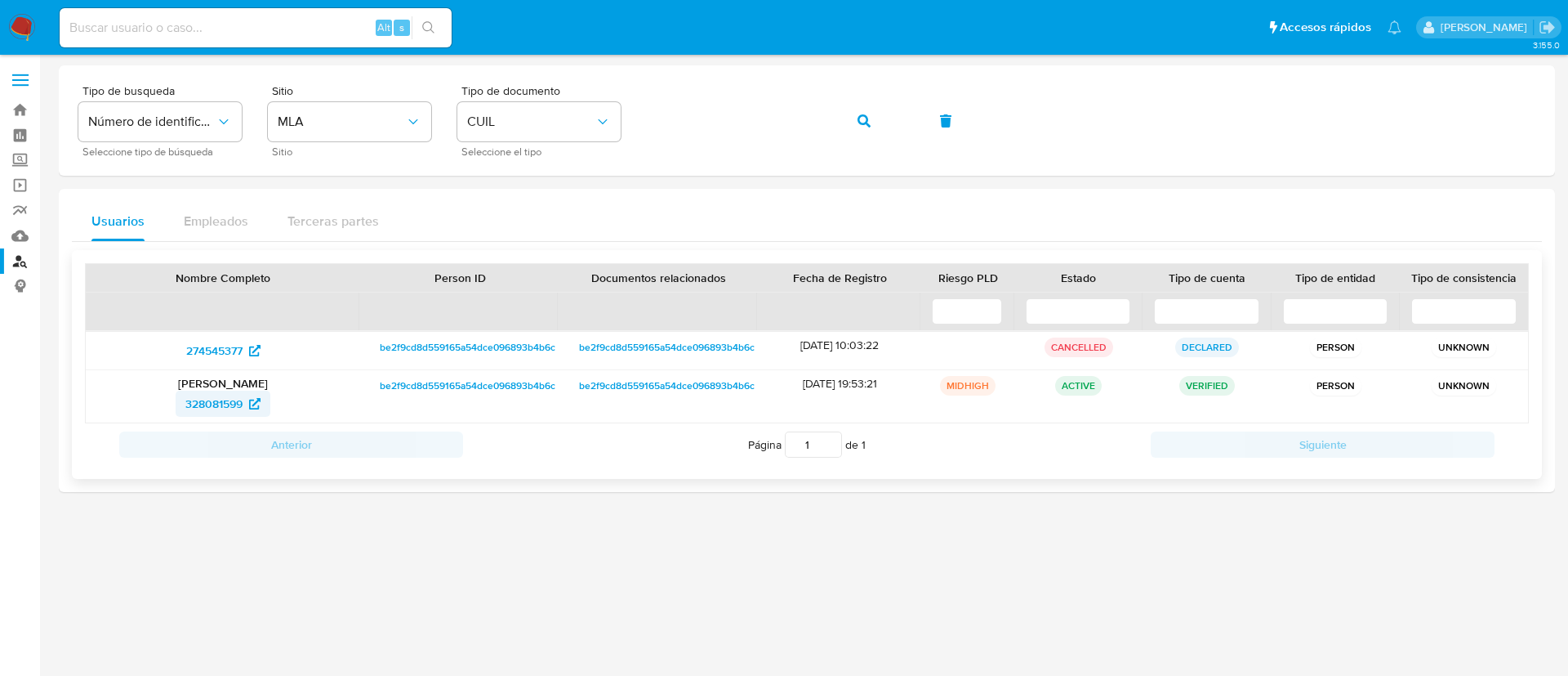
click at [200, 410] on span "328081599" at bounding box center [214, 403] width 57 height 26
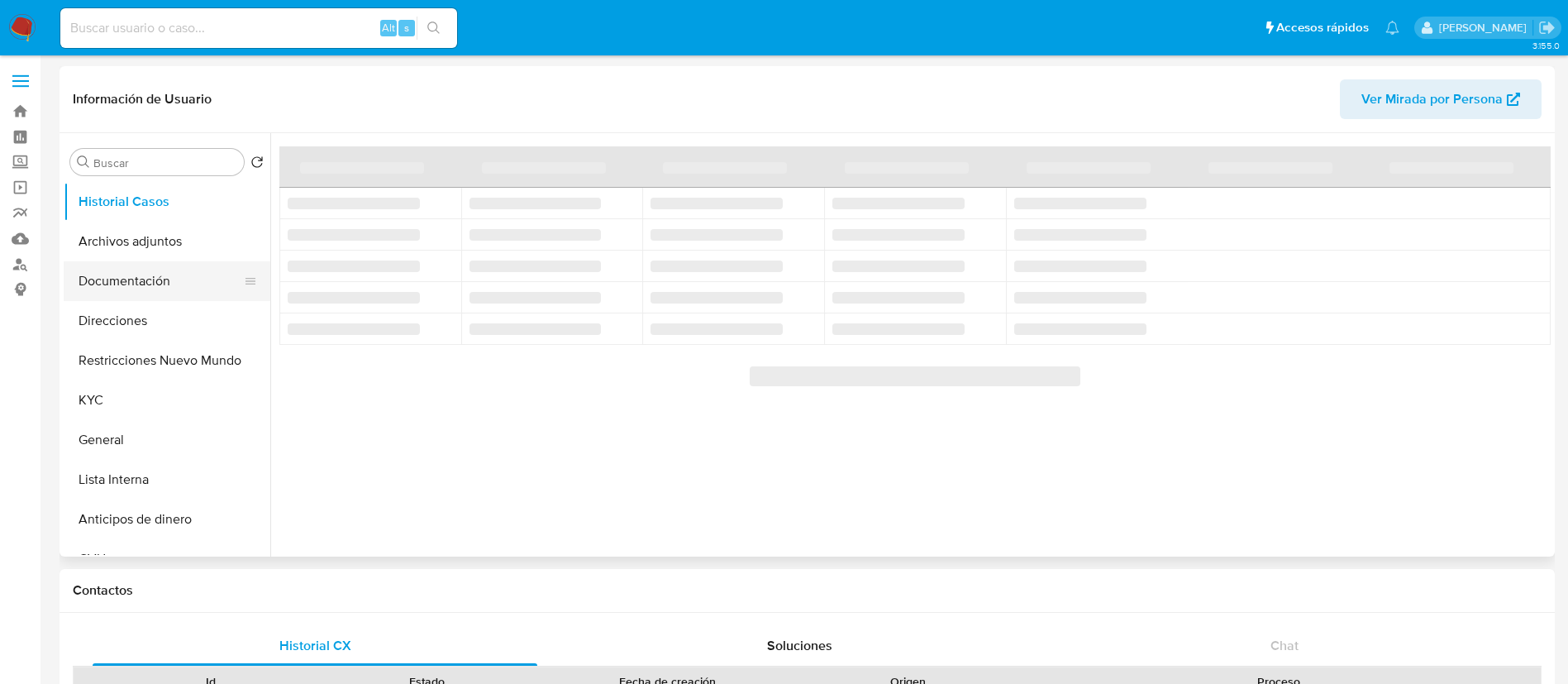
select select "10"
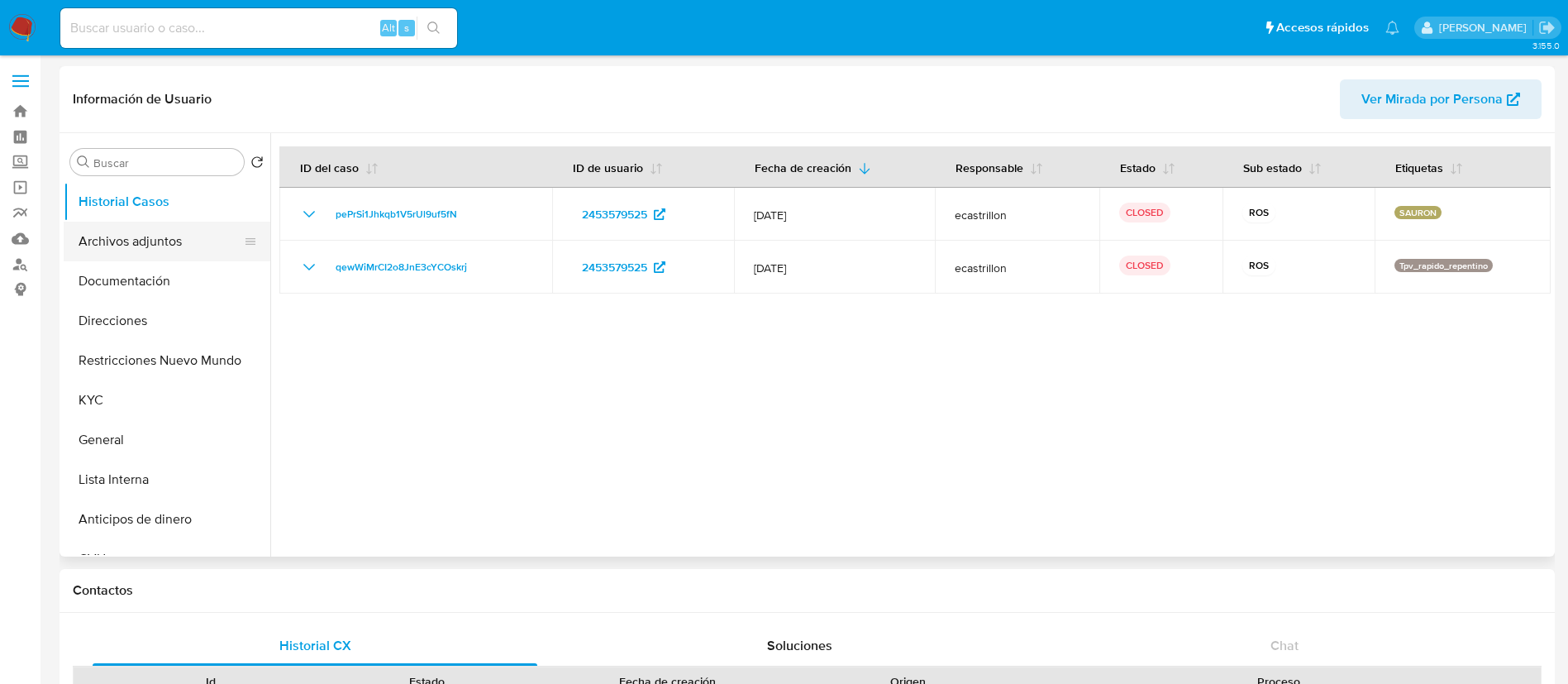
click at [171, 257] on button "Archivos adjuntos" at bounding box center [160, 241] width 193 height 39
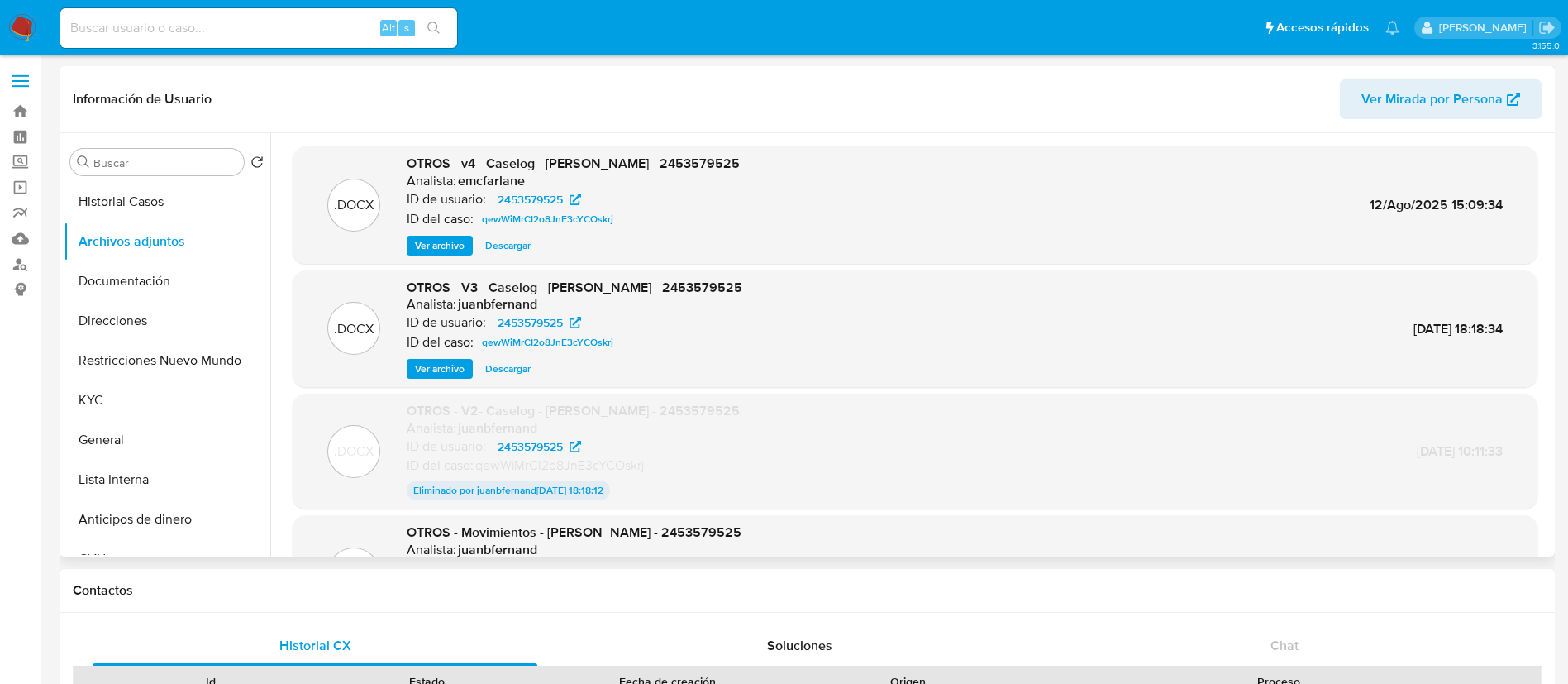
click at [447, 239] on span "Ver archivo" at bounding box center [440, 246] width 50 height 17
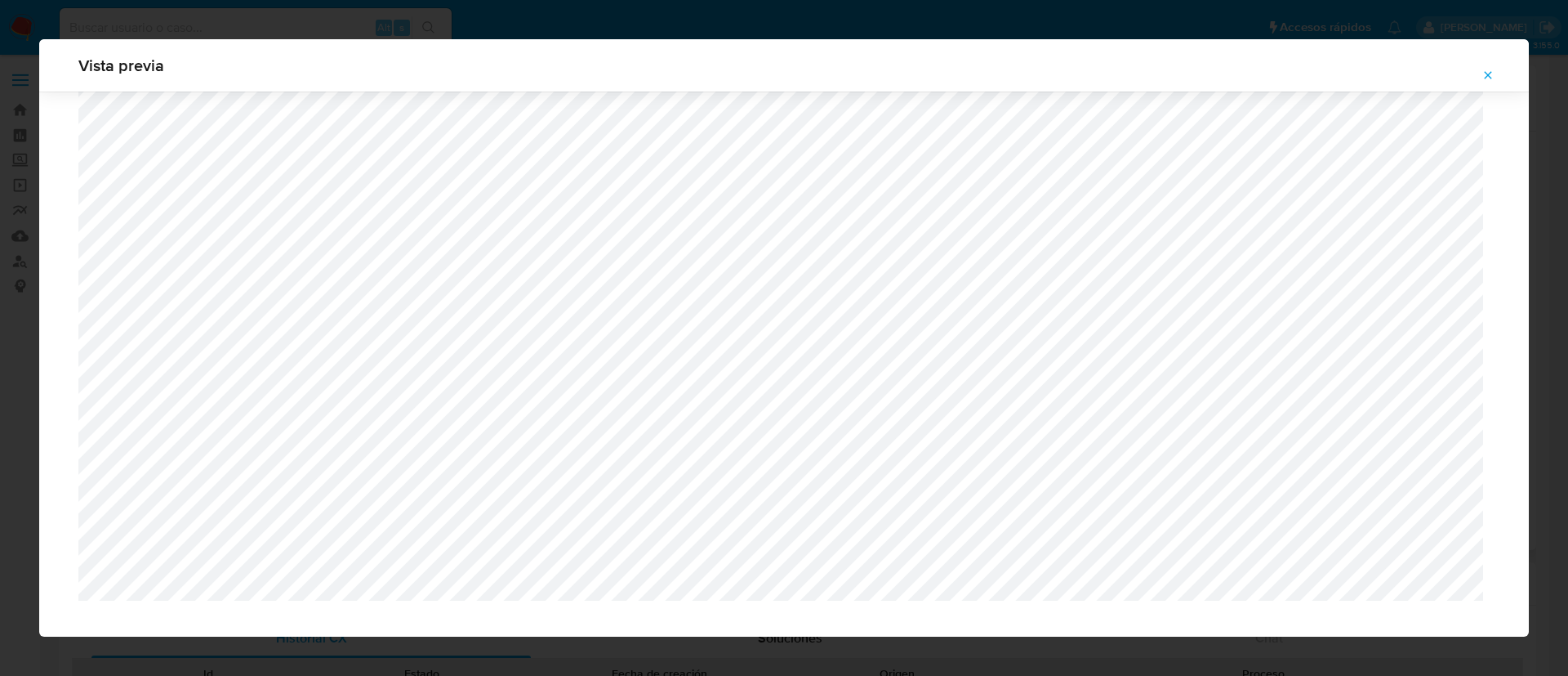
scroll to position [1415, 0]
click at [363, 8] on div "Vista previa" at bounding box center [784, 338] width 1568 height 676
click at [1478, 73] on button "Attachment preview" at bounding box center [1488, 75] width 36 height 26
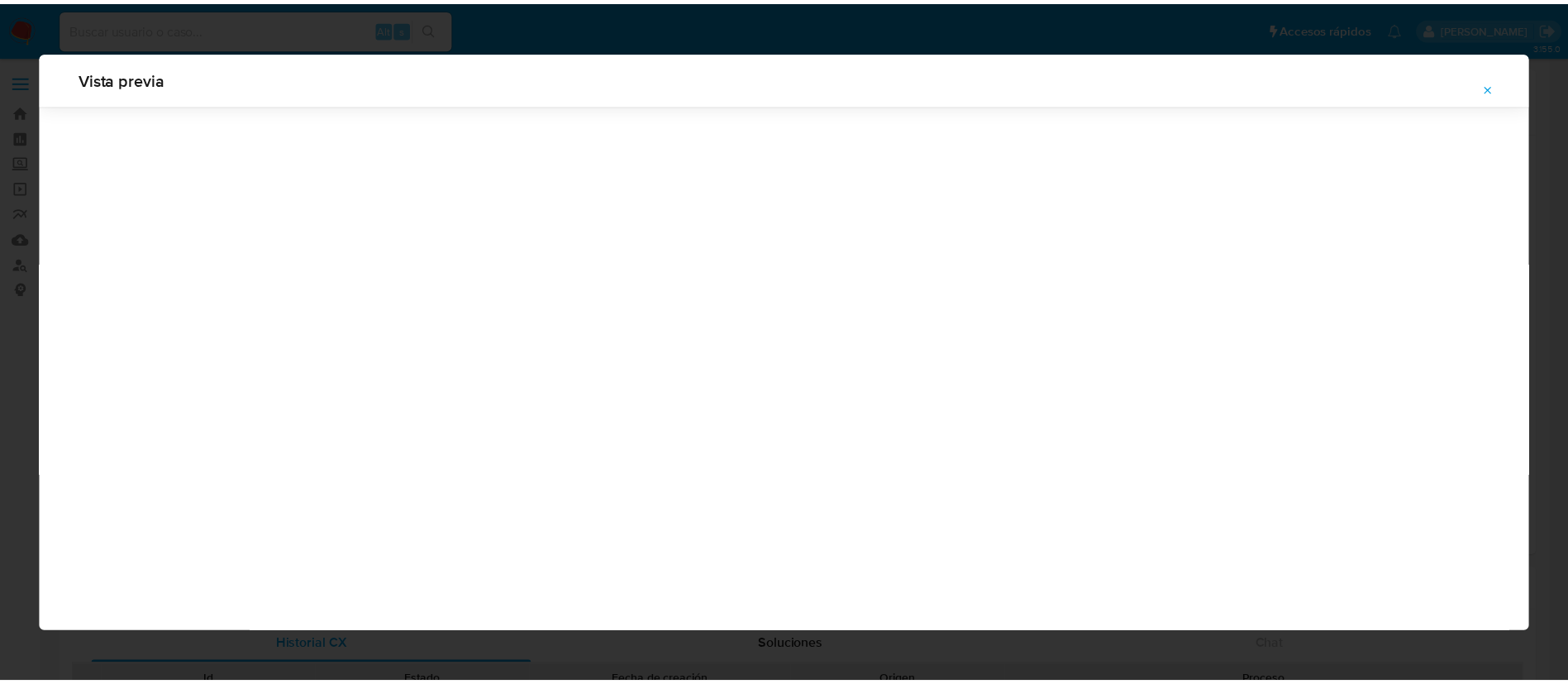
scroll to position [0, 0]
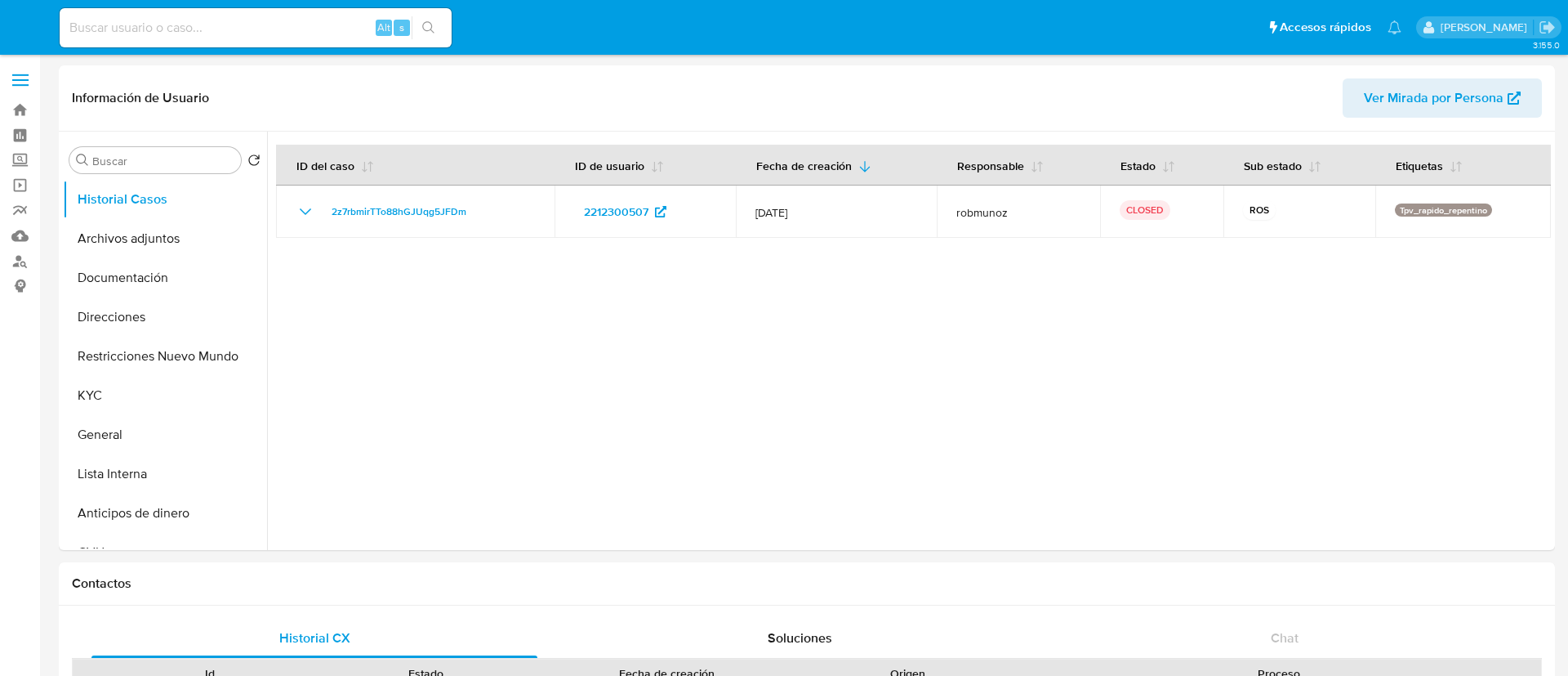
select select "10"
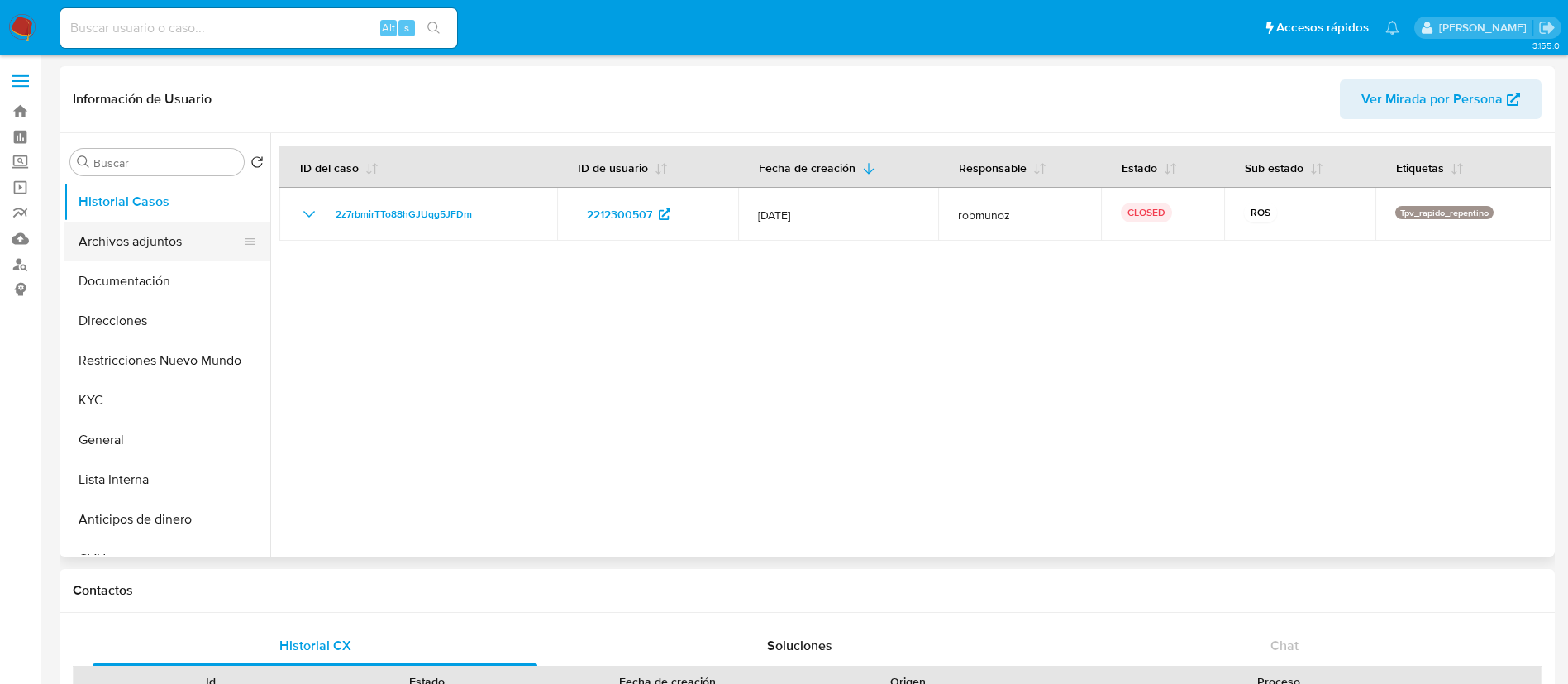
click at [149, 248] on button "Archivos adjuntos" at bounding box center [160, 241] width 193 height 39
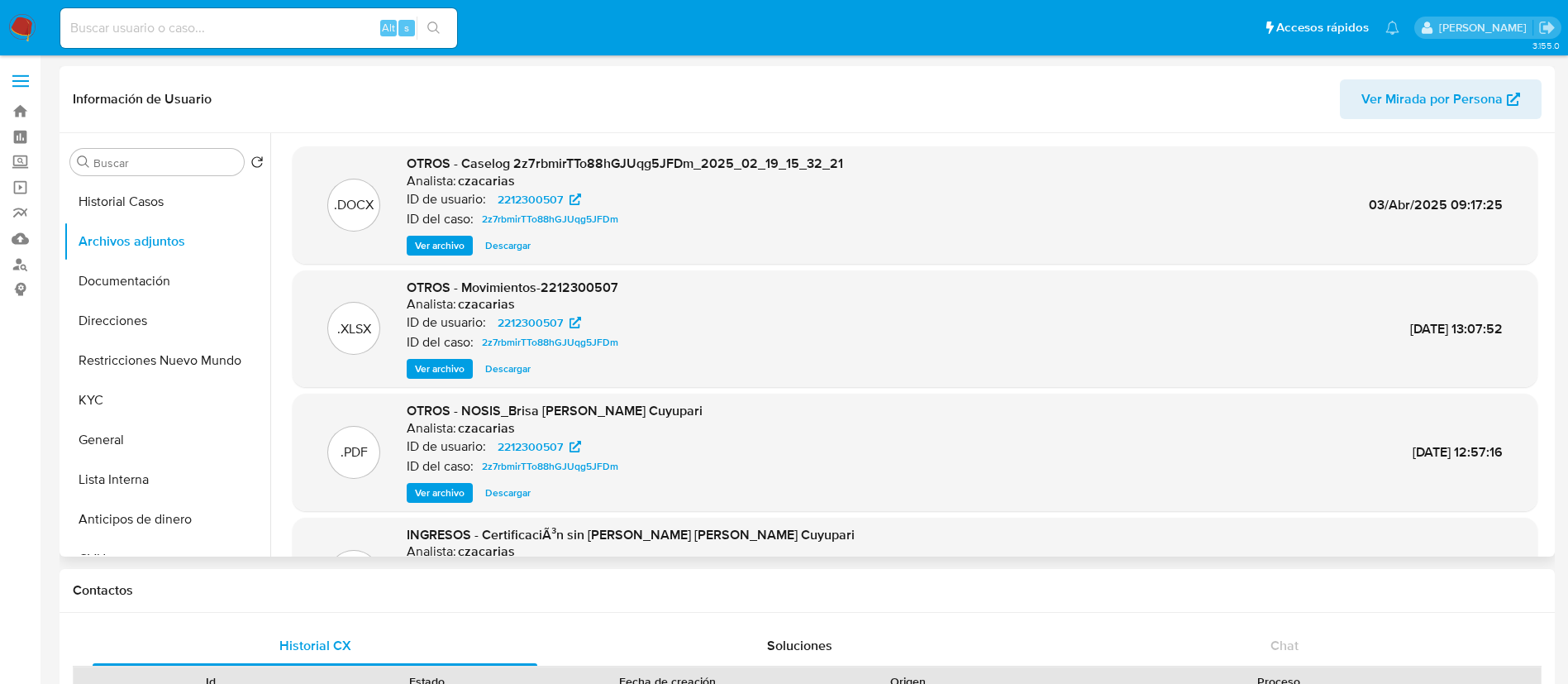
click at [435, 239] on span "Ver archivo" at bounding box center [440, 246] width 50 height 17
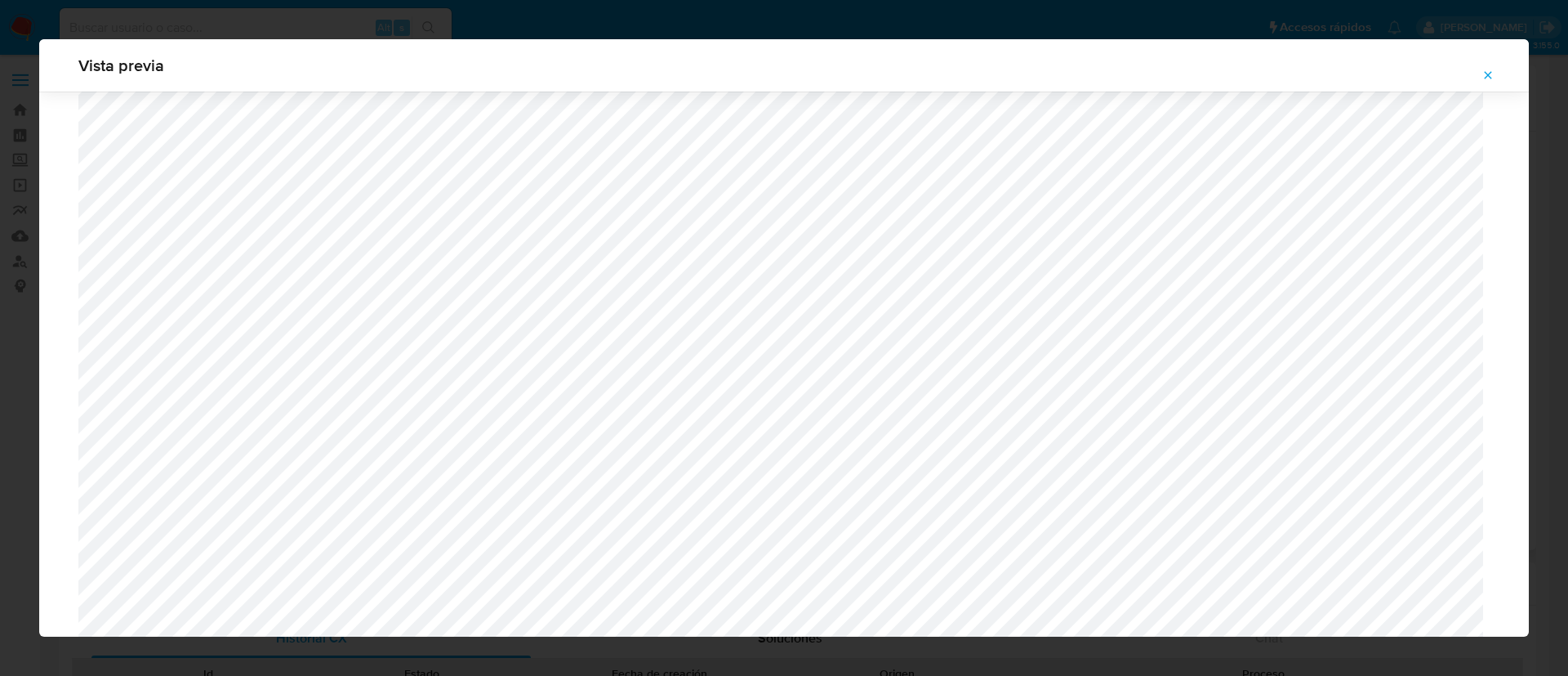
scroll to position [1438, 0]
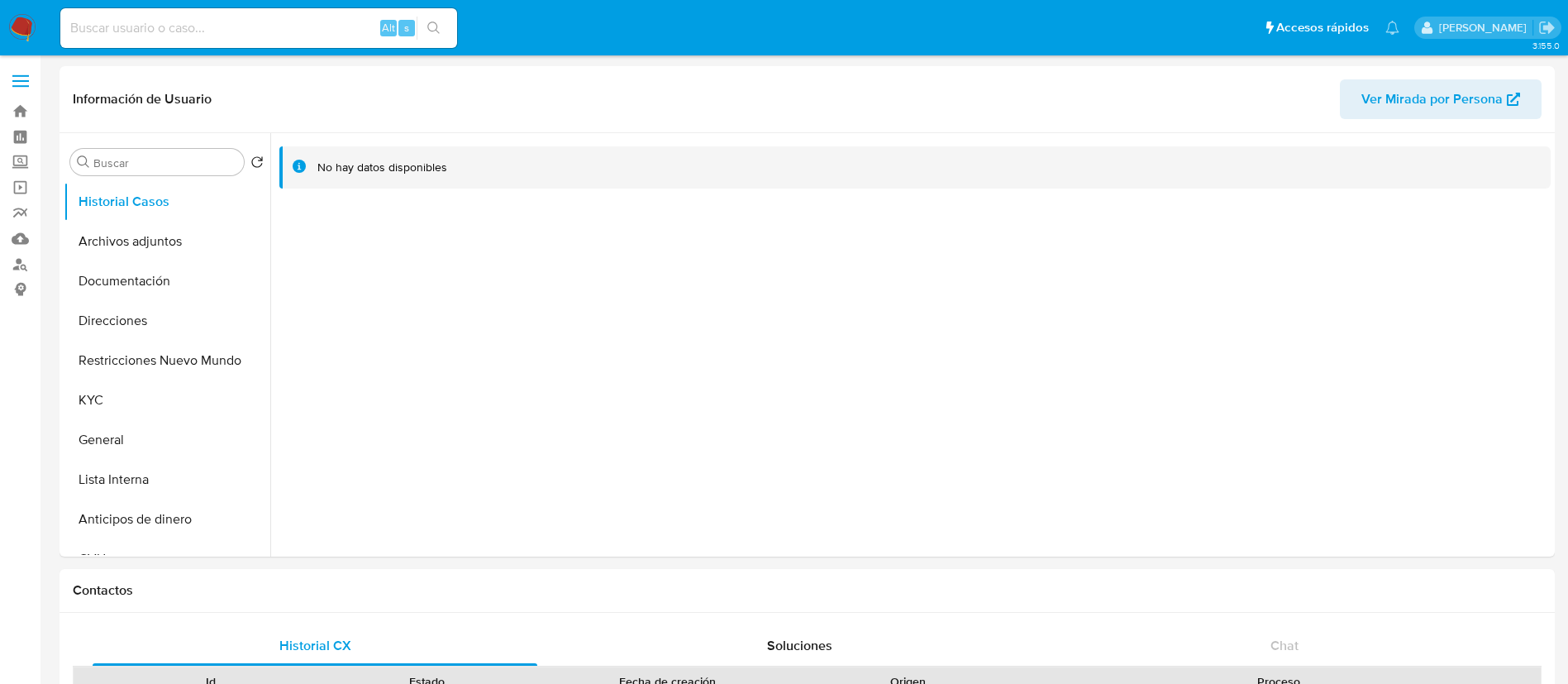
select select "10"
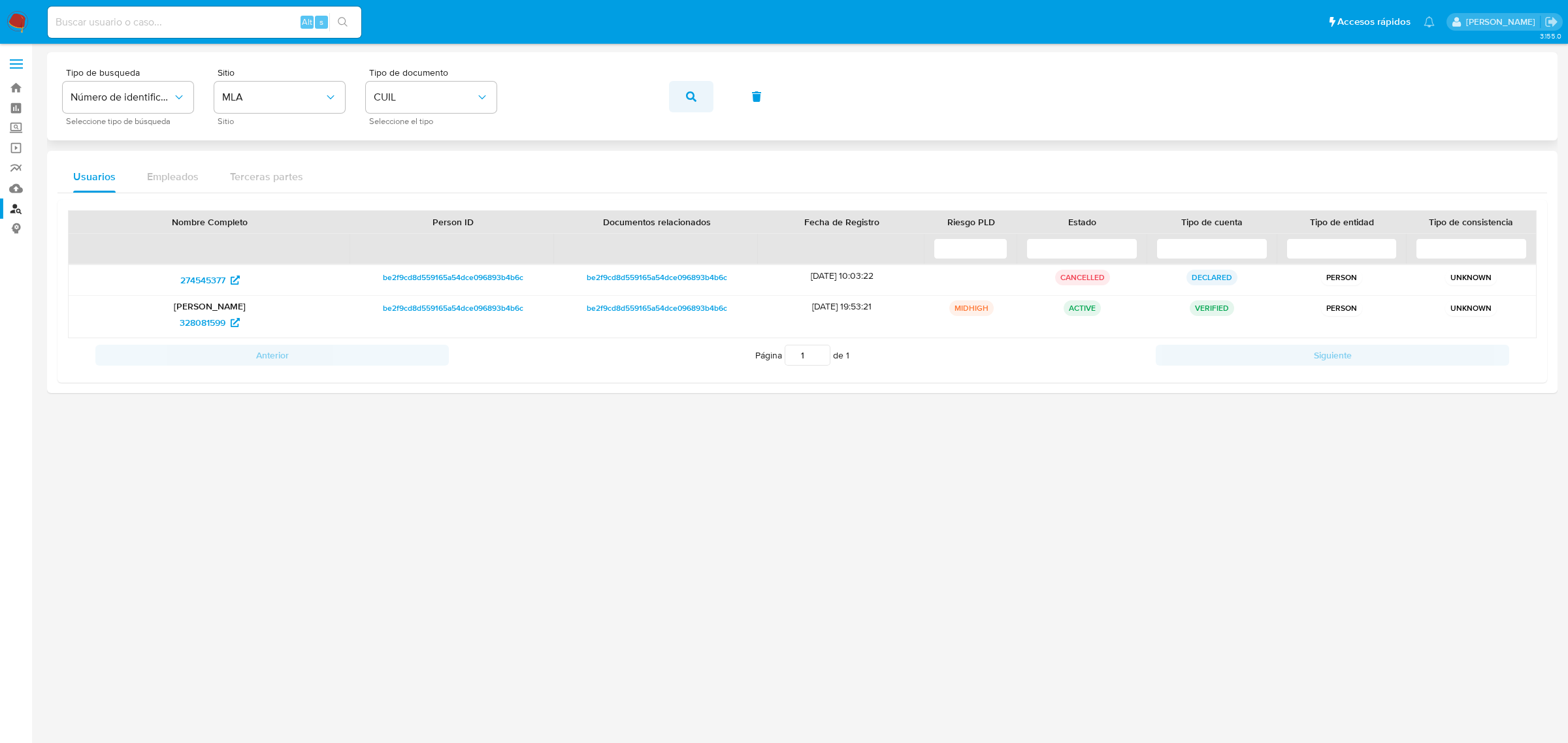
click at [688, 90] on span "button" at bounding box center [691, 97] width 10 height 29
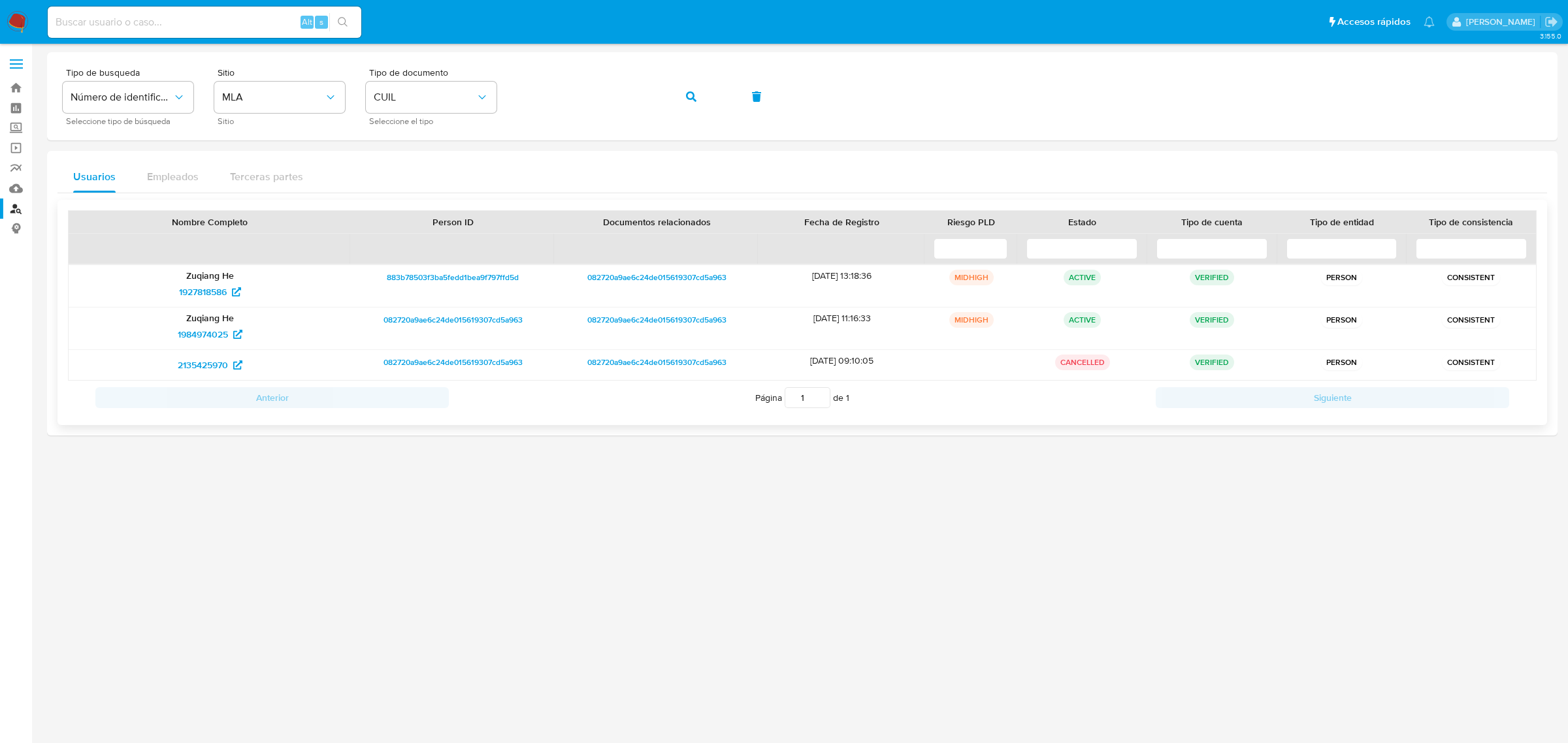
click at [209, 323] on p "Zuqiang He" at bounding box center [209, 318] width 264 height 12
click at [207, 331] on span "1984974025" at bounding box center [202, 334] width 50 height 21
click at [690, 96] on icon "button" at bounding box center [691, 96] width 10 height 10
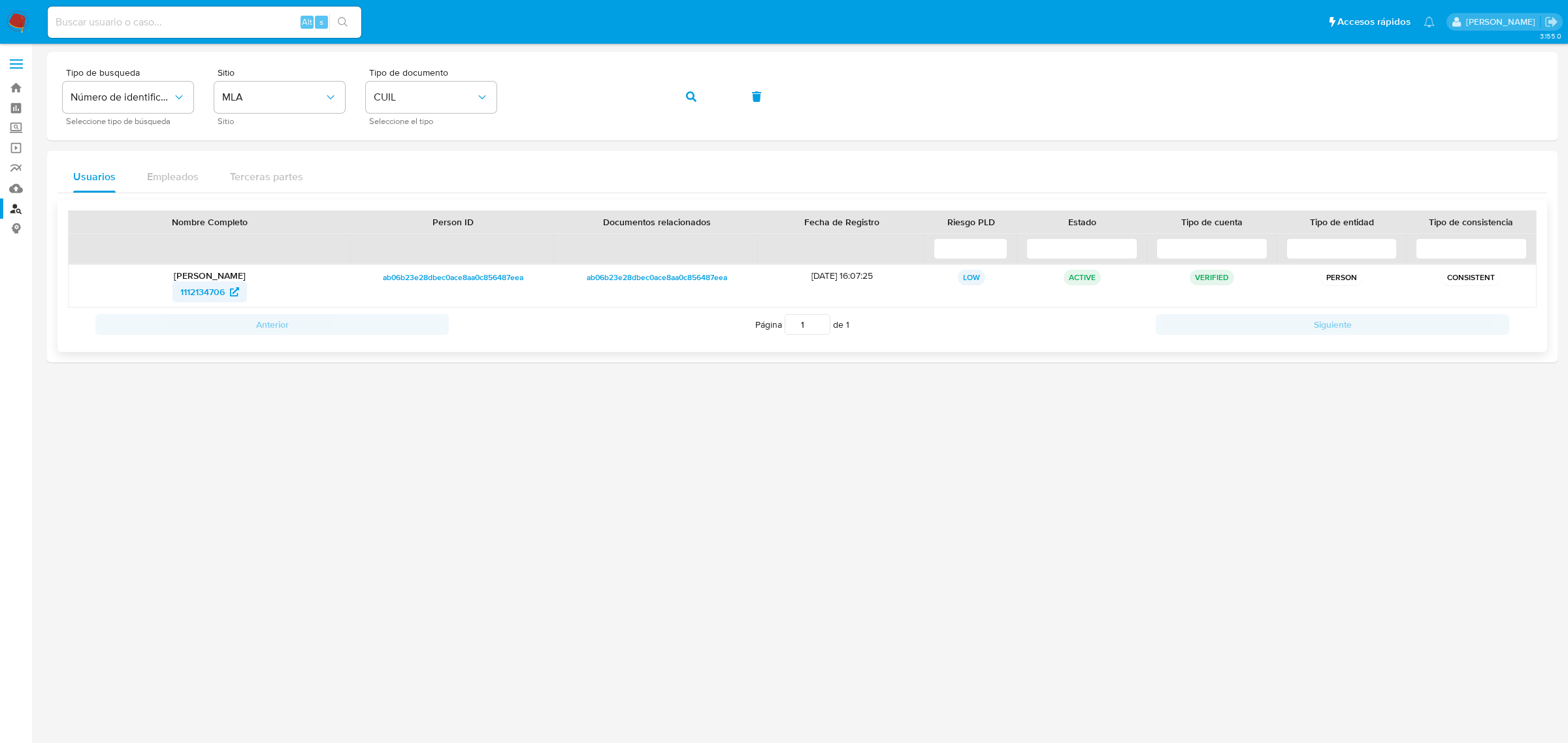
click at [217, 293] on span "1112134706" at bounding box center [202, 292] width 44 height 21
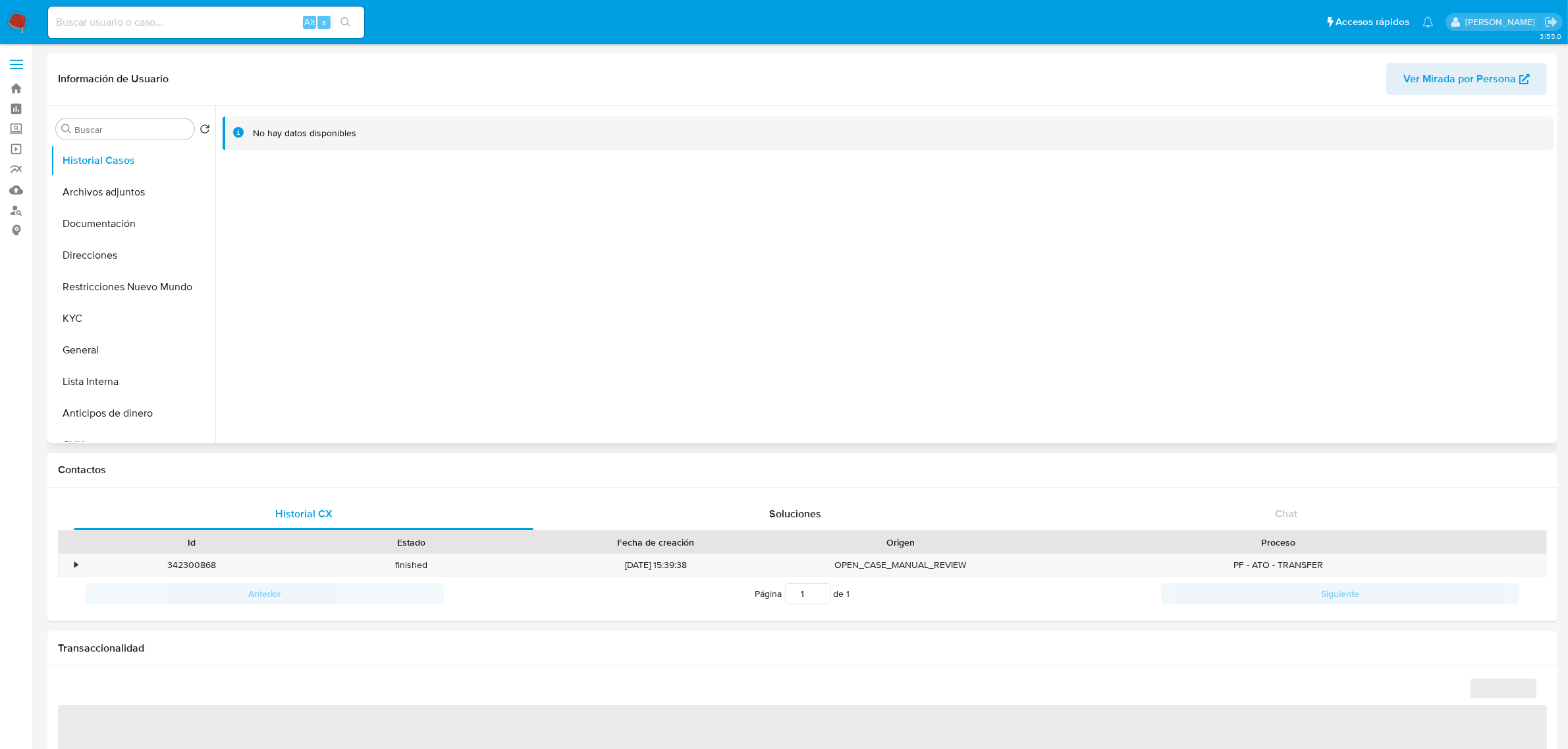
select select "10"
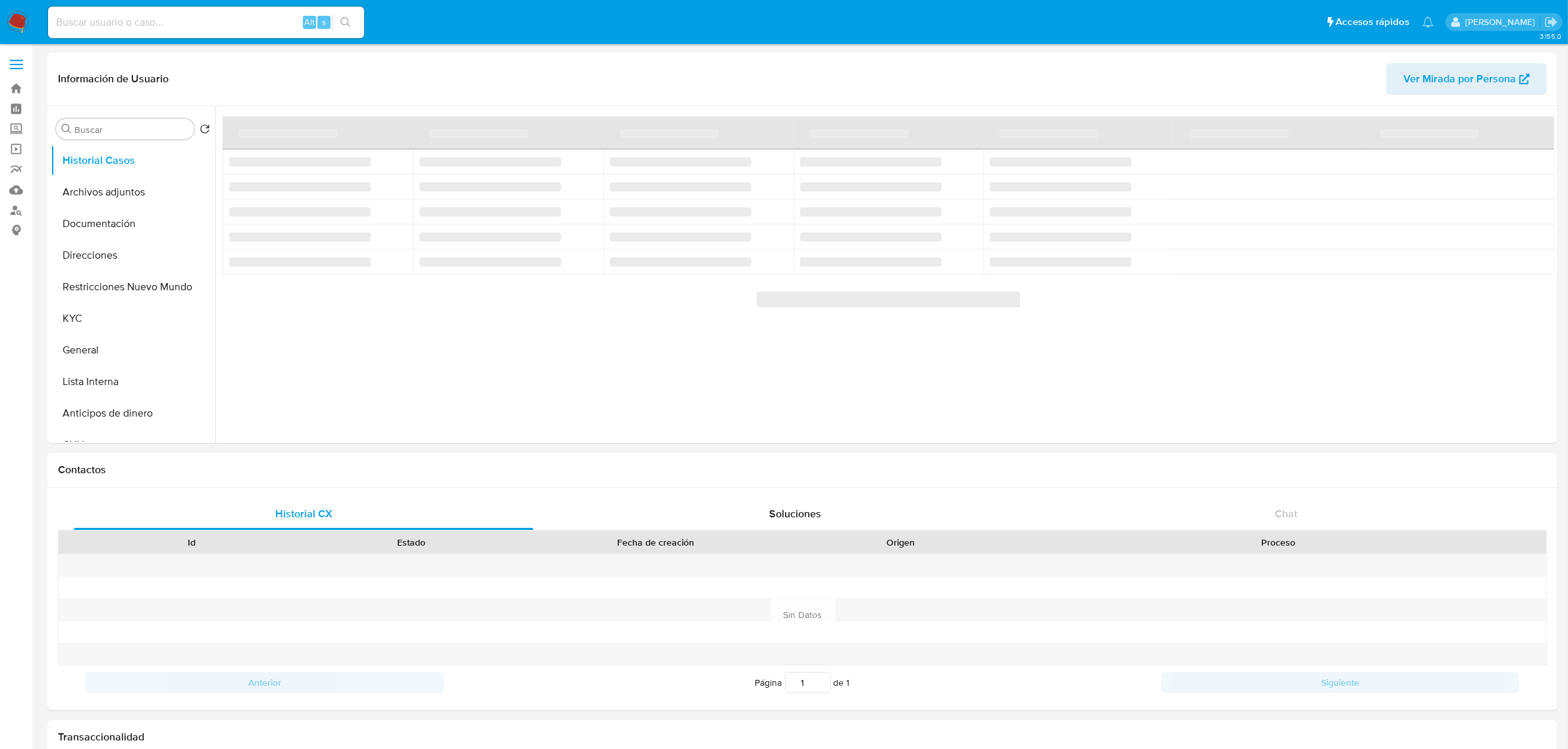
select select "10"
